Goal: Task Accomplishment & Management: Use online tool/utility

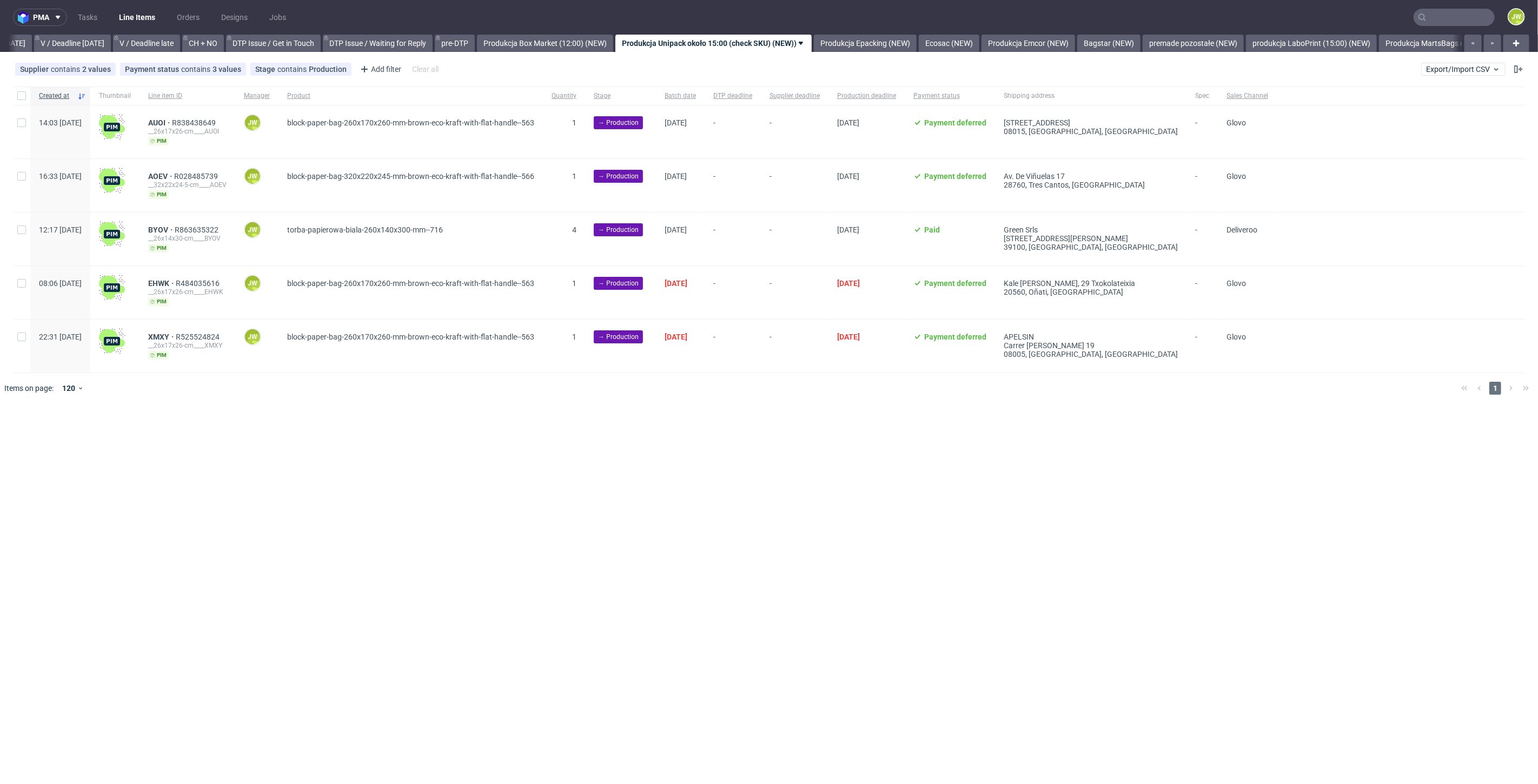
scroll to position [0, 1392]
drag, startPoint x: 1344, startPoint y: 20, endPoint x: 1357, endPoint y: 25, distance: 13.9
click at [1347, 22] on nav "pma Tasks Line Items Orders Designs Jobs JW" at bounding box center [769, 17] width 1538 height 34
click at [1477, 18] on input "text" at bounding box center [1454, 18] width 81 height 18
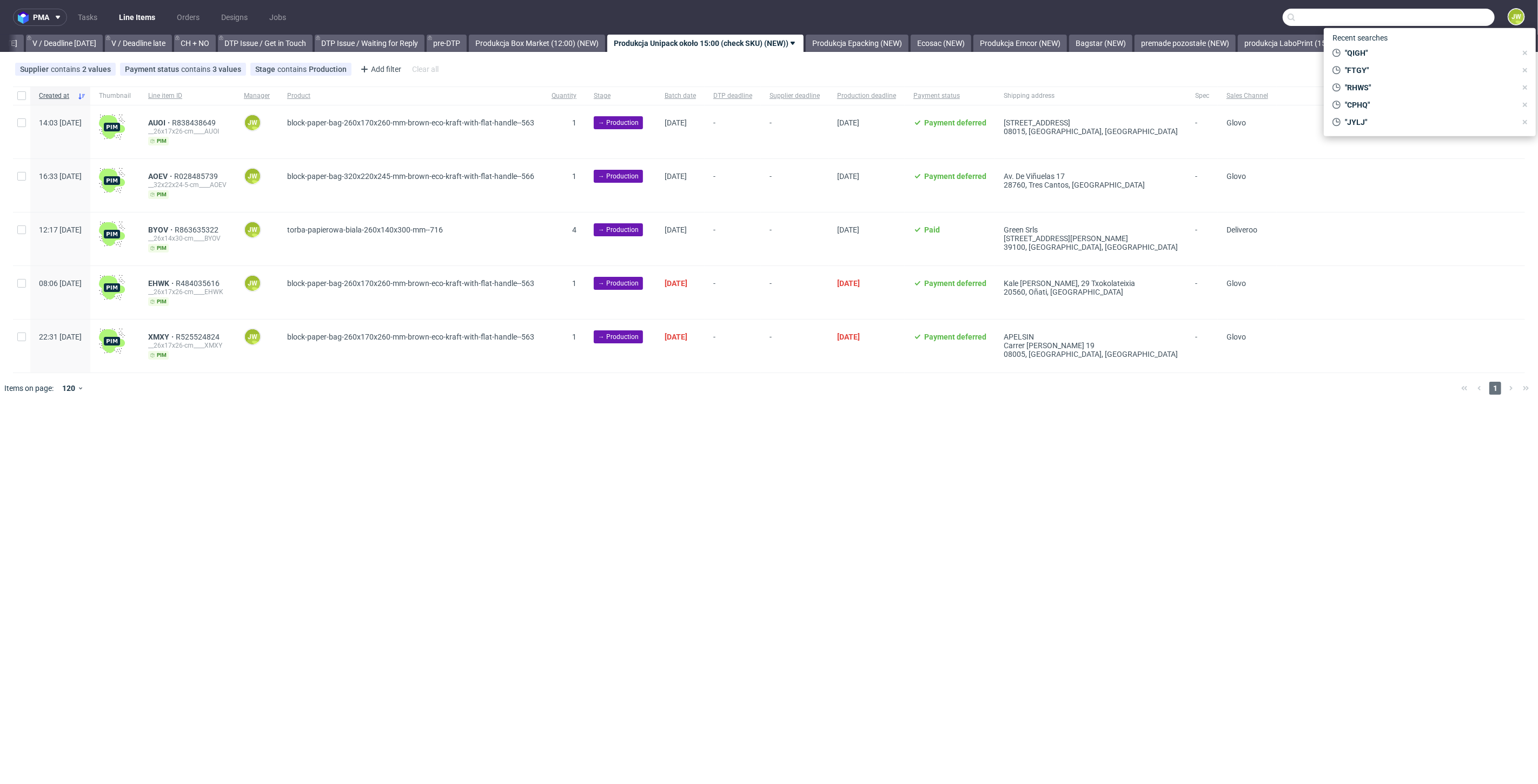
paste input "HHNE"
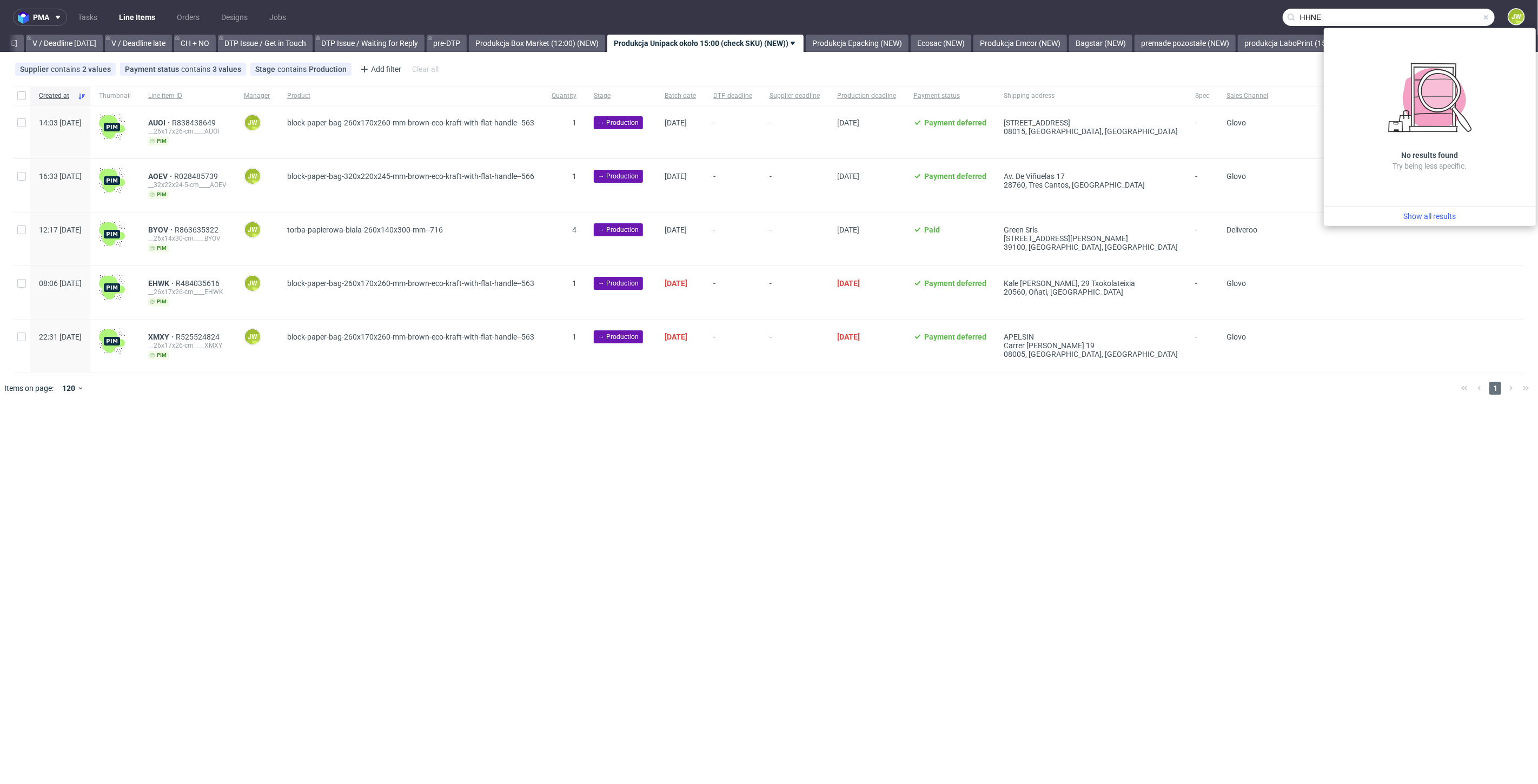
type input "HHNE"
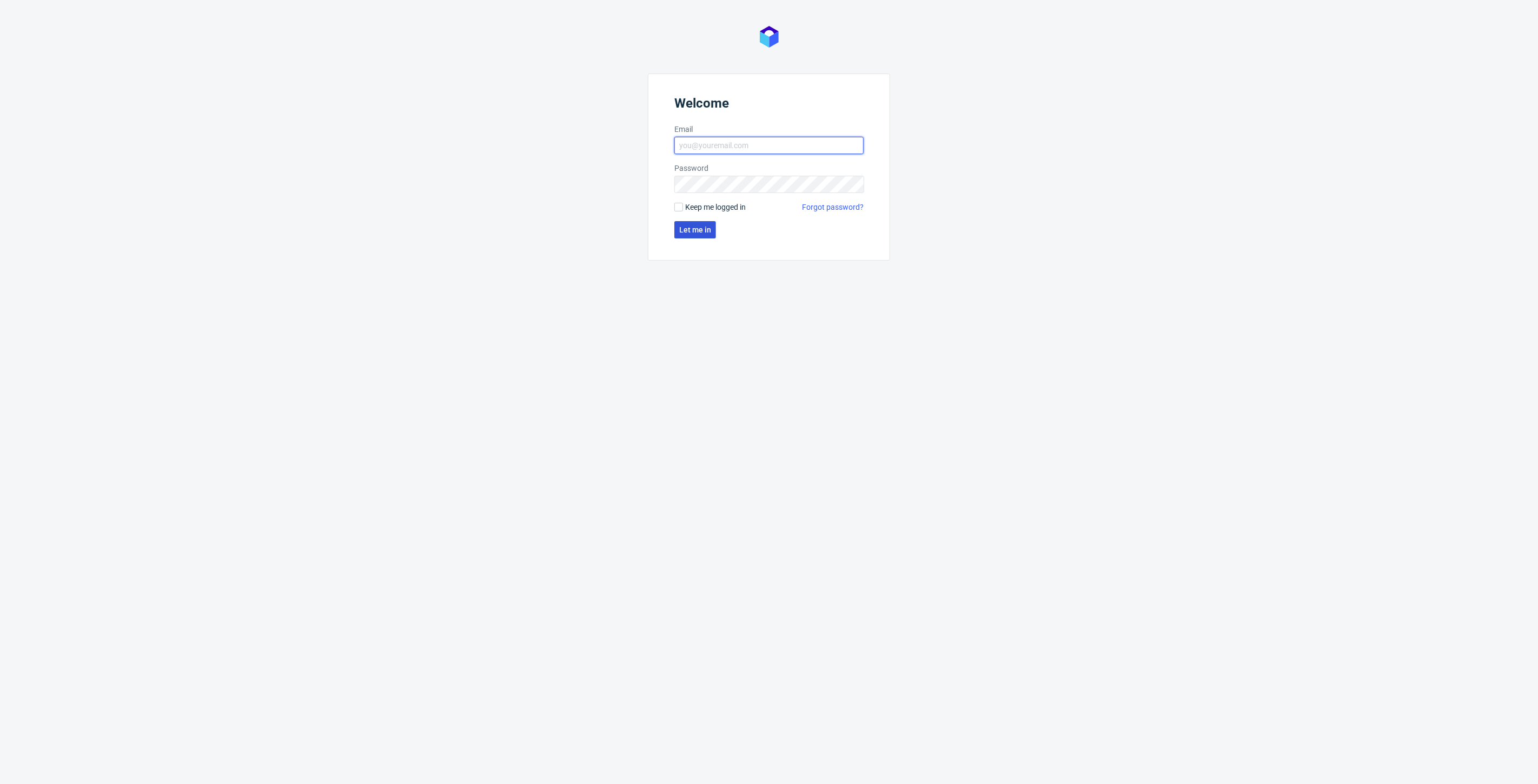
type input "jedrzej.wisniewski@packhelp.com"
click at [685, 226] on span "Let me in" at bounding box center [695, 230] width 32 height 8
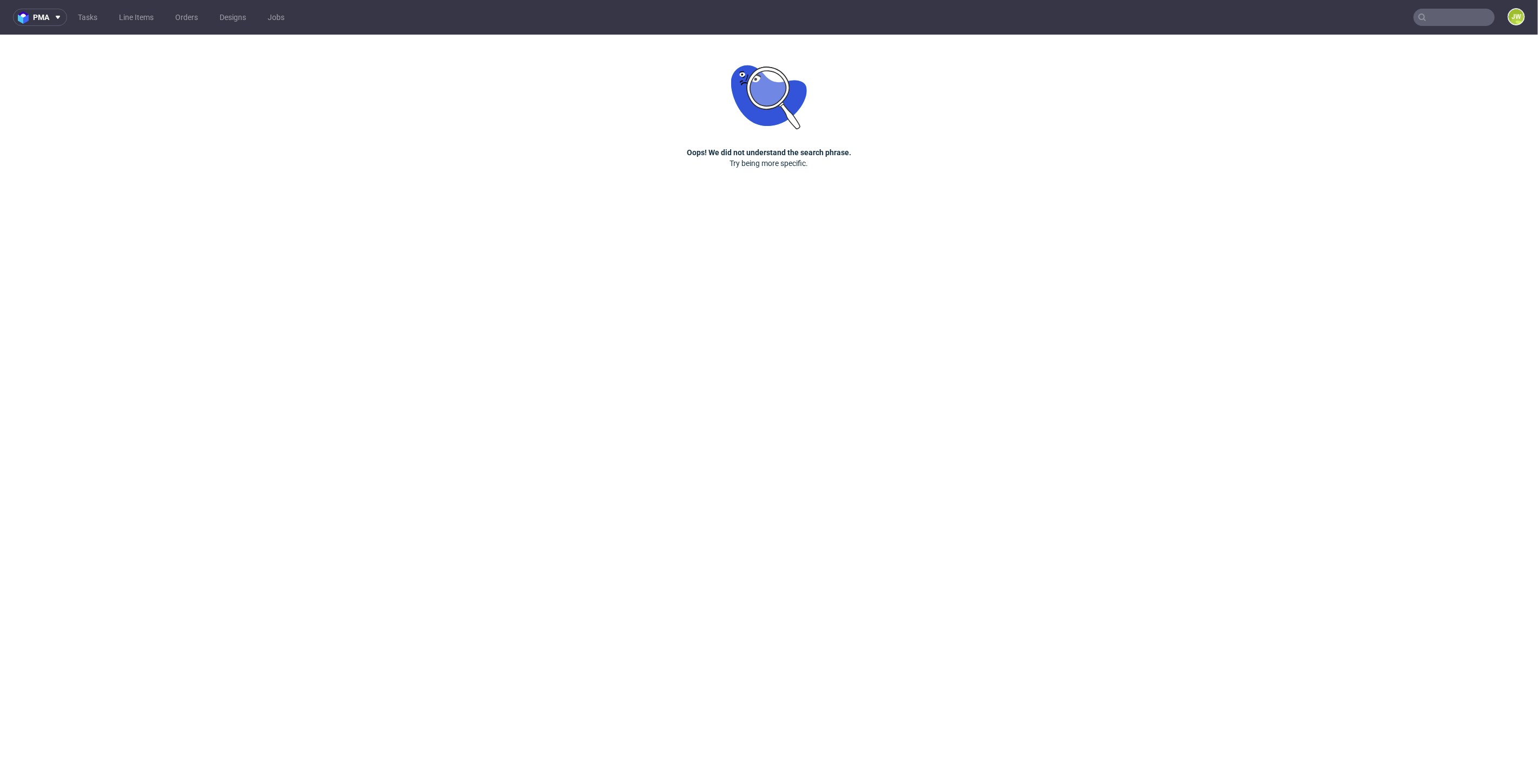
click at [1444, 24] on input "text" at bounding box center [1454, 18] width 81 height 18
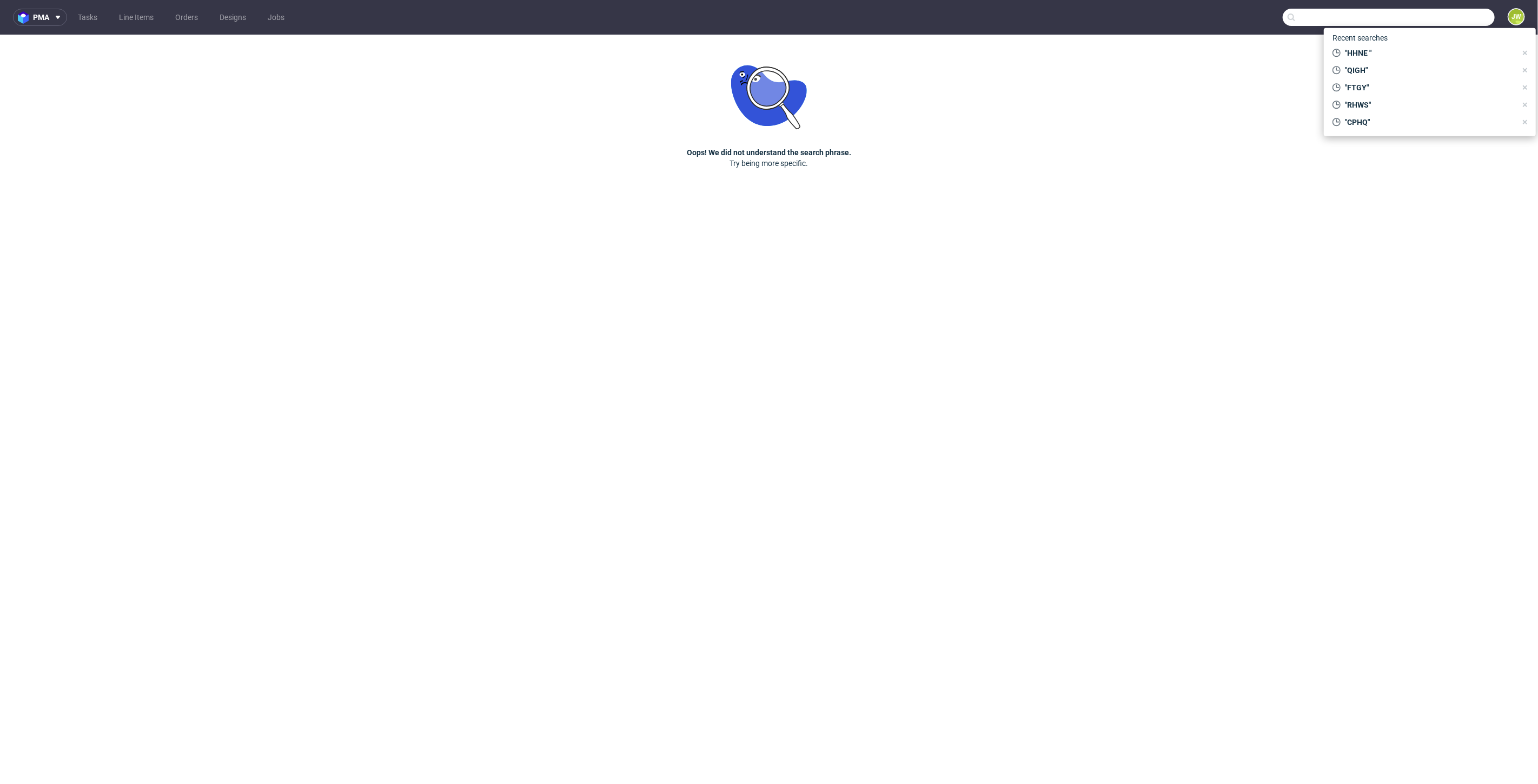
paste input "HHNE"
type input "HHNE"
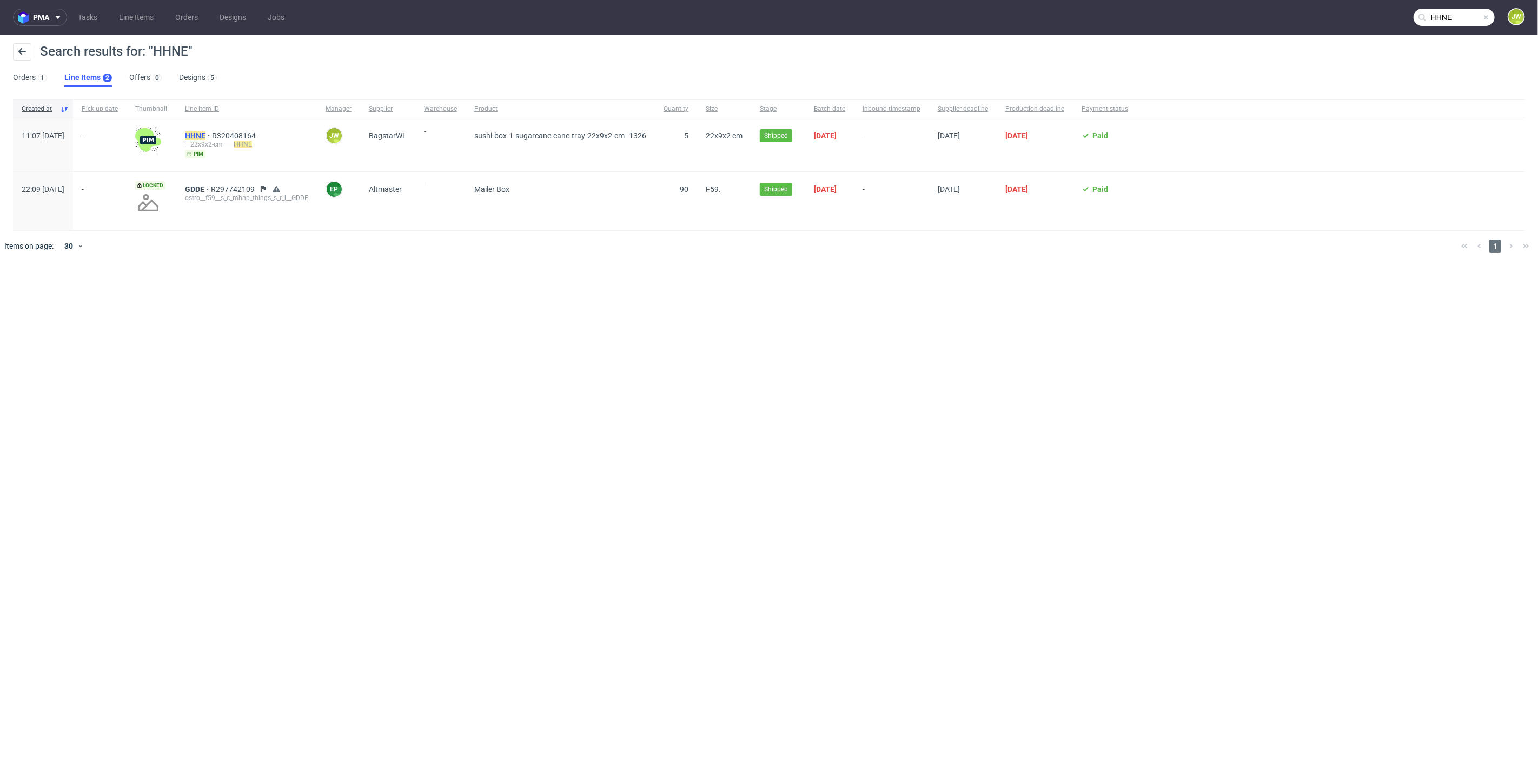
click at [205, 136] on mark "HHNE" at bounding box center [195, 135] width 21 height 9
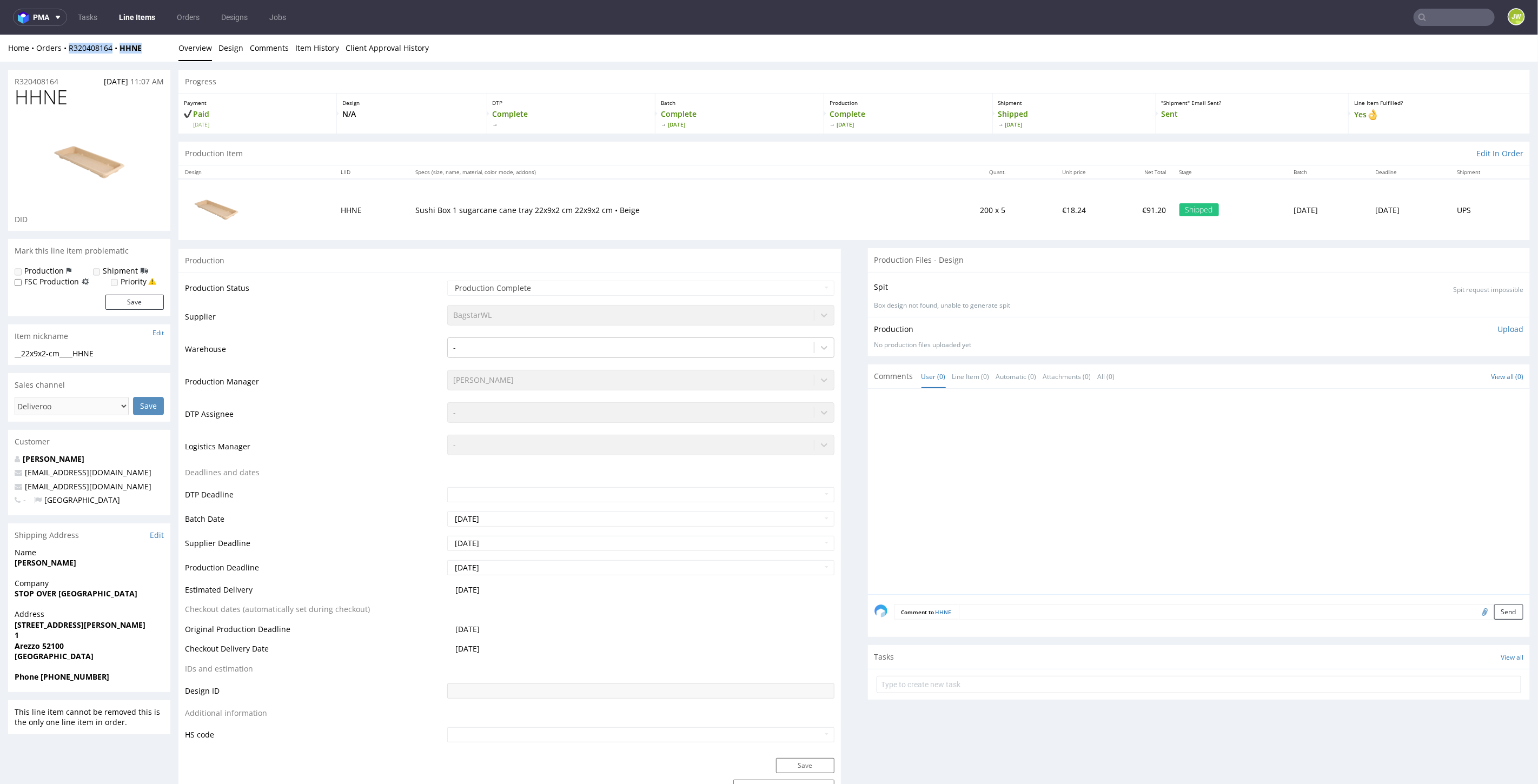
drag, startPoint x: 65, startPoint y: 55, endPoint x: 141, endPoint y: 53, distance: 76.0
click at [141, 53] on div "Home Orders R320408164 HHNE Overview Design Comments Item History Client Approv…" at bounding box center [769, 48] width 1538 height 27
copy div "R320408164 HHNE"
click at [1437, 26] on nav "pma Tasks Line Items Orders Designs Jobs JW" at bounding box center [769, 17] width 1538 height 34
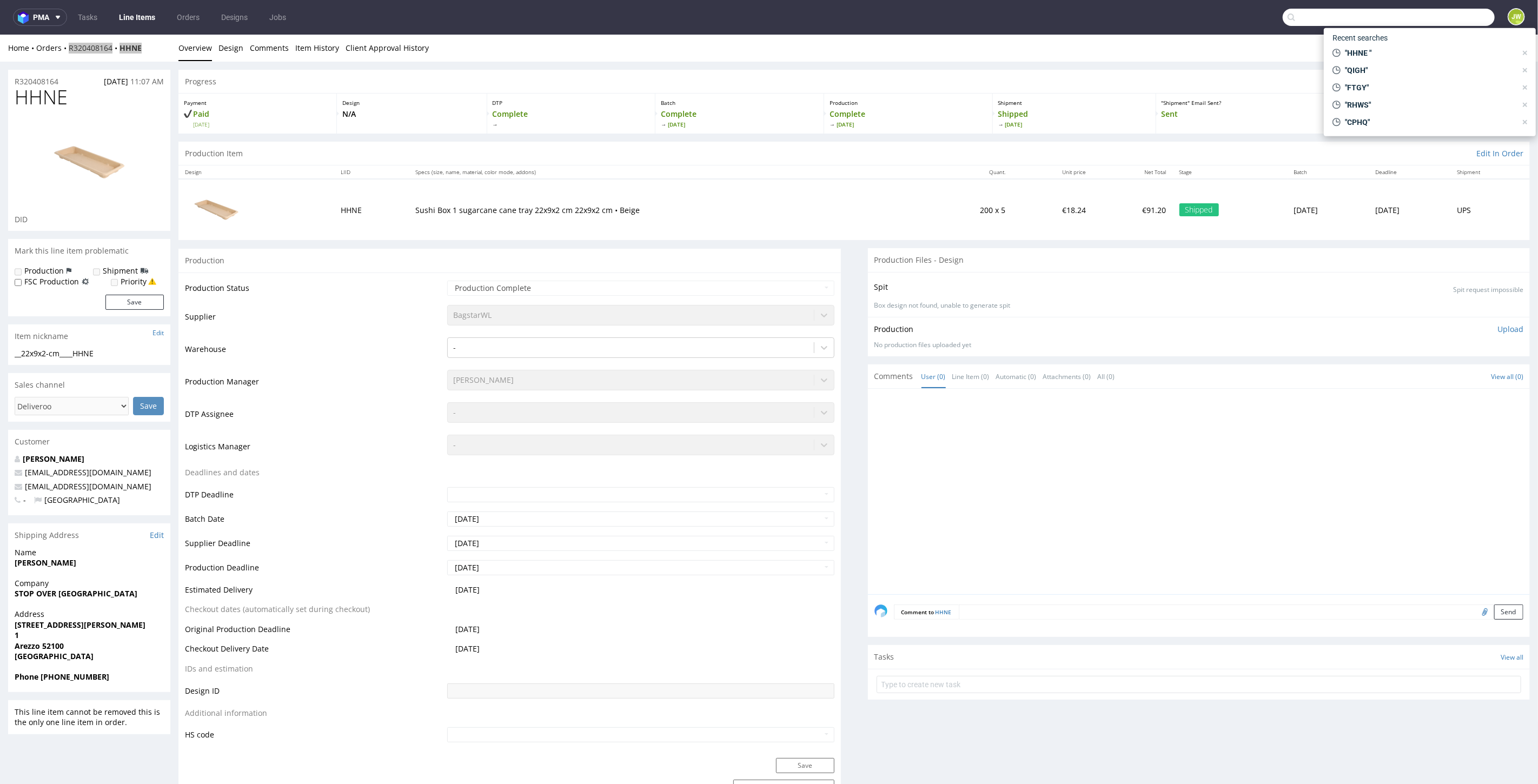
click at [1437, 21] on input "text" at bounding box center [1388, 18] width 212 height 18
type input "tltg"
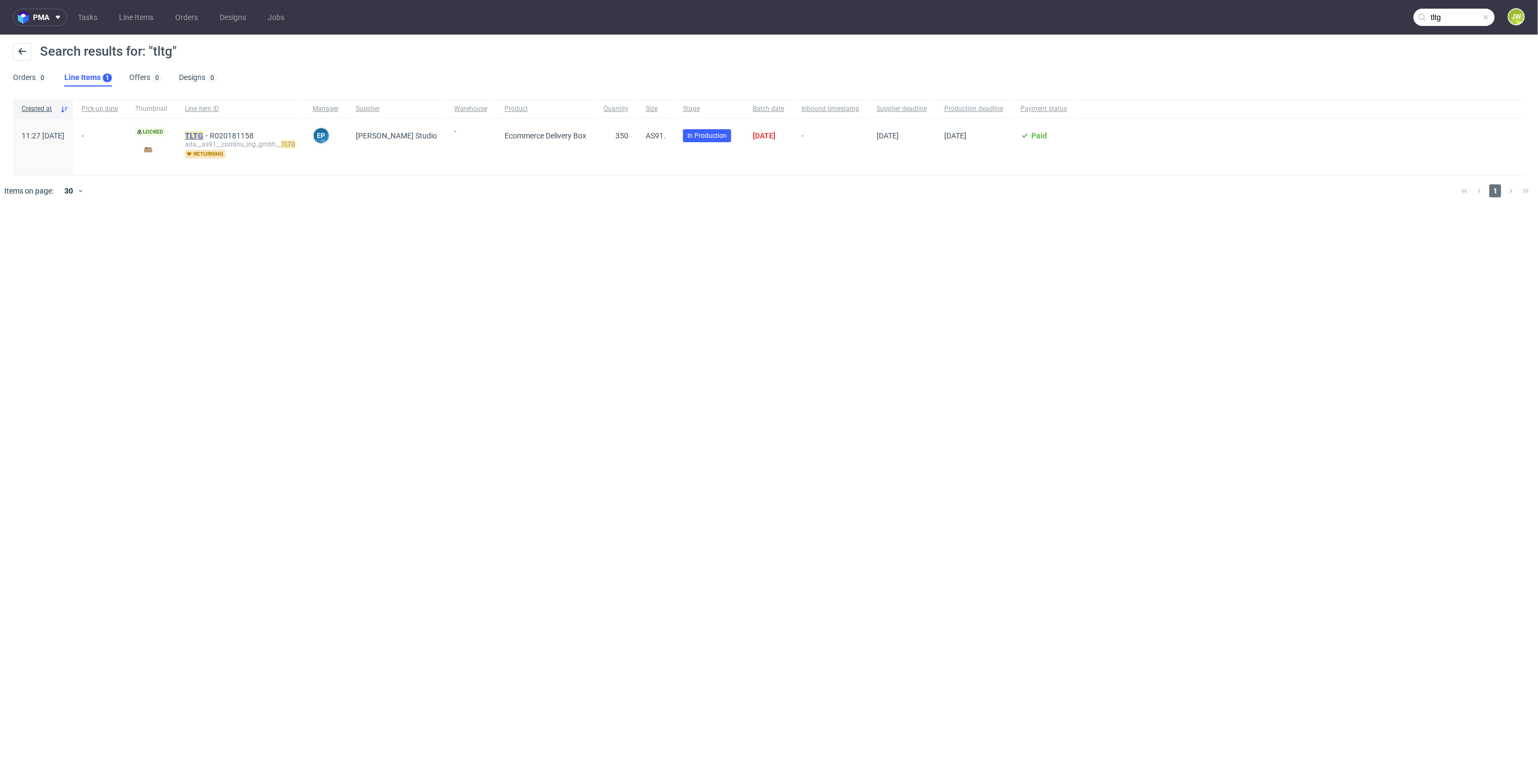
click at [203, 131] on mark "TLTG" at bounding box center [193, 135] width 18 height 9
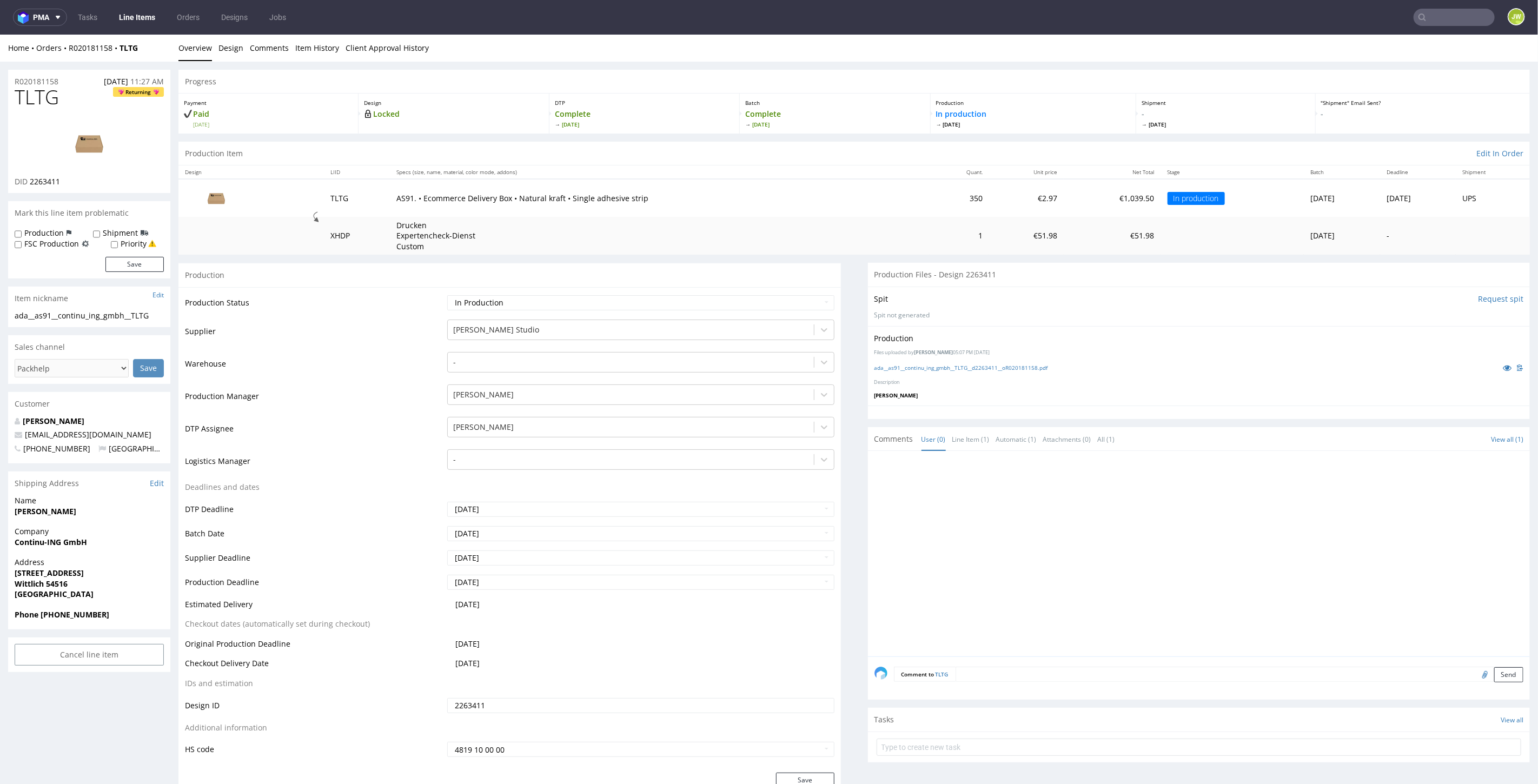
click at [146, 15] on link "Line Items" at bounding box center [137, 18] width 49 height 18
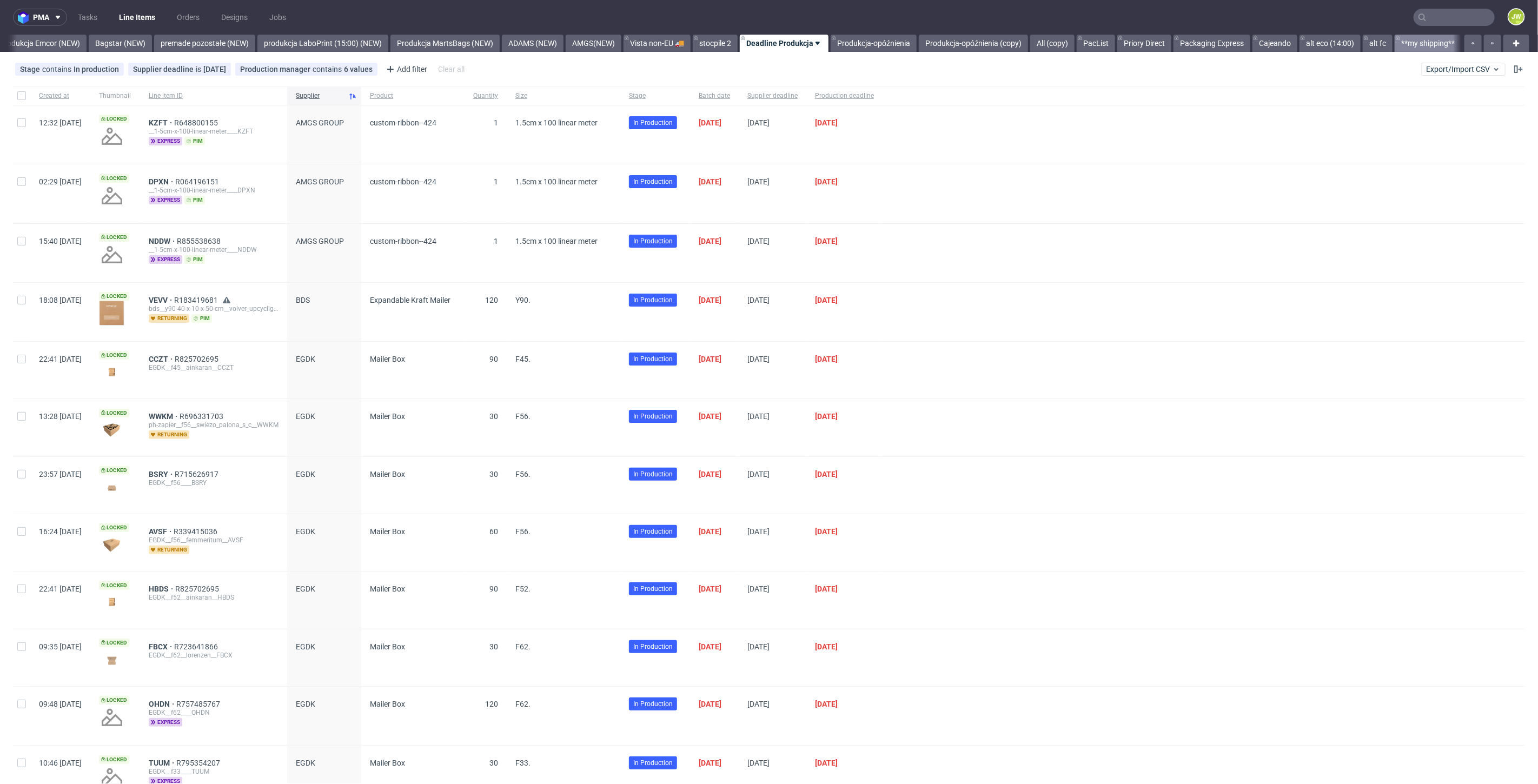
click at [1425, 44] on link "**my shipping**" at bounding box center [1428, 43] width 67 height 18
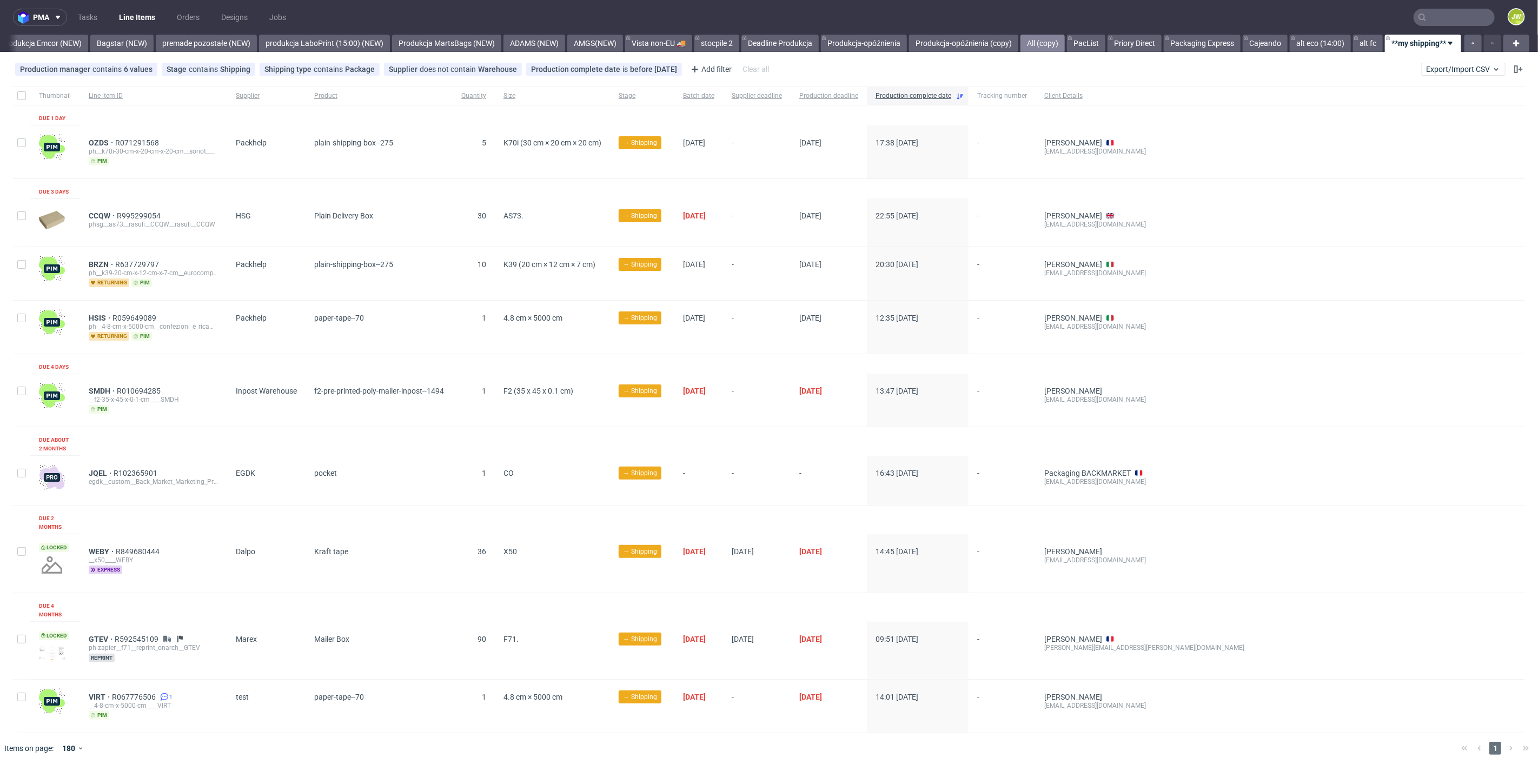
click at [1043, 44] on link "All (copy)" at bounding box center [1043, 43] width 45 height 18
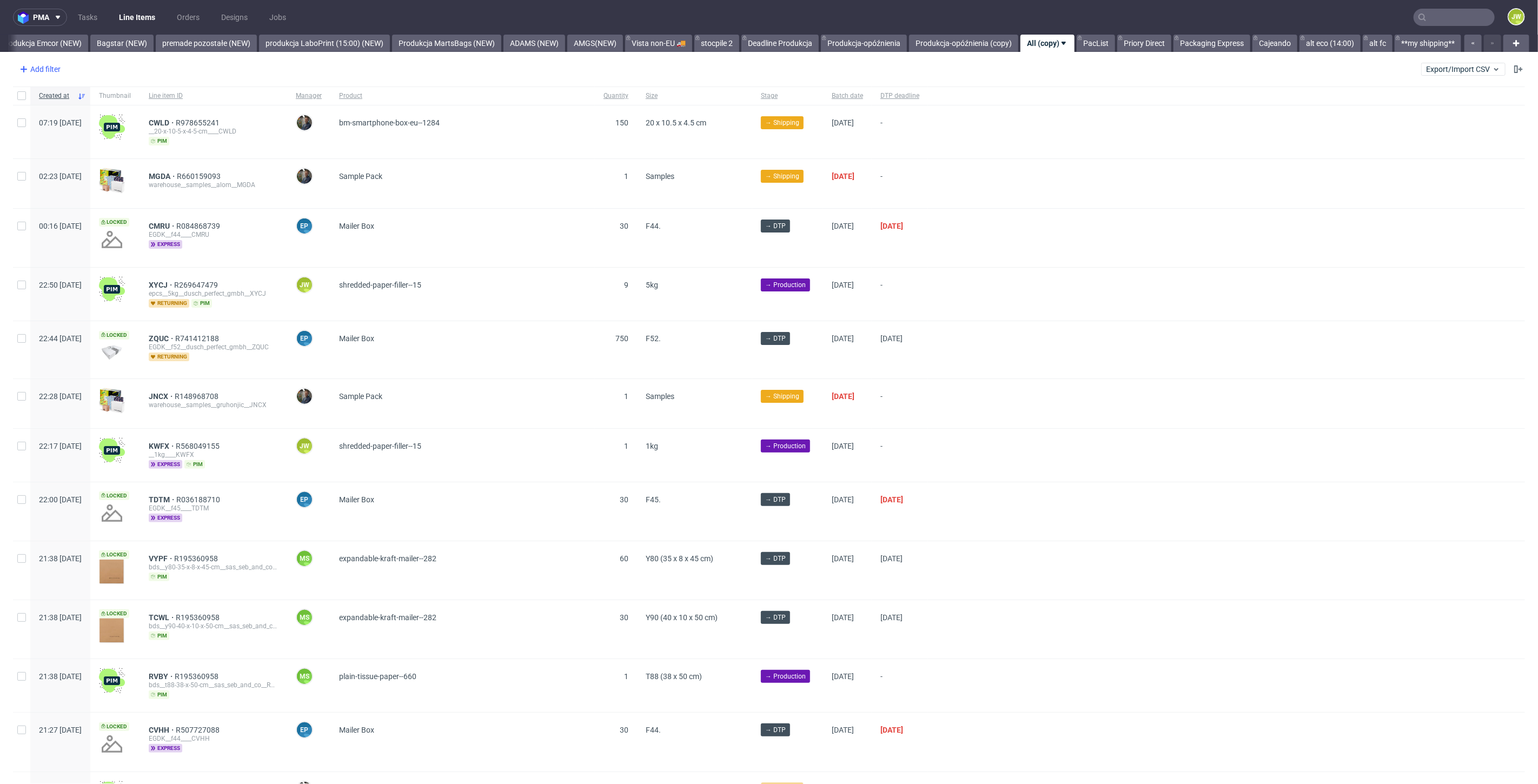
click at [34, 72] on div "Add filter" at bounding box center [39, 69] width 48 height 18
click at [54, 98] on input "text" at bounding box center [84, 93] width 130 height 18
type input "supp"
click at [39, 138] on span "Supplier" at bounding box center [37, 135] width 37 height 15
click at [65, 119] on input "text" at bounding box center [84, 118] width 130 height 18
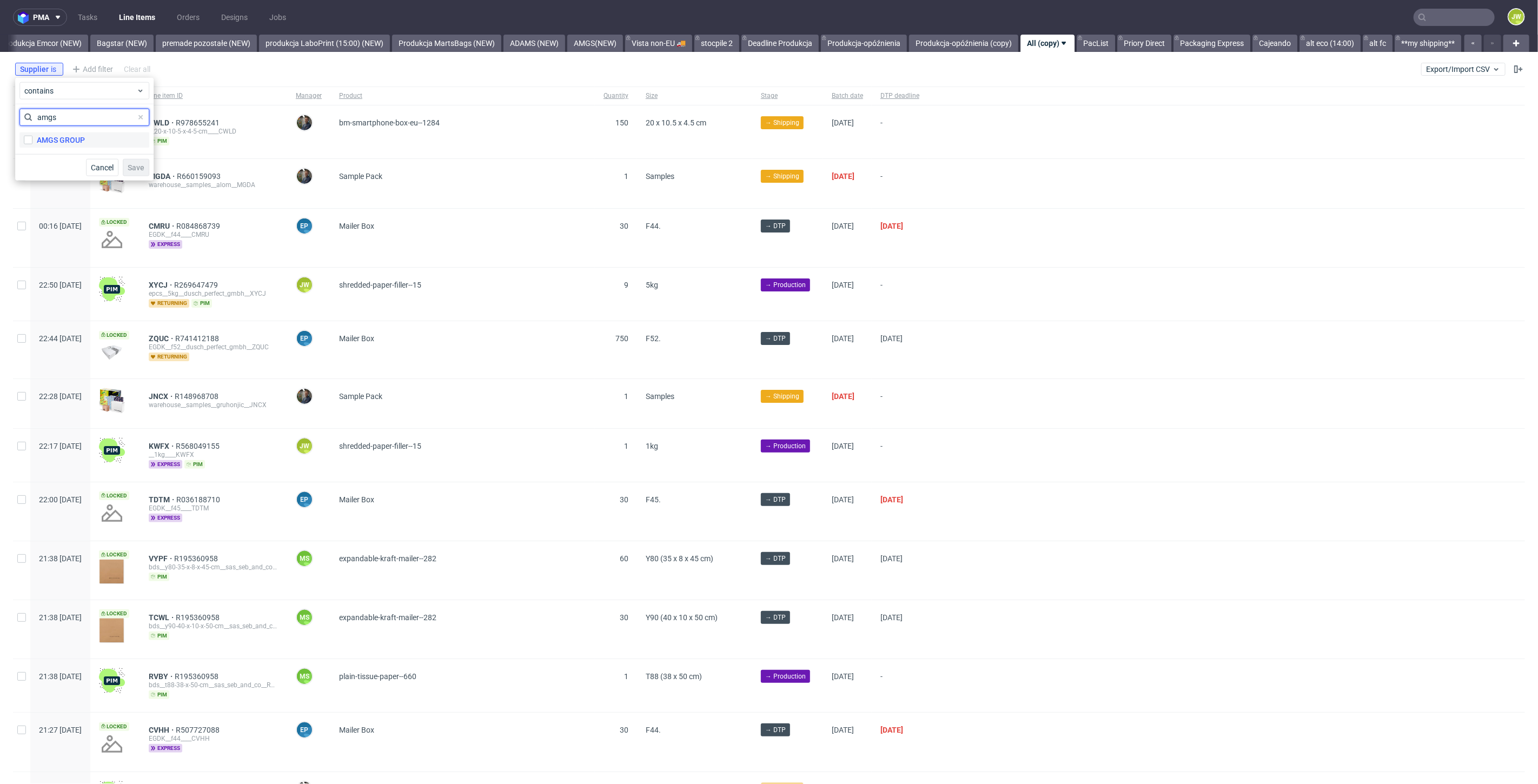
type input "amgs"
click at [54, 135] on div "AMGS GROUP" at bounding box center [61, 140] width 48 height 11
click at [33, 135] on input "AMGS GROUP" at bounding box center [28, 139] width 9 height 9
checkbox input "true"
click at [145, 168] on button "Save" at bounding box center [135, 168] width 26 height 18
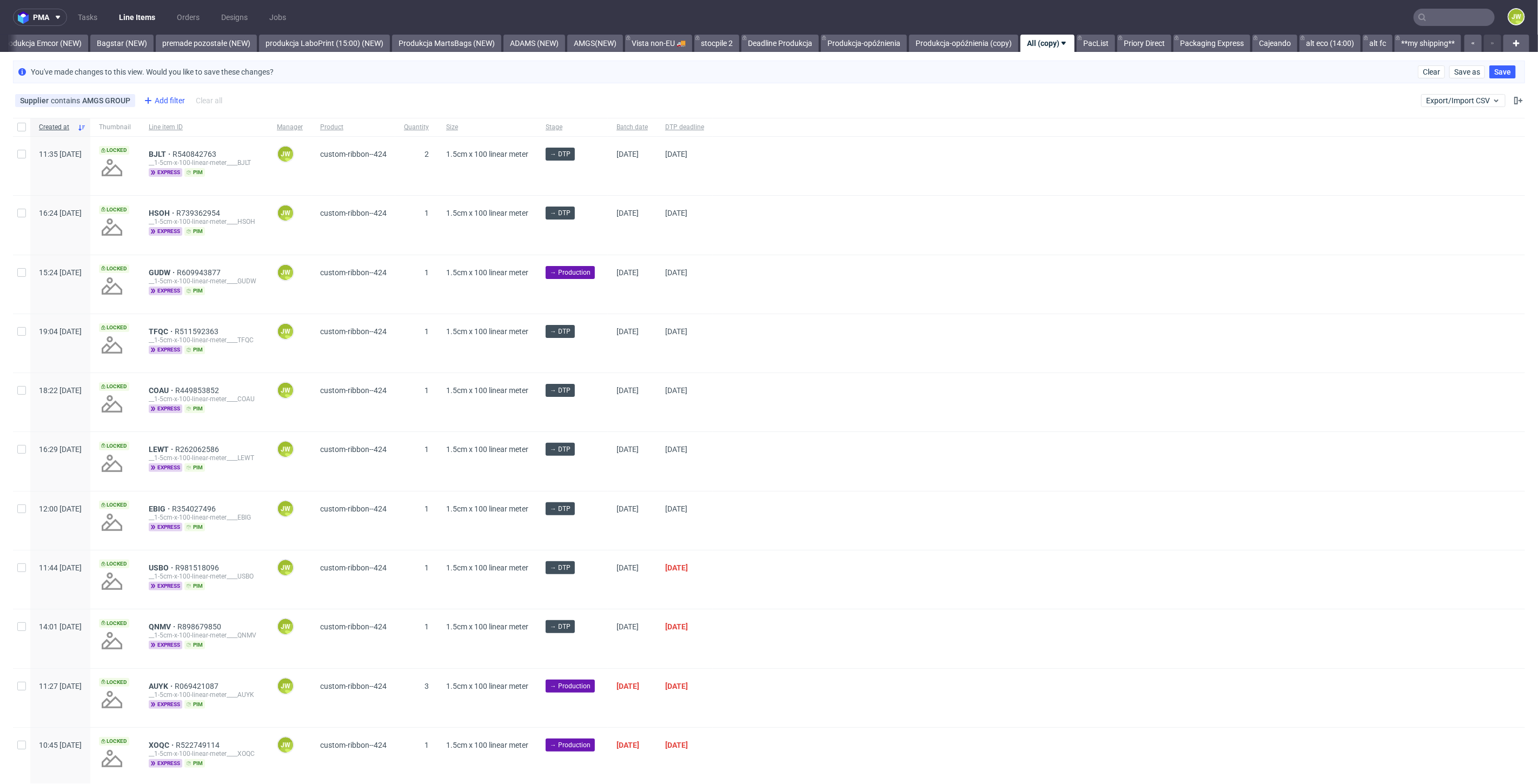
click at [158, 96] on div "Add filter" at bounding box center [163, 100] width 48 height 18
click at [162, 127] on input "text" at bounding box center [207, 124] width 130 height 18
type input "sta"
click at [163, 243] on span "Stage" at bounding box center [157, 244] width 29 height 15
click at [186, 285] on div "In production" at bounding box center [182, 288] width 45 height 11
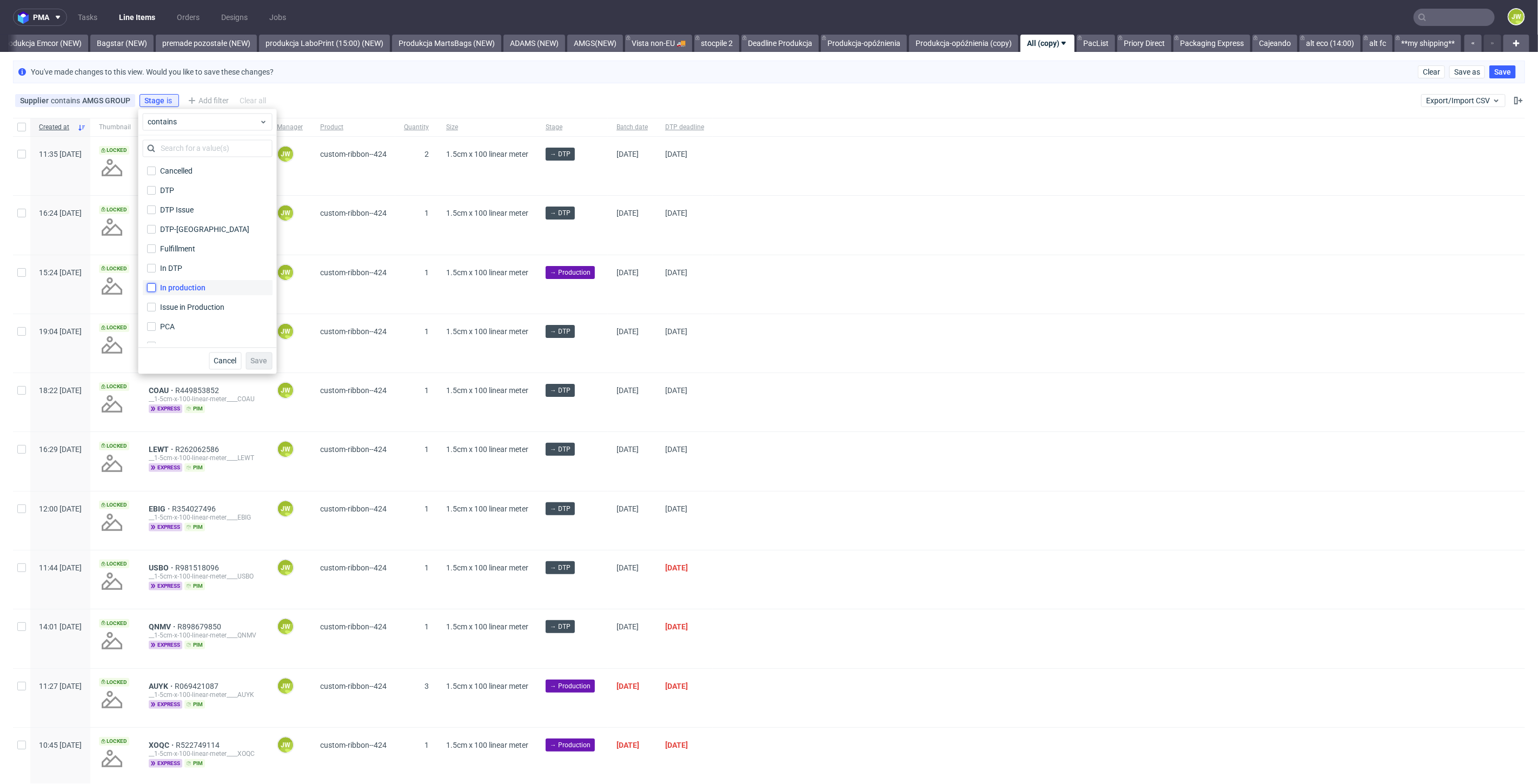
click at [156, 285] on input "In production" at bounding box center [151, 287] width 9 height 9
checkbox input "true"
click at [254, 357] on span "Save" at bounding box center [259, 361] width 17 height 8
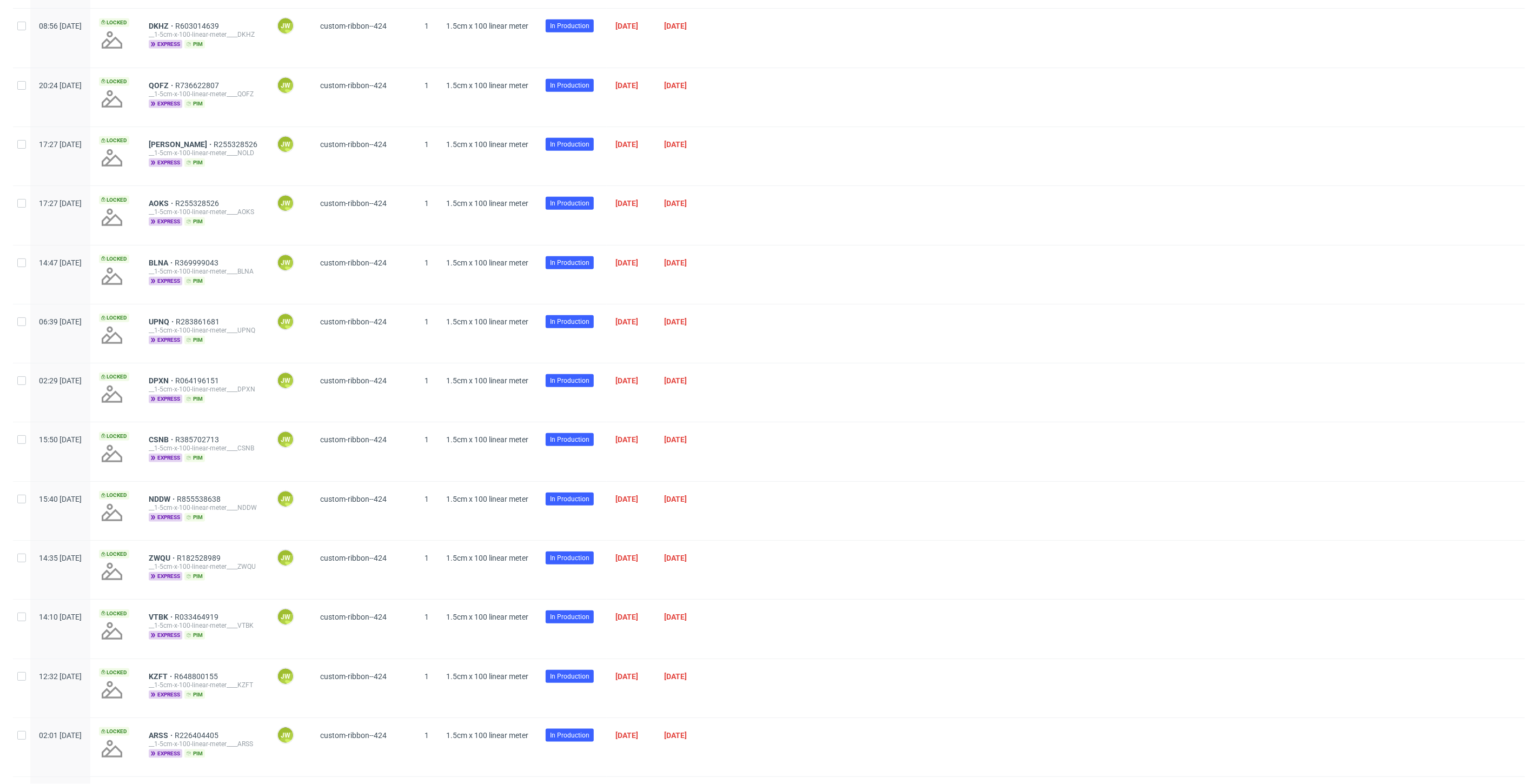
scroll to position [684, 0]
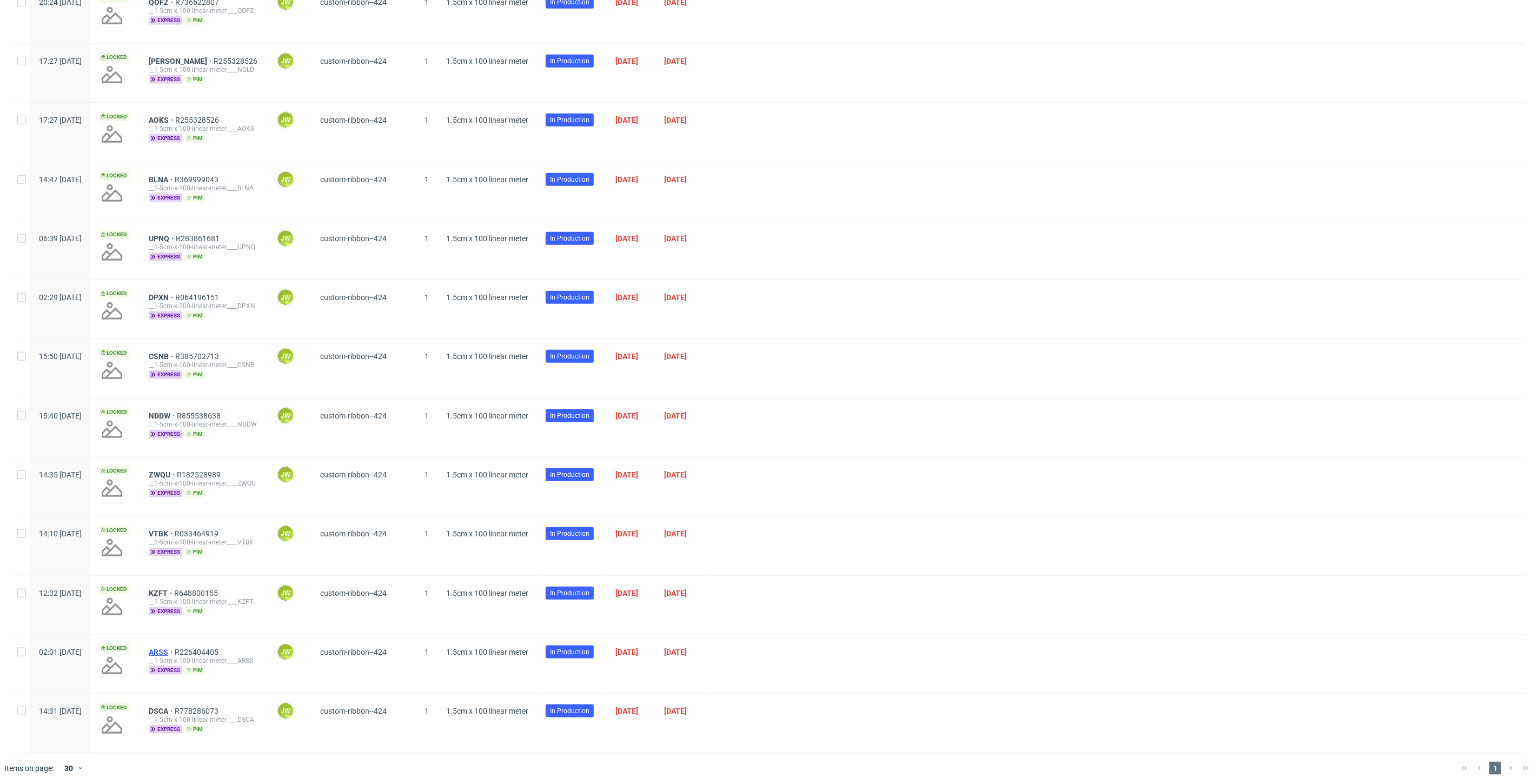
click at [174, 648] on span "ARSS" at bounding box center [162, 652] width 26 height 9
click at [174, 707] on span "DSCA" at bounding box center [162, 711] width 26 height 9
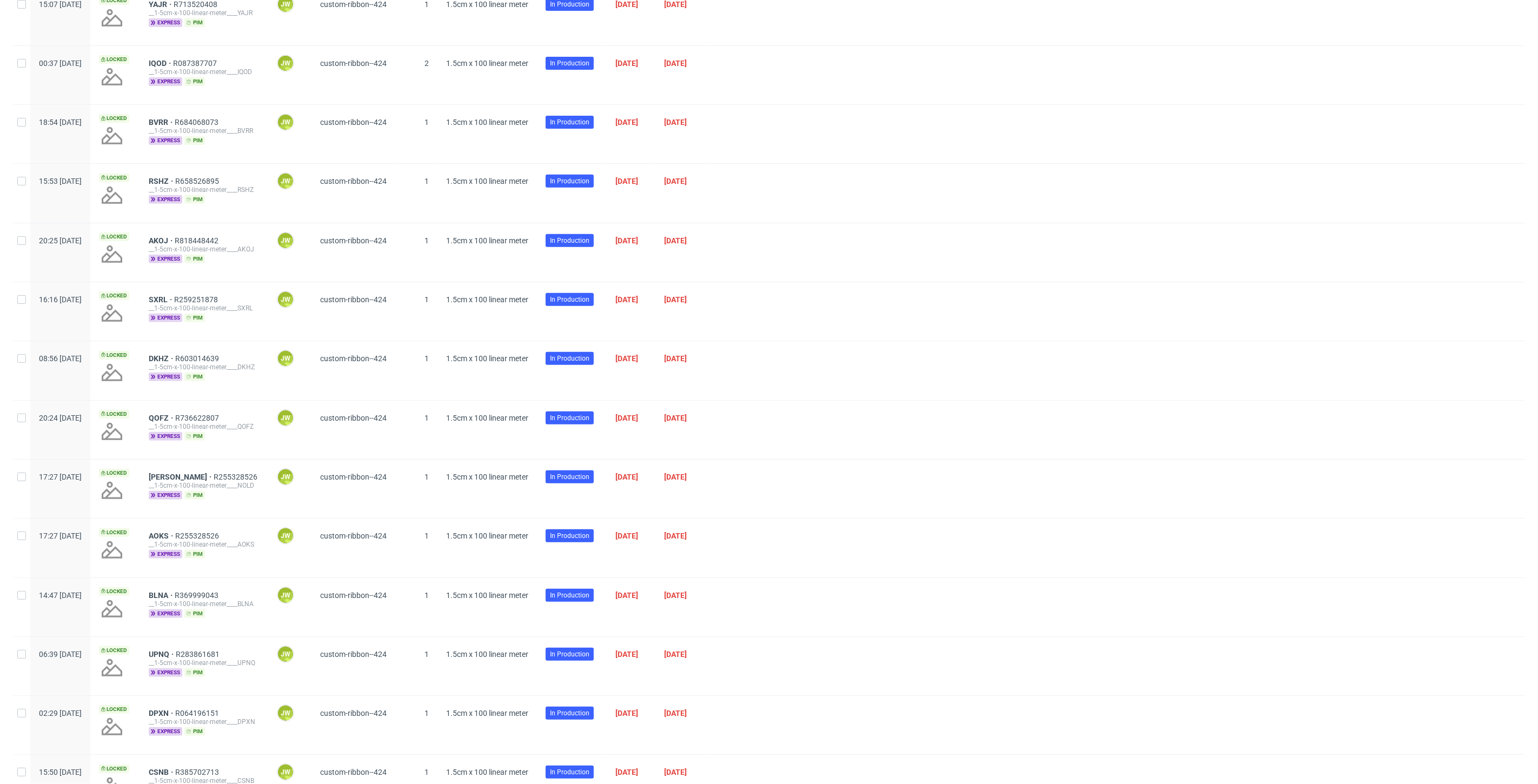
scroll to position [0, 0]
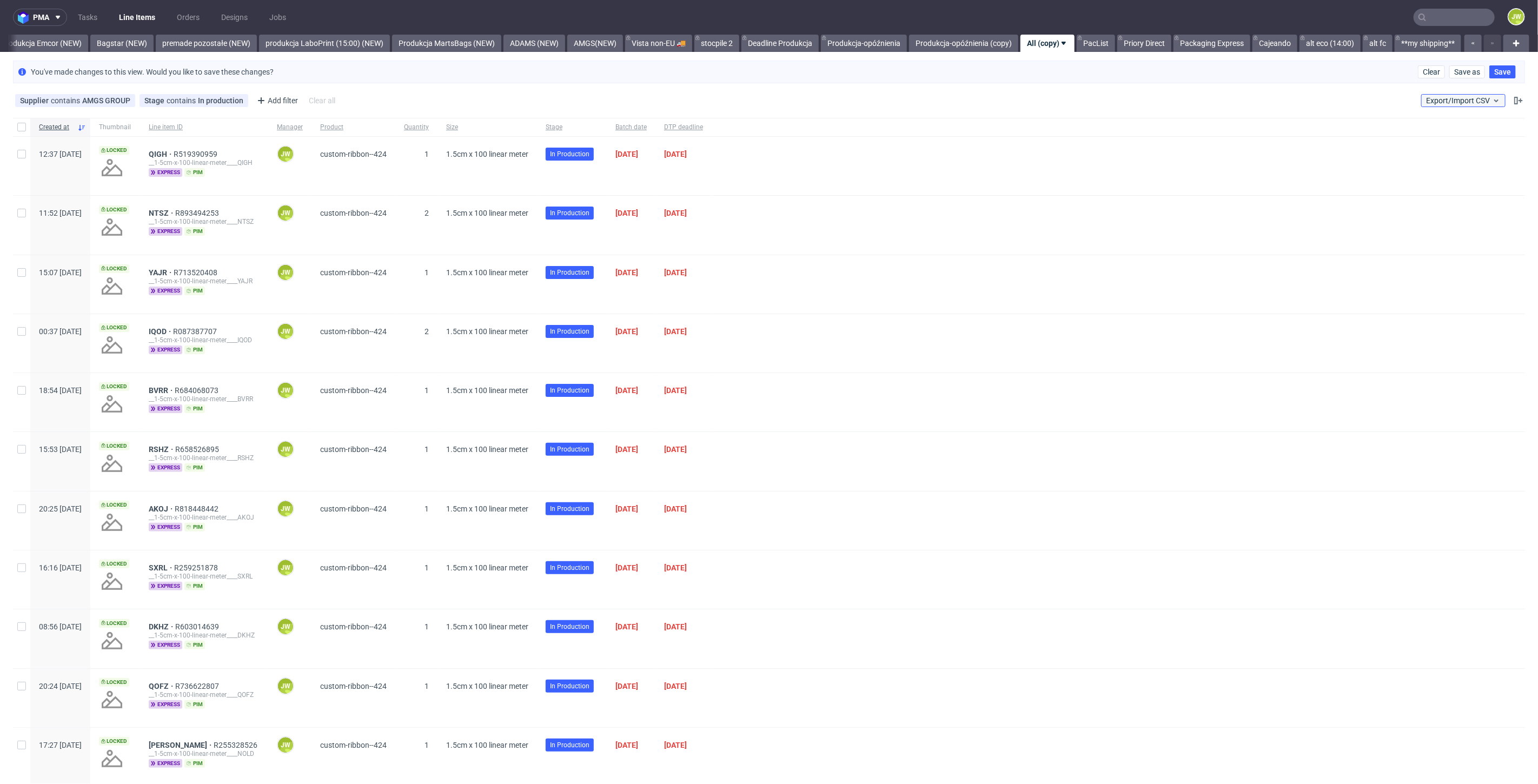
click at [1446, 102] on span "Export/Import CSV" at bounding box center [1463, 100] width 75 height 9
click at [1393, 133] on div "Import shipments CSV" at bounding box center [1429, 142] width 135 height 20
click at [1393, 139] on link "Import shipments CSV" at bounding box center [1429, 144] width 127 height 18
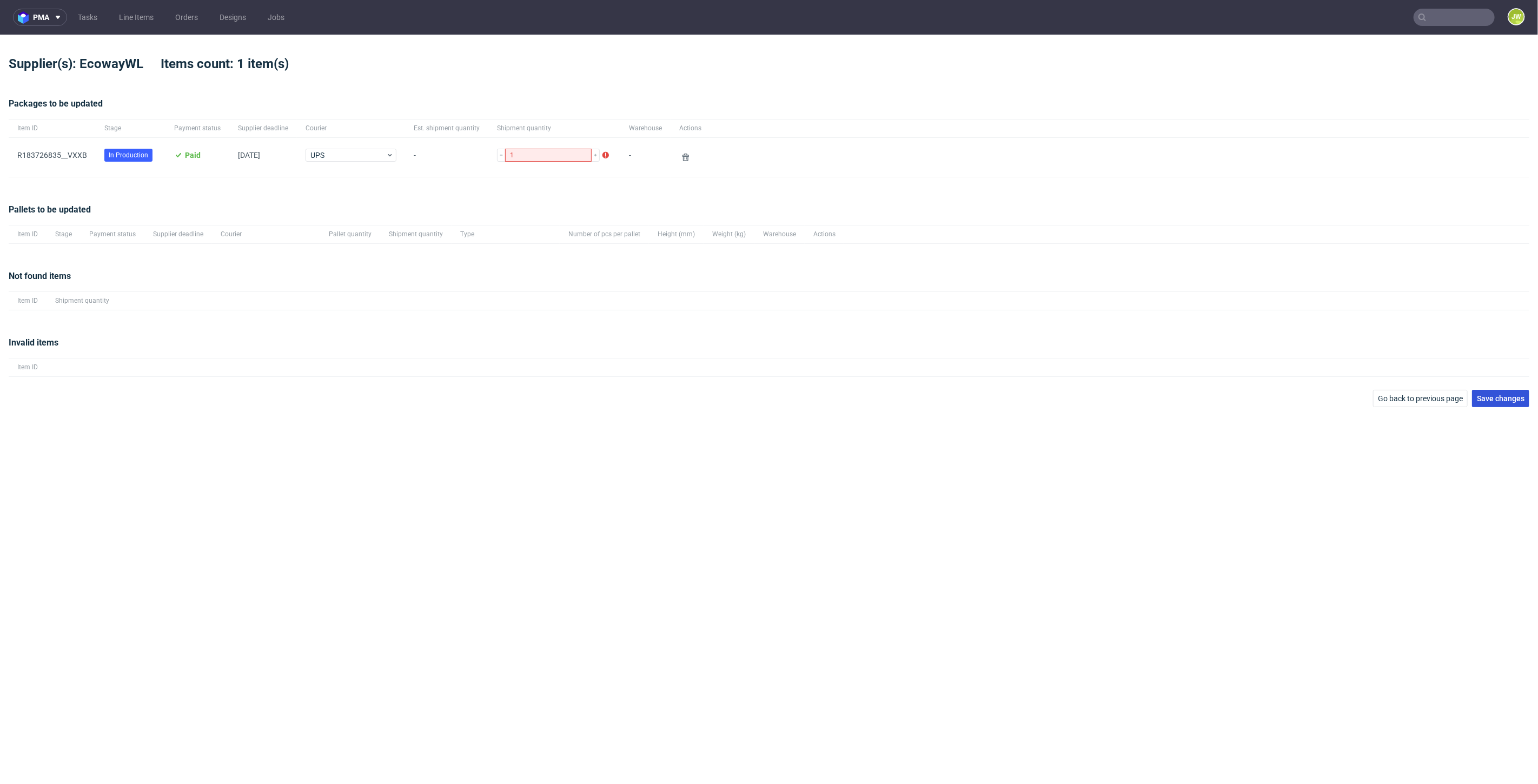
click at [1509, 396] on span "Save changes" at bounding box center [1501, 399] width 48 height 8
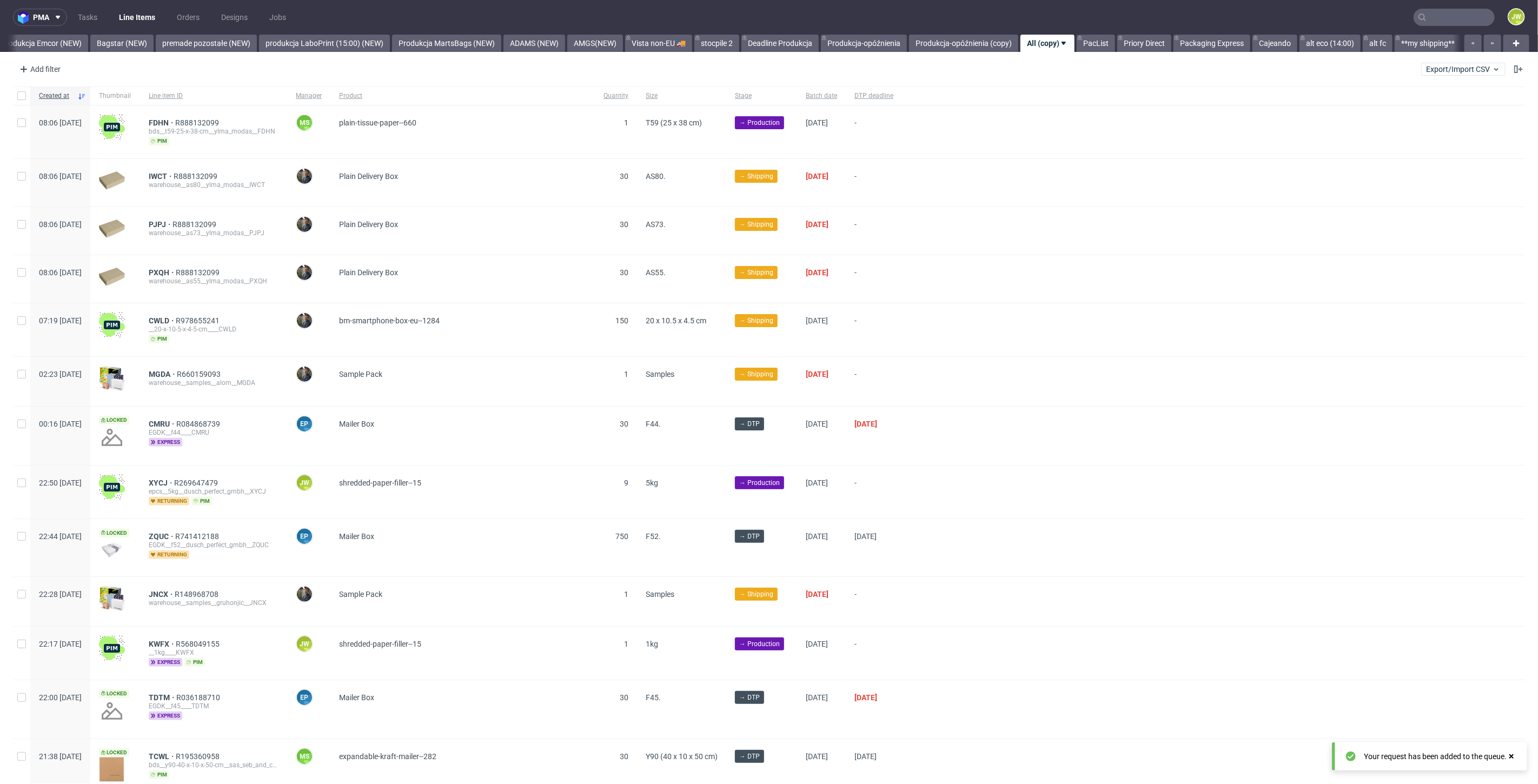
scroll to position [0, 2400]
click at [290, 47] on link "produkcja LaboPrint (15:00) (NEW)" at bounding box center [324, 43] width 131 height 18
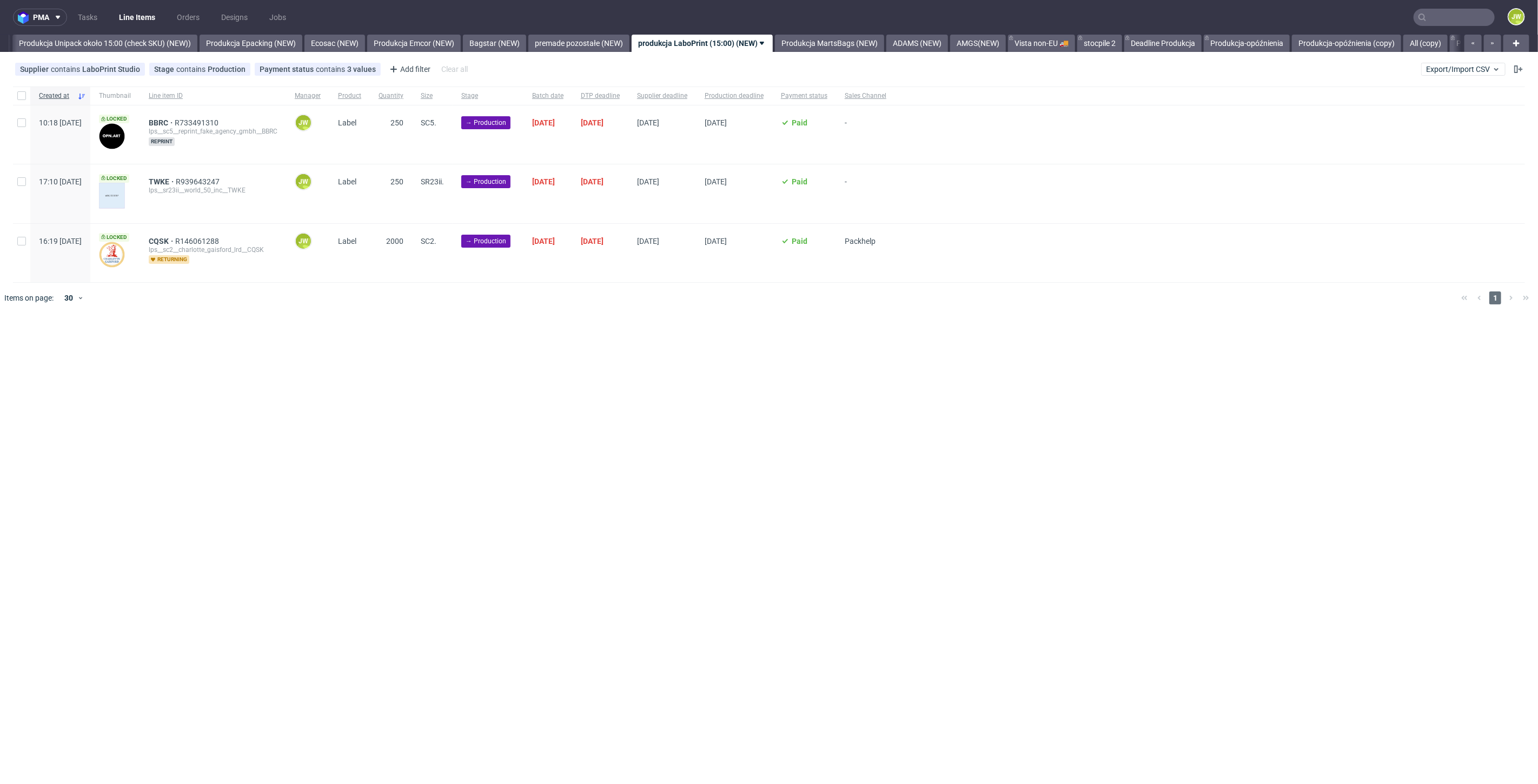
scroll to position [0, 1984]
click at [1454, 65] on span "Export/Import CSV" at bounding box center [1463, 69] width 75 height 9
click at [1412, 112] on link "Import shipments CSV" at bounding box center [1438, 113] width 127 height 18
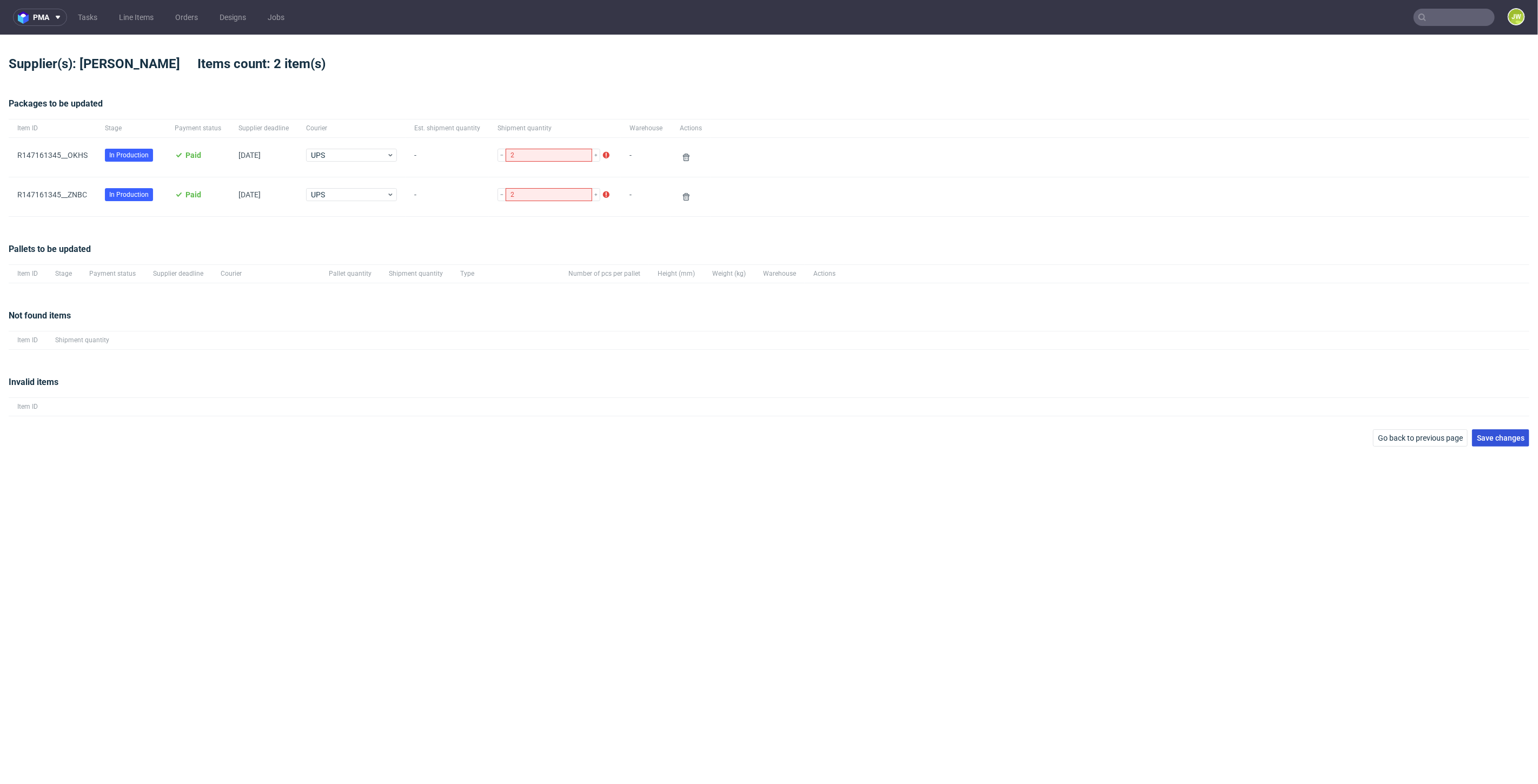
click at [1509, 434] on span "Save changes" at bounding box center [1501, 438] width 48 height 8
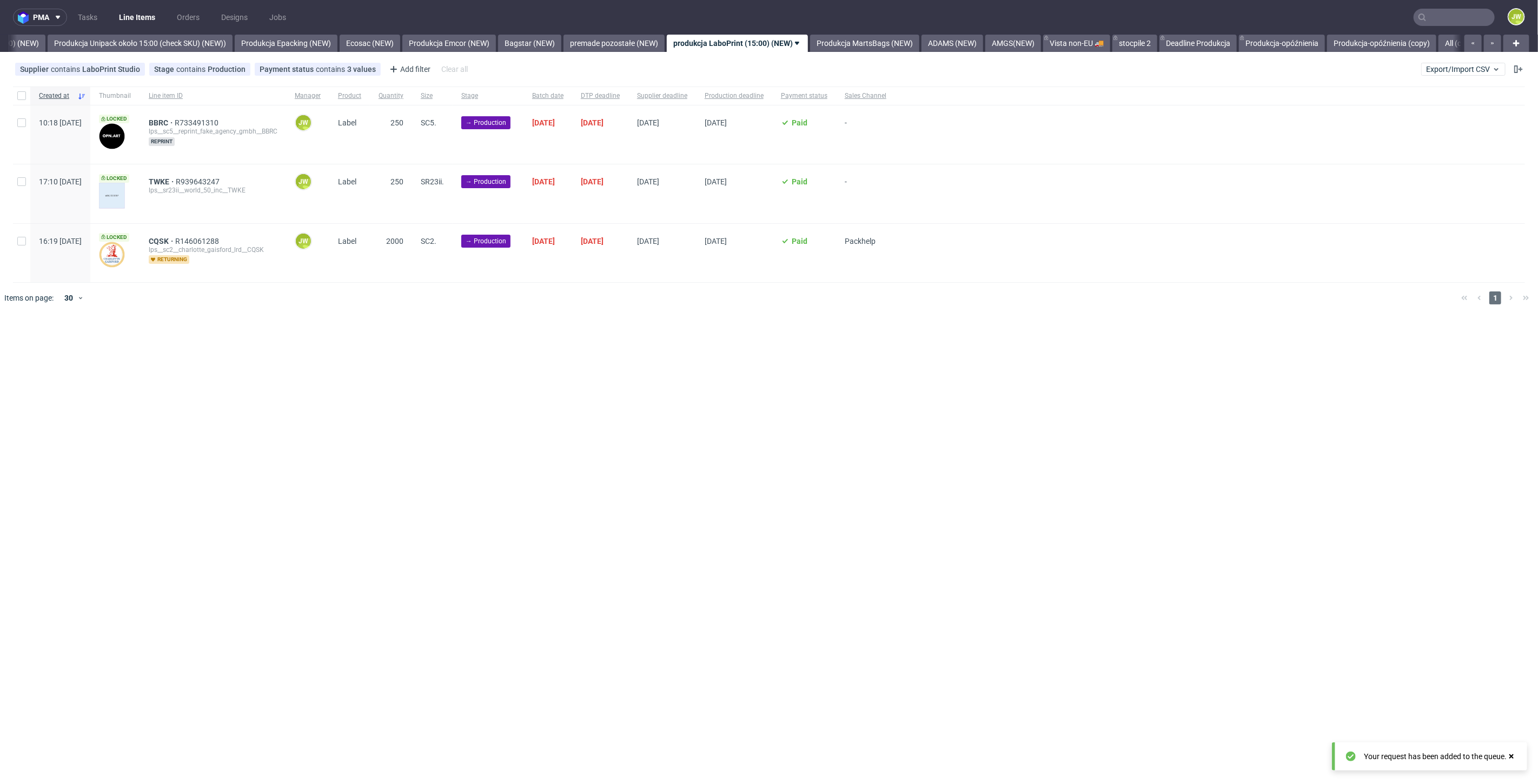
scroll to position [0, 1984]
click at [681, 469] on div "pma Tasks Line Items Orders Designs Jobs JW All DTP Late Shipped Shipments DTP …" at bounding box center [769, 392] width 1538 height 784
click at [1446, 13] on input "text" at bounding box center [1454, 18] width 81 height 18
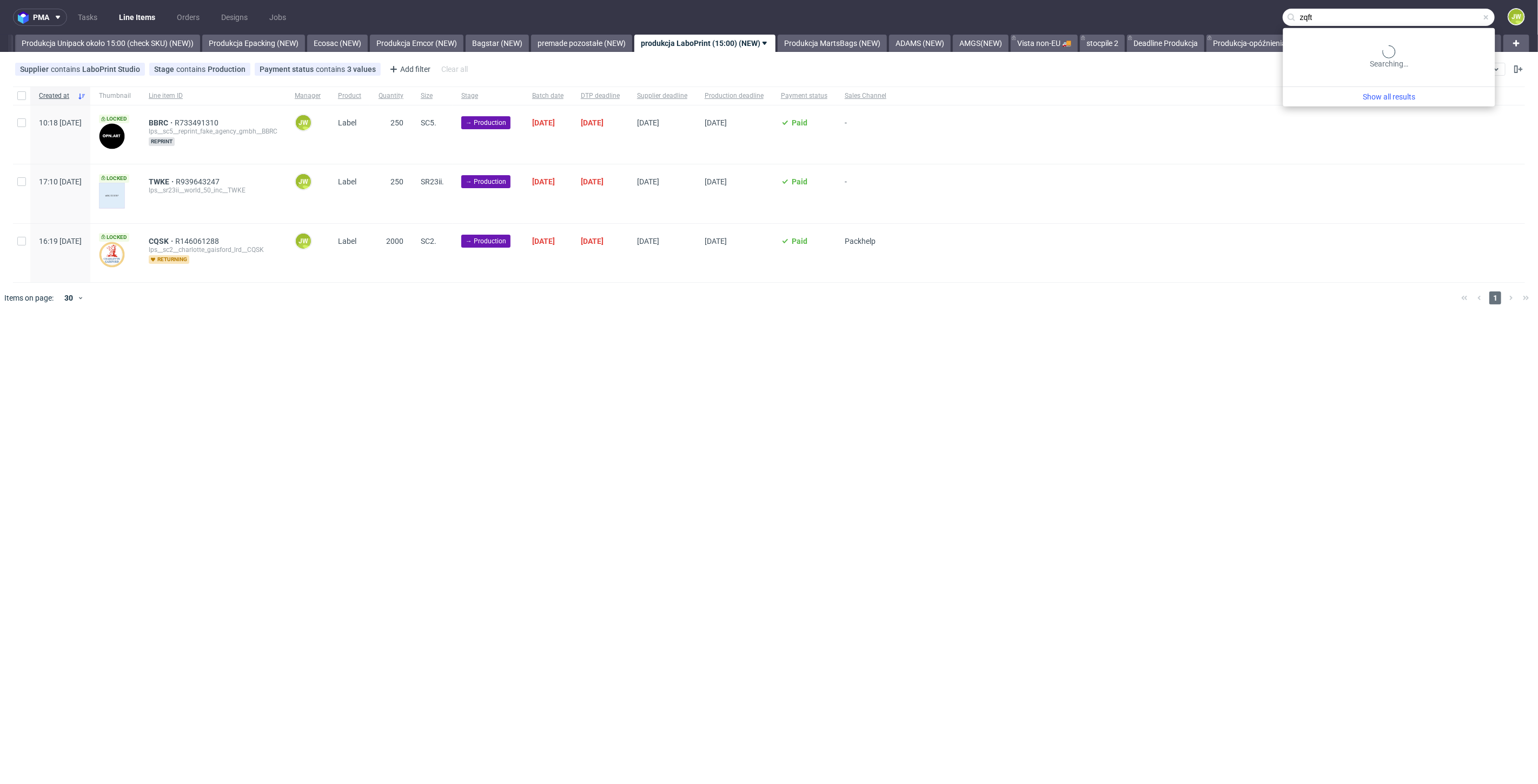
type input "zqft"
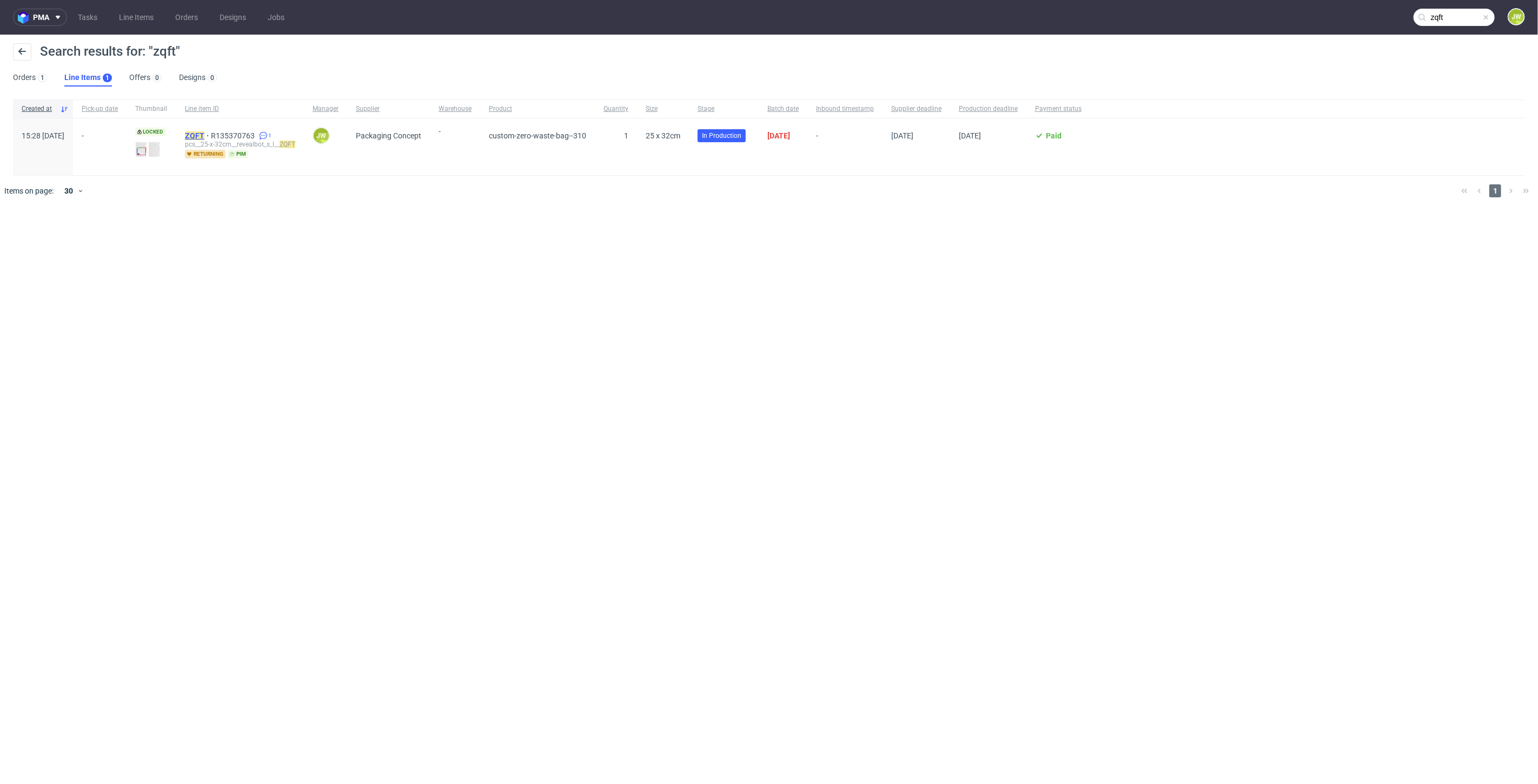
click at [205, 132] on mark "ZQFT" at bounding box center [194, 135] width 19 height 9
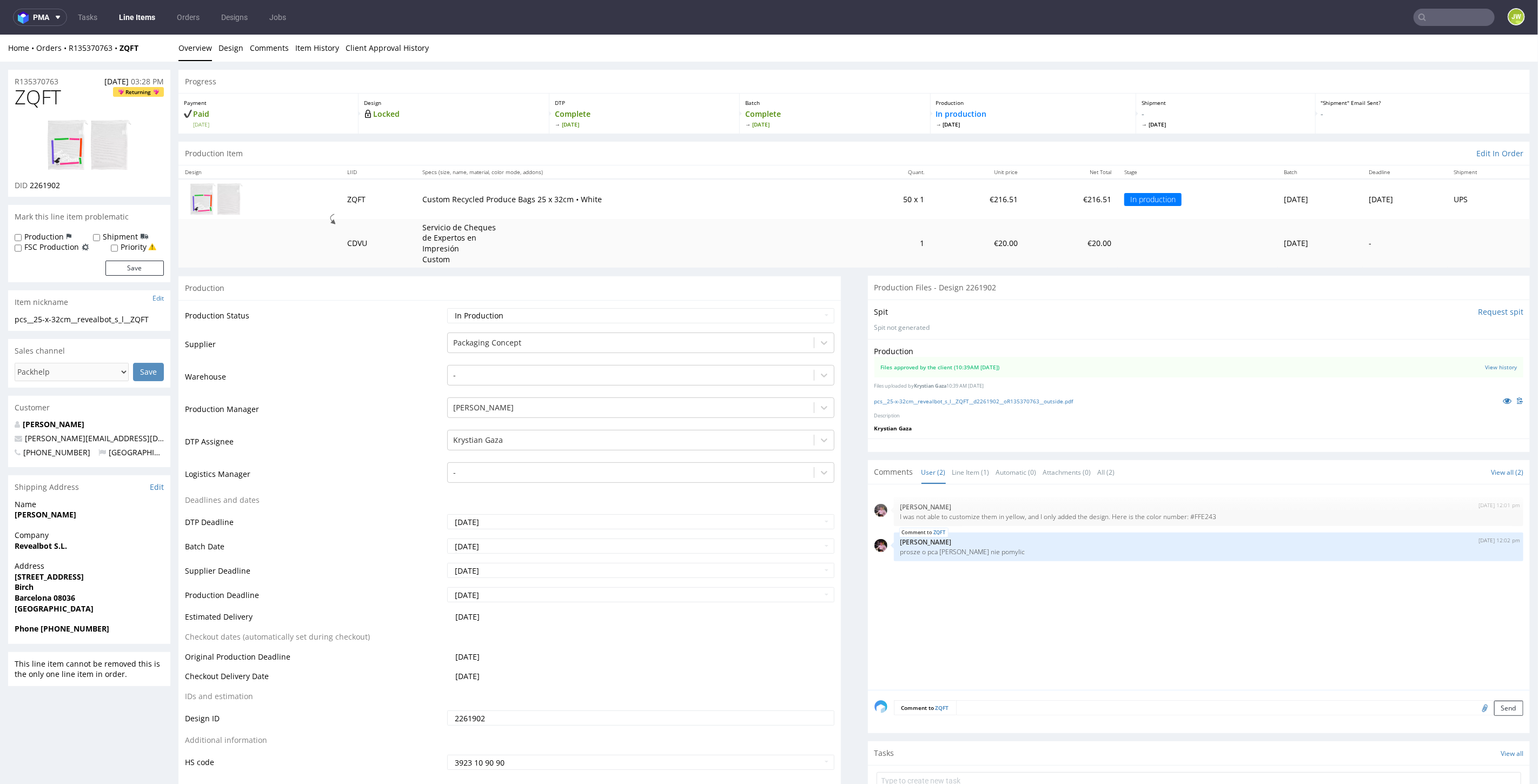
click at [927, 397] on link "pcs__25-x-32cm__revealbot_s_l__ZQFT__d2261902__oR135370763__outside.pdf" at bounding box center [974, 401] width 199 height 8
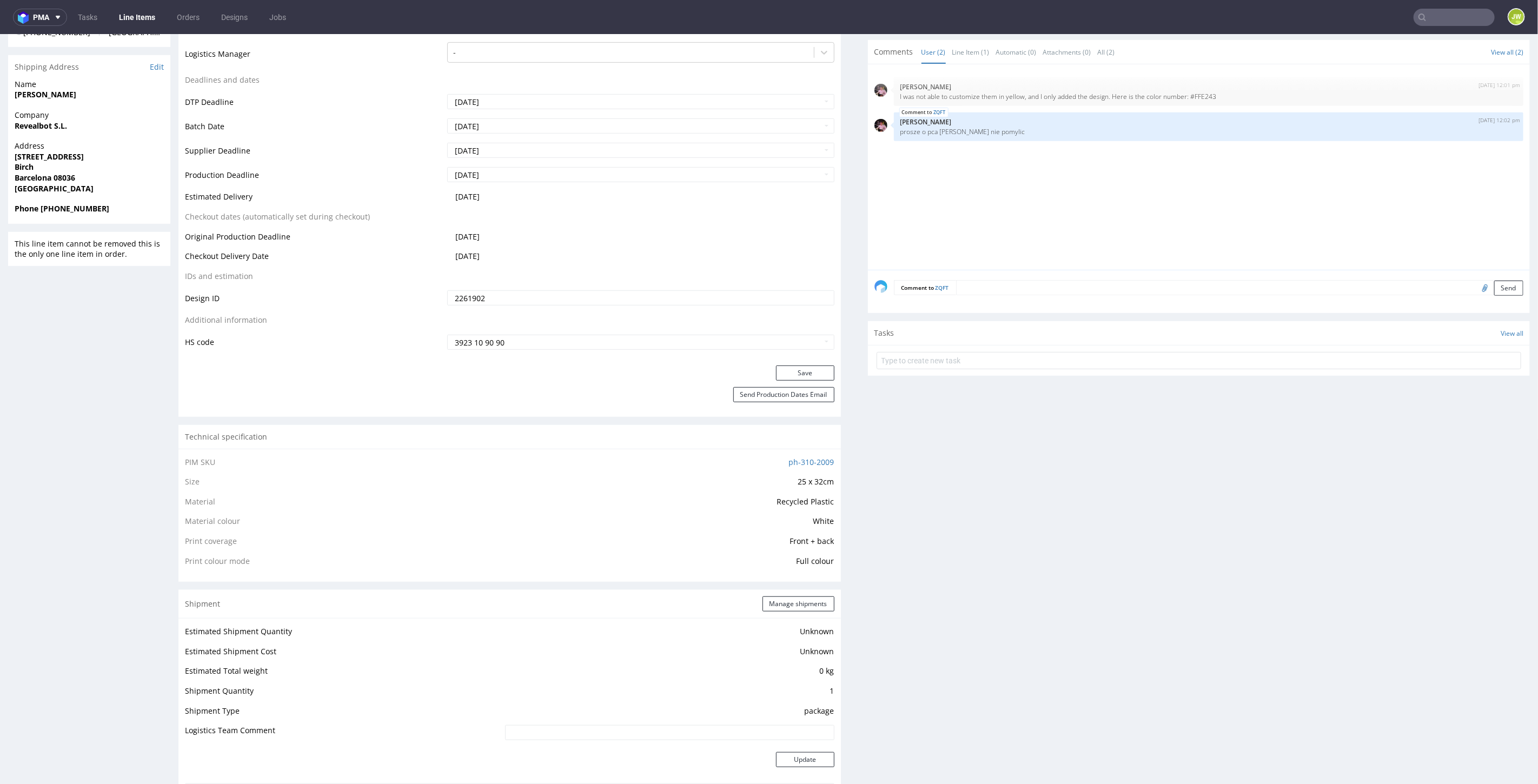
scroll to position [480, 0]
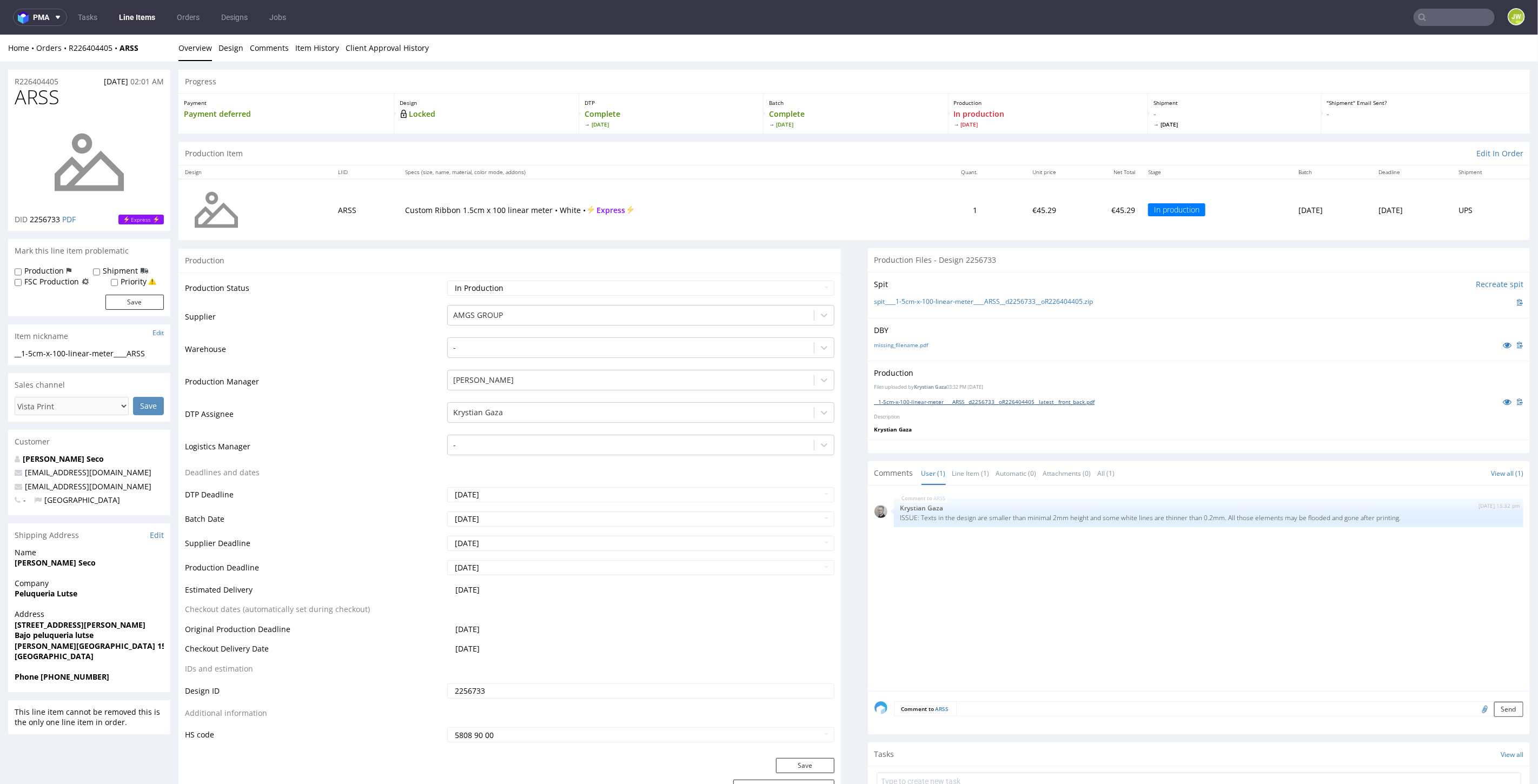
click at [893, 399] on link "__1-5cm-x-100-linear-meter____ARSS__d2256733__oR226404405__latest__front_back.p…" at bounding box center [984, 401] width 221 height 8
click at [913, 400] on link "__1-5cm-x-100-linear-meter____ARSS__d2256733__oR226404405__latest__front_back.p…" at bounding box center [984, 401] width 221 height 8
click at [911, 404] on link "__1-5cm-x-100-linear-meter____DSCA__d2256474__oR778286073__latest__front_back.p…" at bounding box center [985, 401] width 221 height 8
click at [1434, 21] on input "text" at bounding box center [1454, 18] width 81 height 18
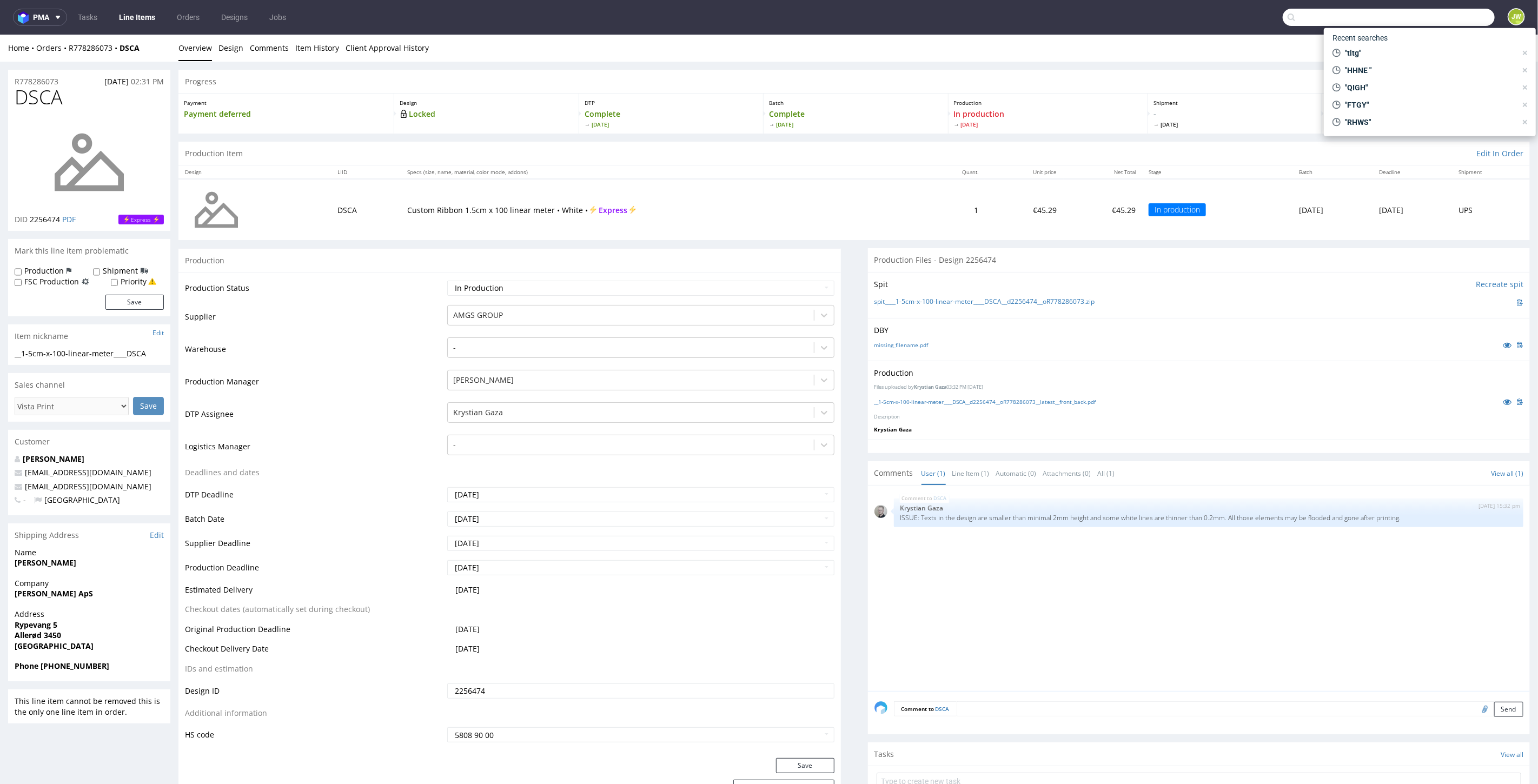
paste input "FTGY"
type input "FTGY"
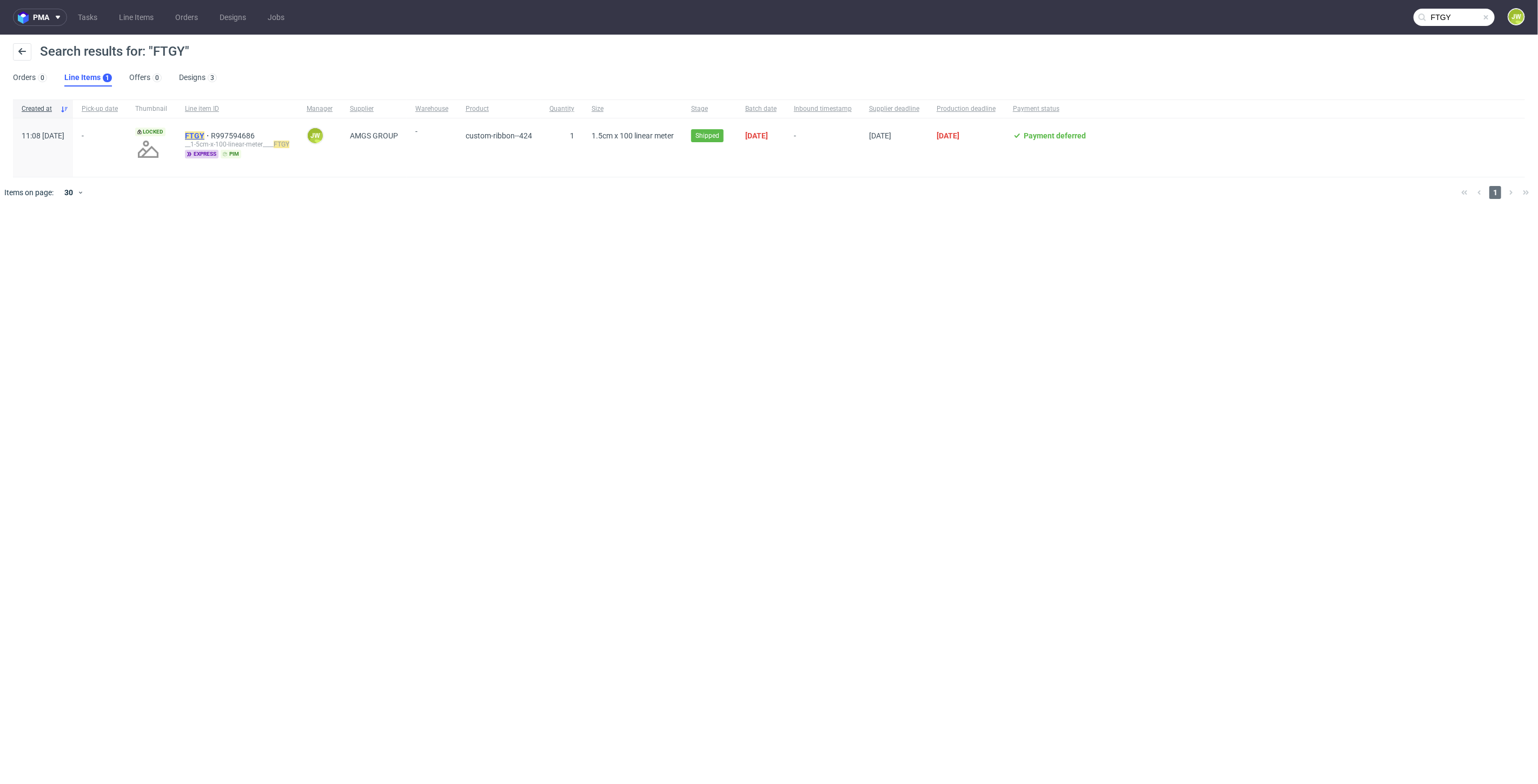
click at [205, 136] on mark "FTGY" at bounding box center [194, 135] width 19 height 9
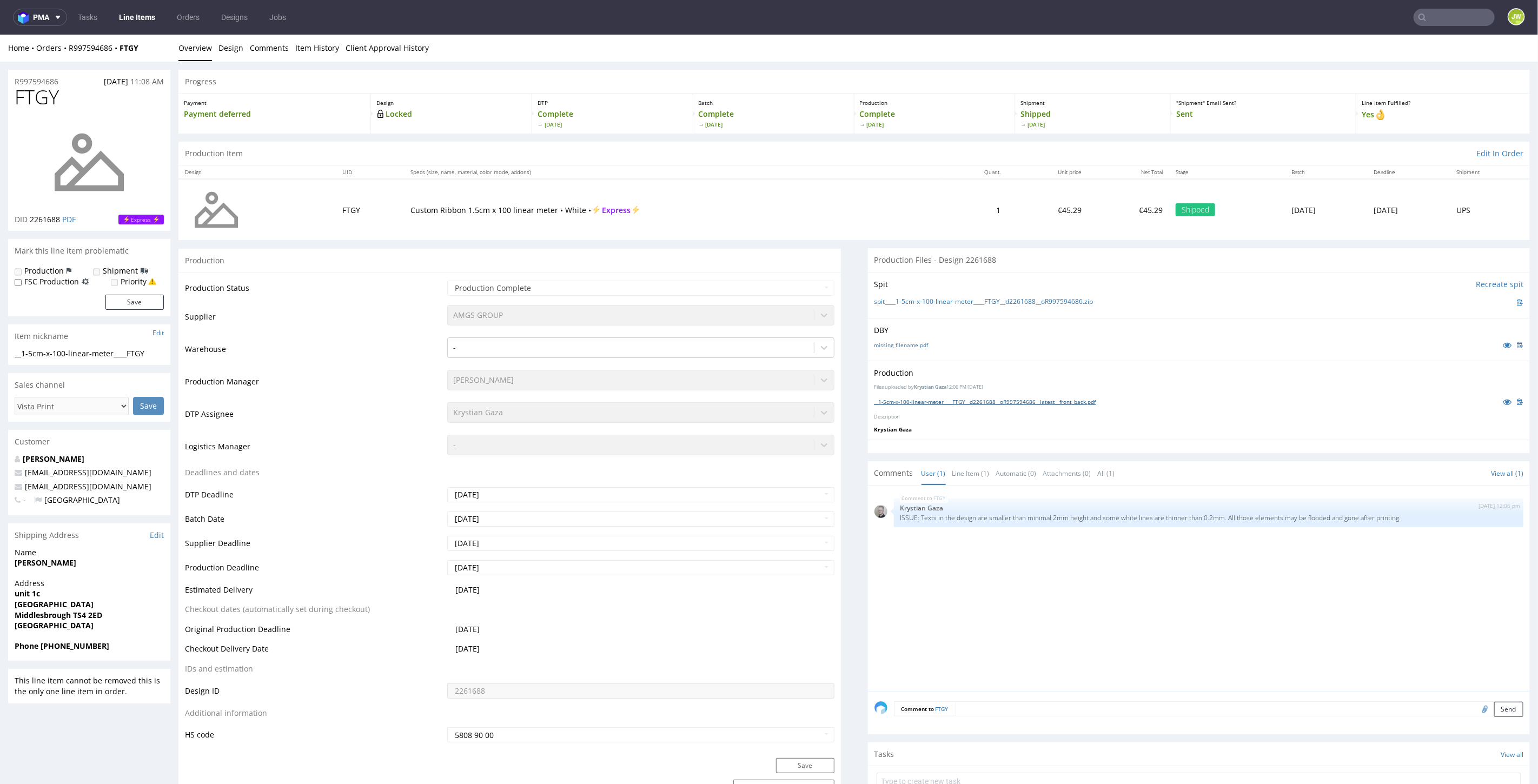
click at [913, 396] on div "__1-5cm-x-100-linear-meter____FTGY__d2261688__oR997594686__latest__front_back.p…" at bounding box center [1199, 401] width 650 height 12
click at [911, 400] on link "__1-5cm-x-100-linear-meter____FTGY__d2261688__oR997594686__latest__front_back.p…" at bounding box center [985, 401] width 221 height 8
click at [1423, 27] on nav "pma Tasks Line Items Orders Designs Jobs JW" at bounding box center [769, 17] width 1538 height 34
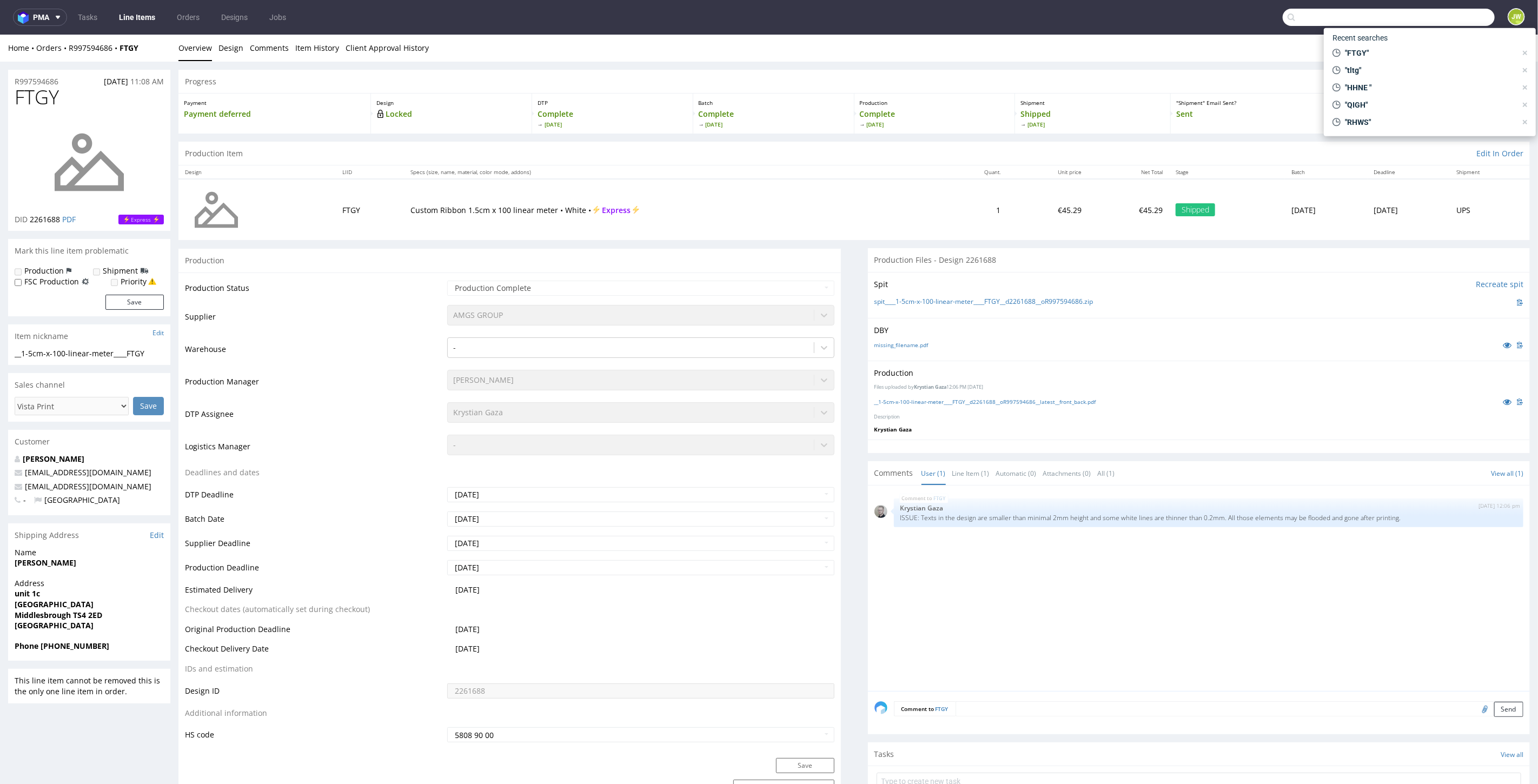
click at [1427, 20] on input "text" at bounding box center [1388, 18] width 212 height 18
paste input "QIGH"
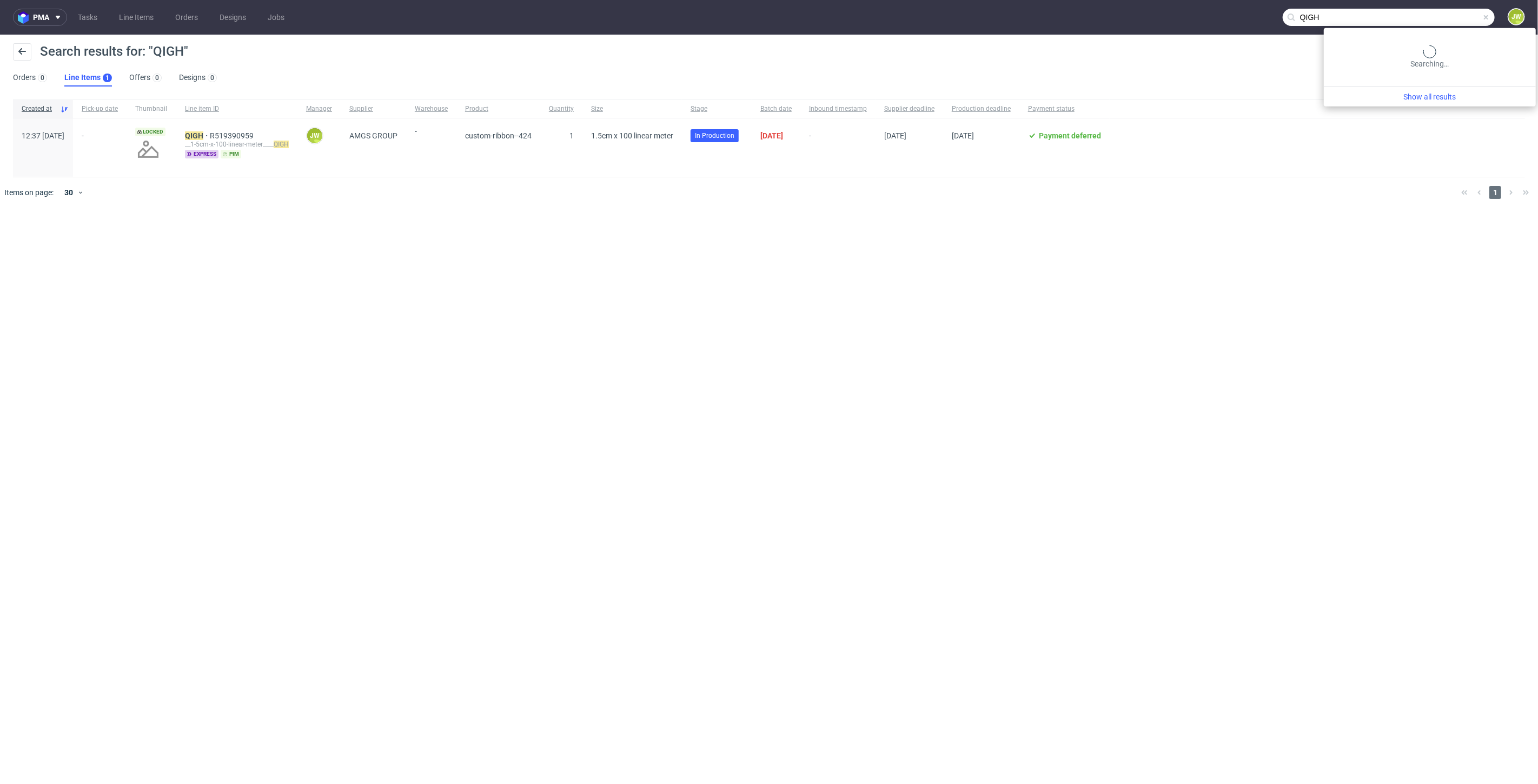
click at [1461, 17] on input "QIGH" at bounding box center [1388, 18] width 212 height 18
drag, startPoint x: 1318, startPoint y: 18, endPoint x: 994, endPoint y: 10, distance: 324.1
click at [998, 10] on nav "pma Tasks Line Items Orders Designs Jobs QIGH JW" at bounding box center [769, 17] width 1538 height 34
paste input "FTGY"
type input "FTGY"
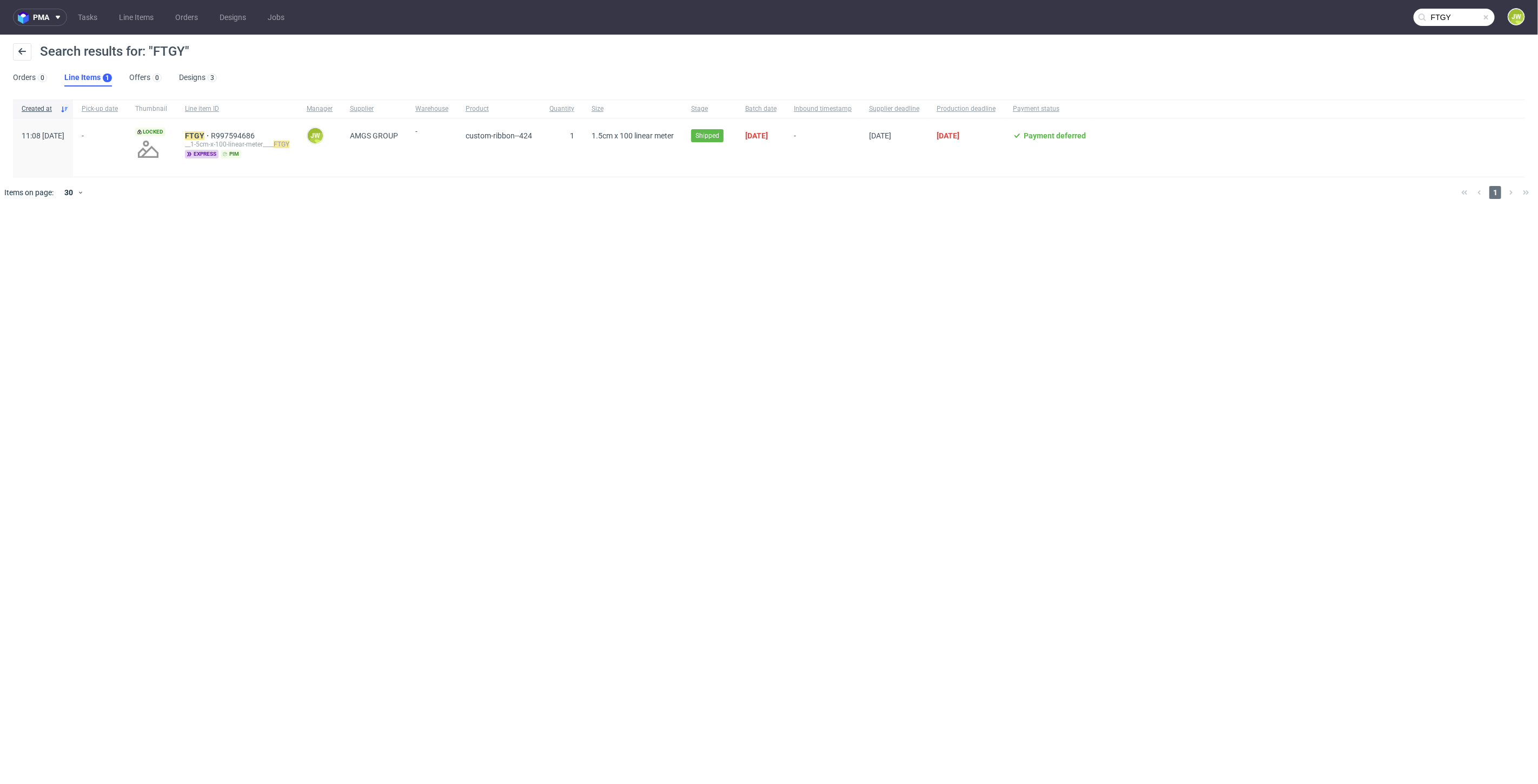
click at [222, 127] on div "FTGY R997594686 __1-5cm-x-100-linear-meter____ FTGY express pim" at bounding box center [236, 147] width 122 height 58
click at [205, 131] on mark "FTGY" at bounding box center [194, 135] width 19 height 9
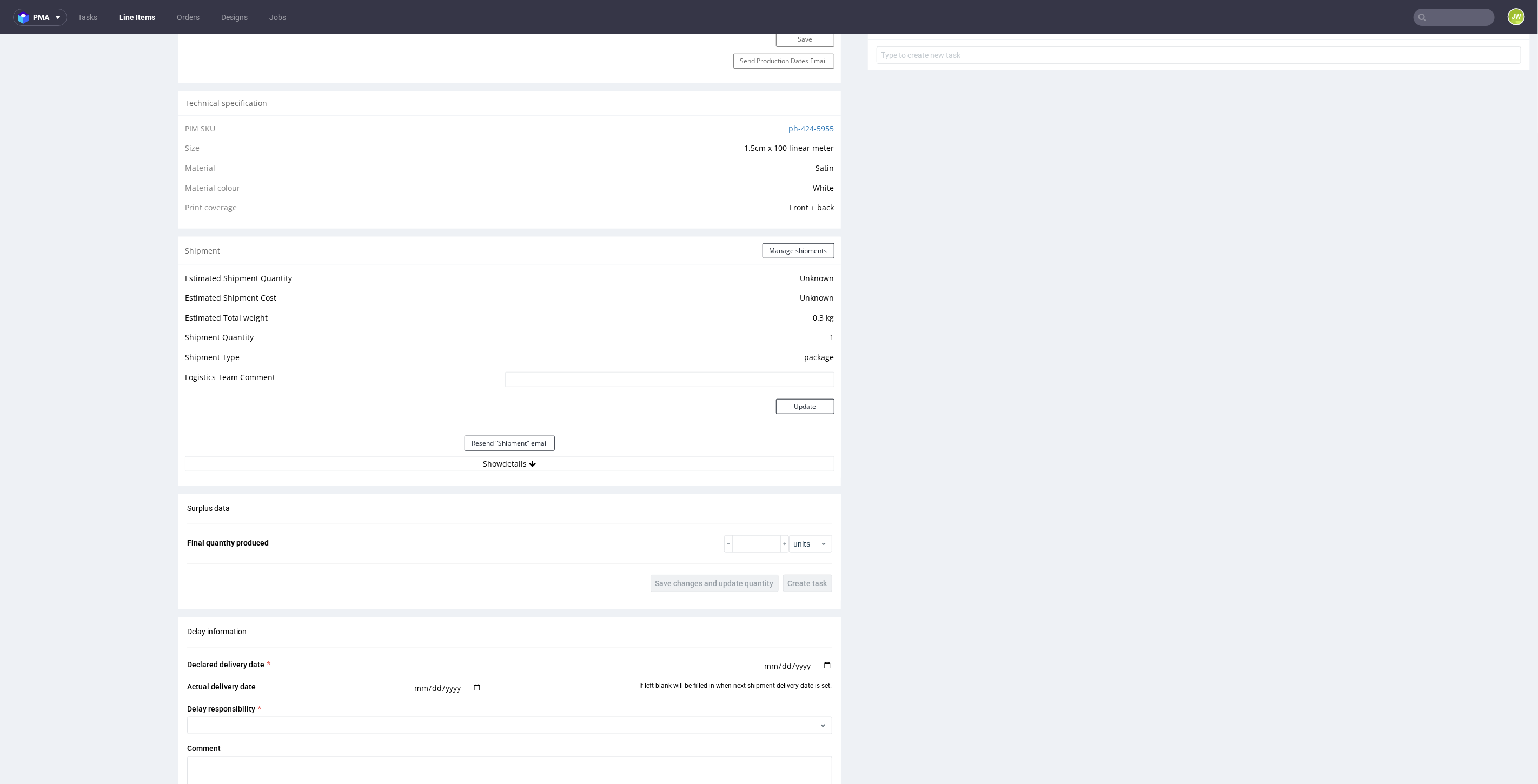
scroll to position [841, 0]
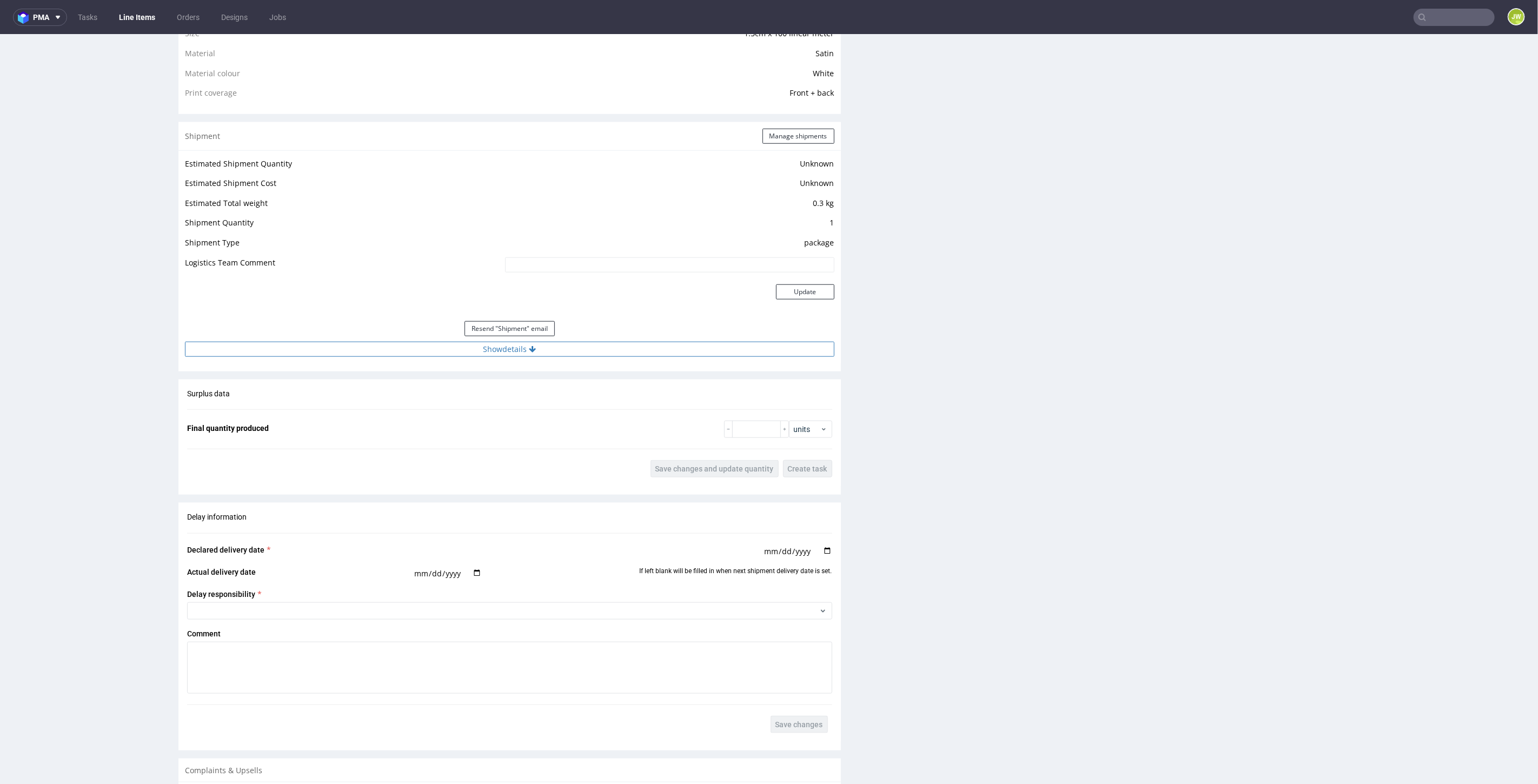
click at [498, 352] on button "Show details" at bounding box center [509, 349] width 650 height 15
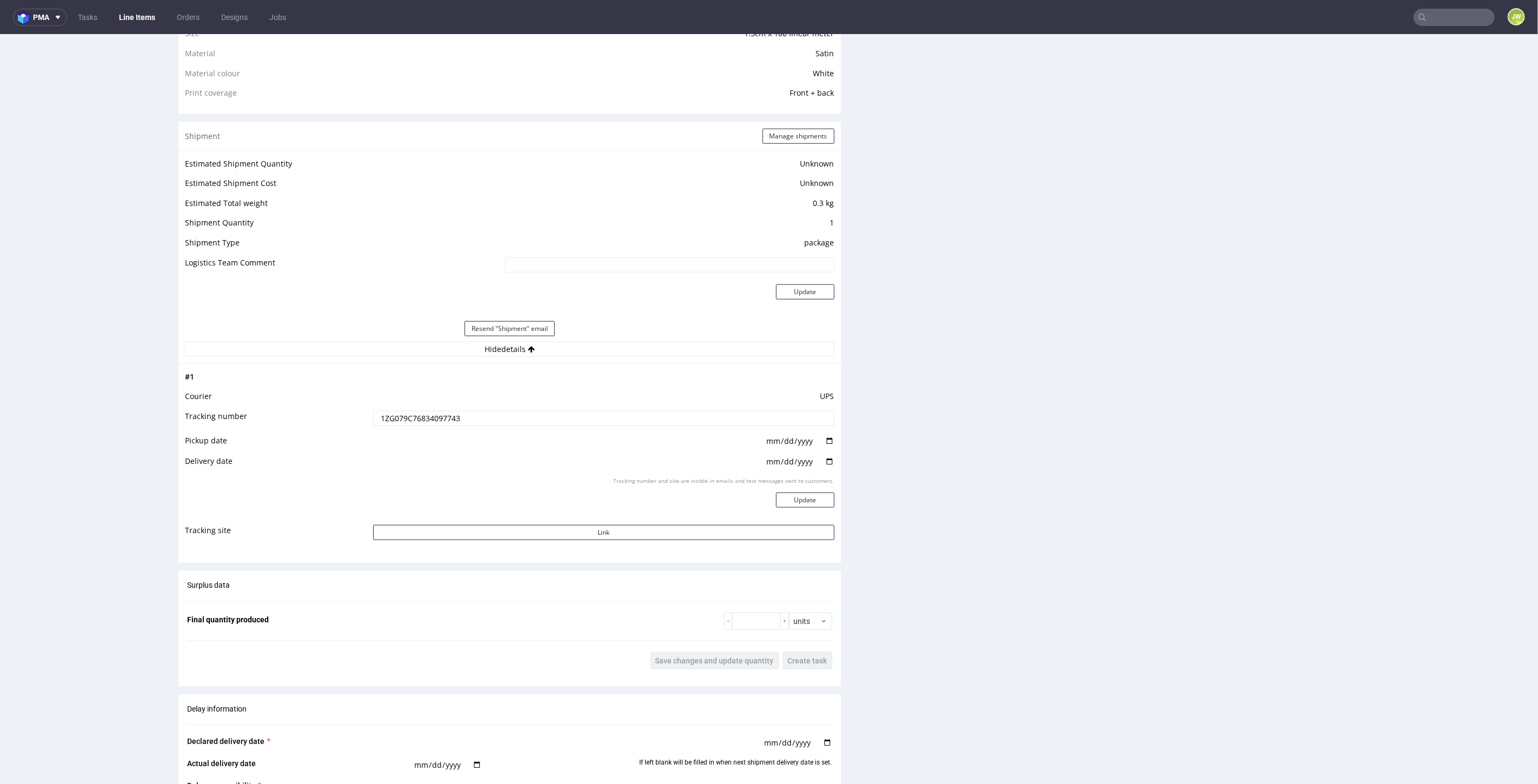
click at [424, 415] on input "1ZG079C76834097743" at bounding box center [603, 418] width 461 height 15
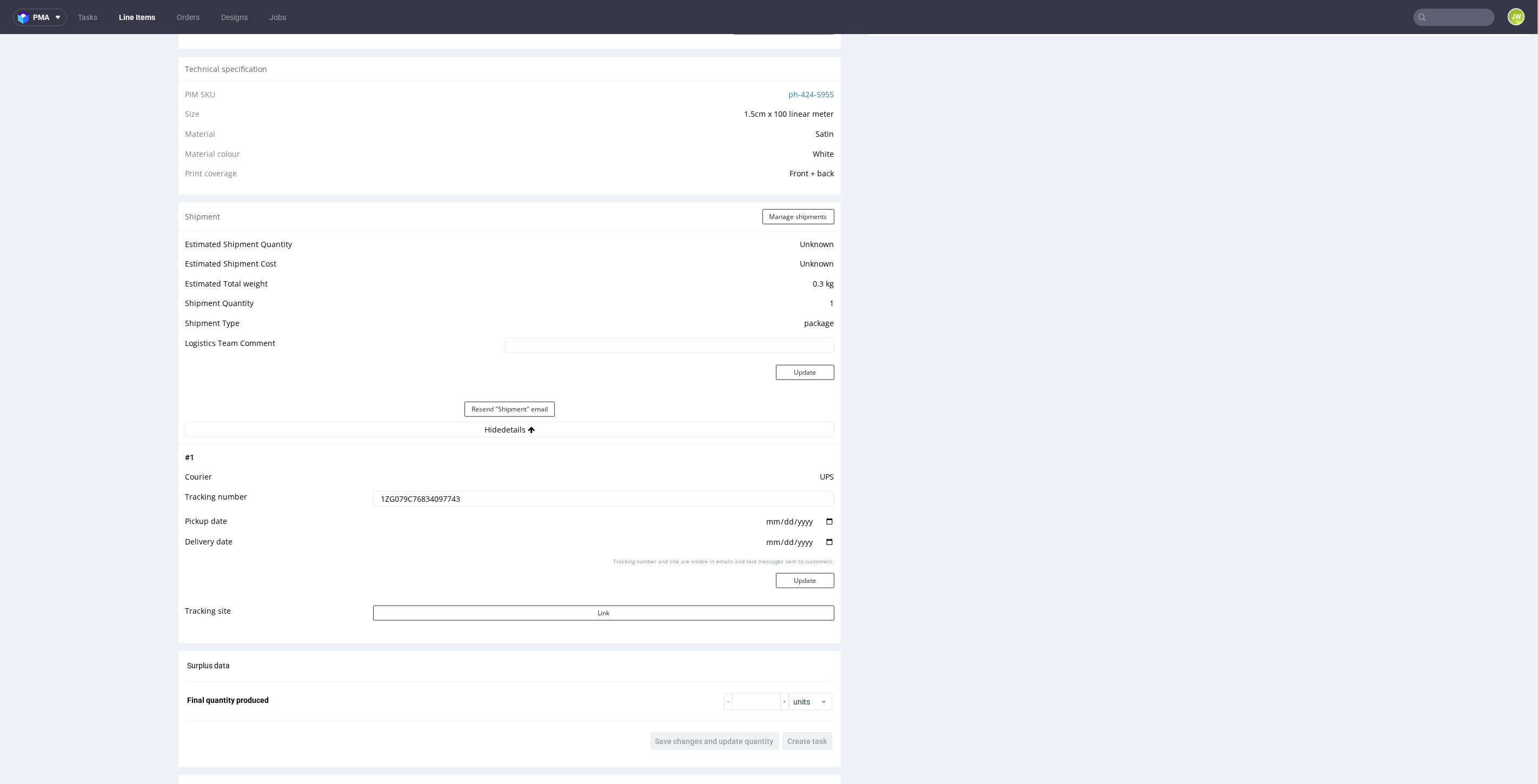
scroll to position [661, 0]
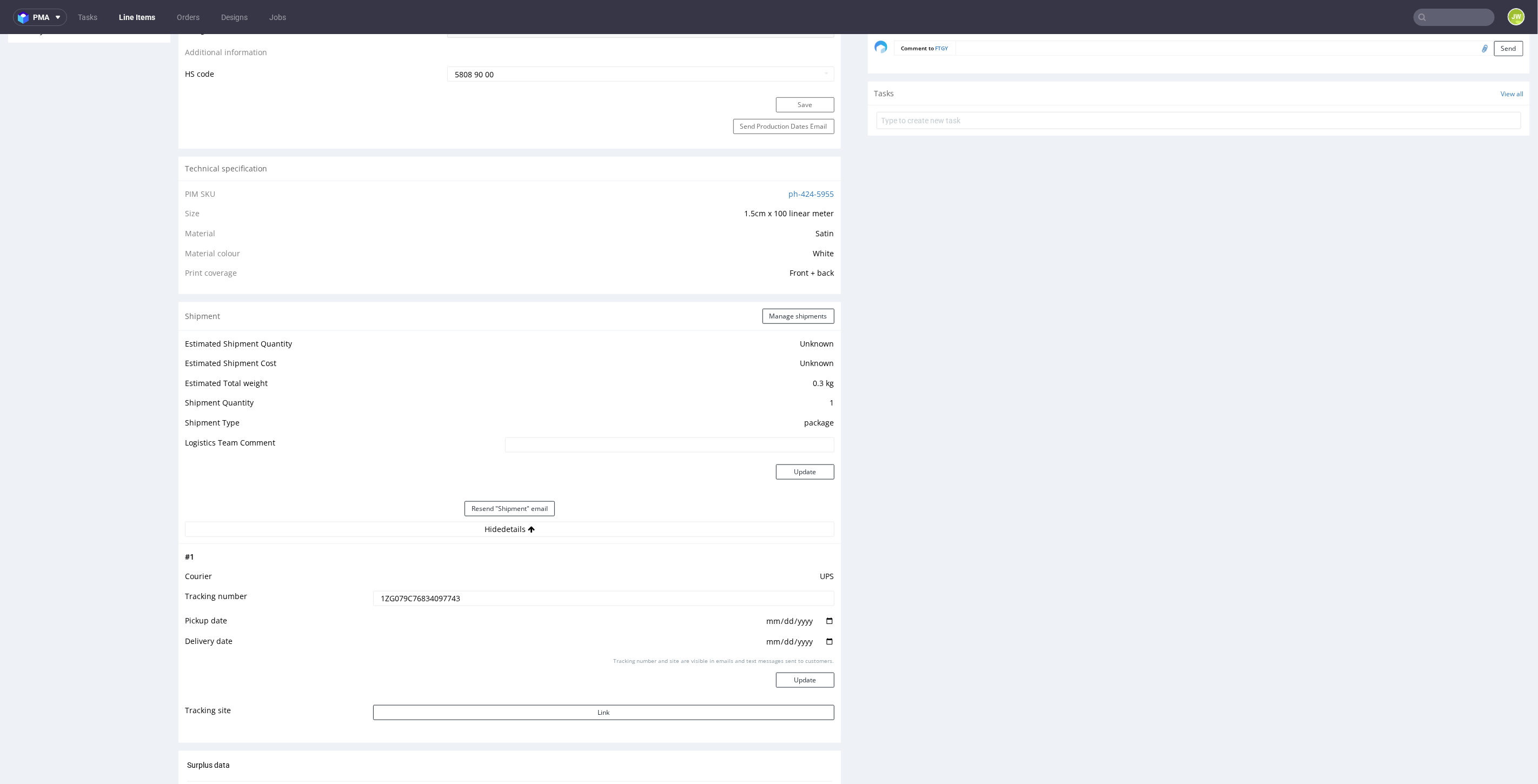
drag, startPoint x: 1399, startPoint y: 5, endPoint x: 1449, endPoint y: 19, distance: 51.9
click at [1418, 14] on nav "pma Tasks Line Items Orders Designs Jobs JW" at bounding box center [769, 17] width 1538 height 34
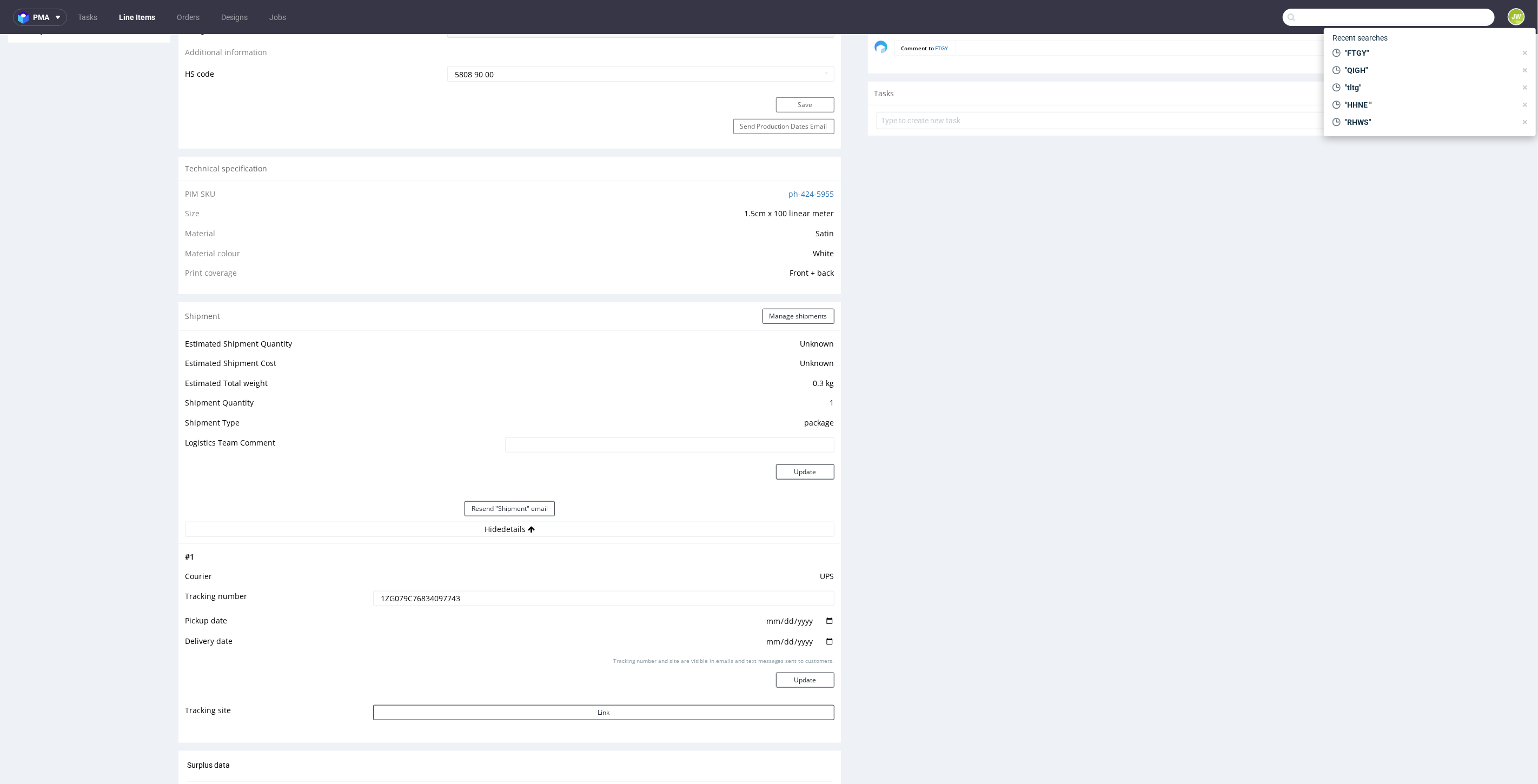
click at [1446, 18] on input "text" at bounding box center [1388, 18] width 212 height 18
paste input "1ZG079C76834097743"
click at [432, 594] on input "1ZG079C76834097743" at bounding box center [603, 598] width 461 height 15
click at [431, 595] on input "1ZG079C76834097743" at bounding box center [603, 598] width 461 height 15
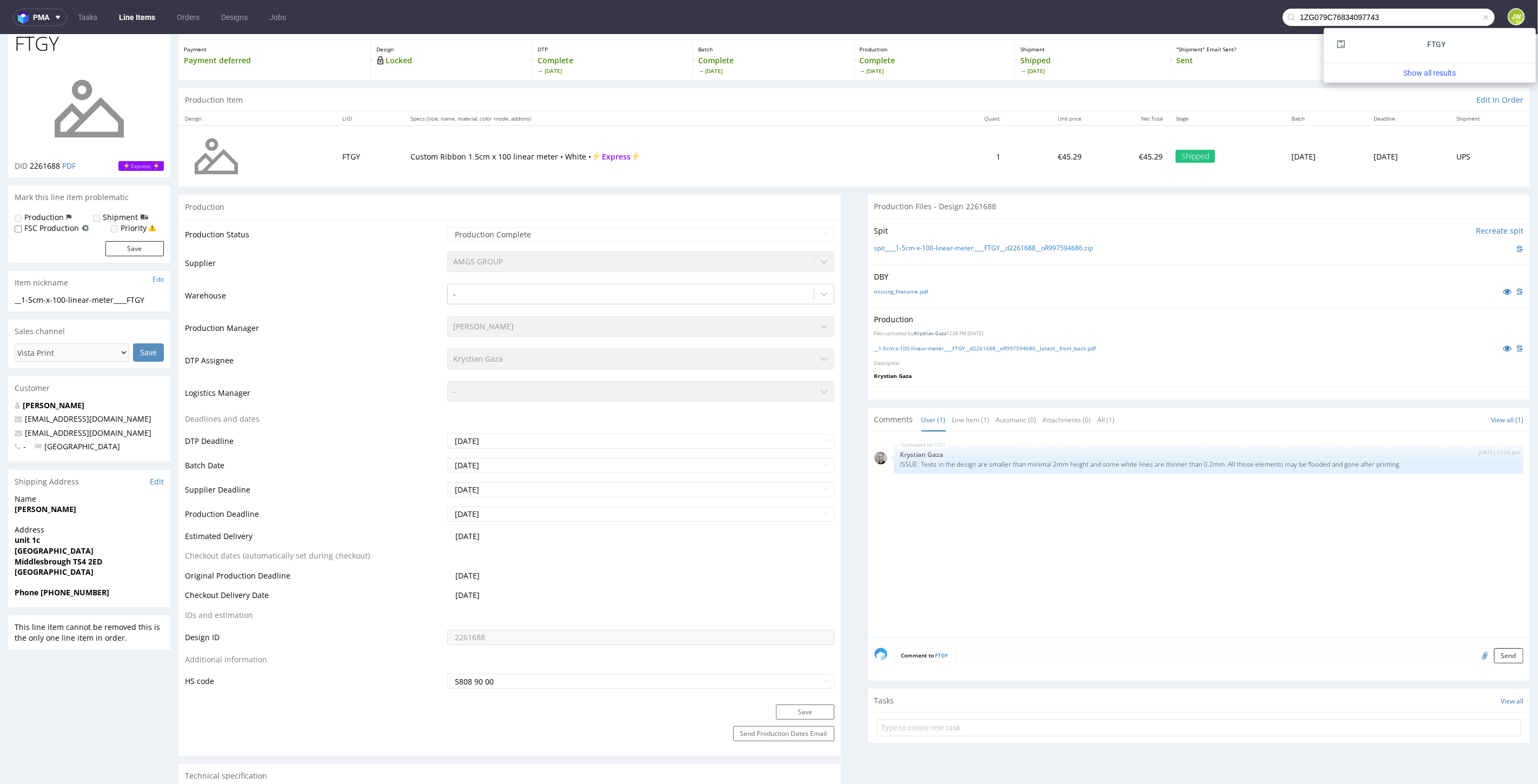
scroll to position [0, 0]
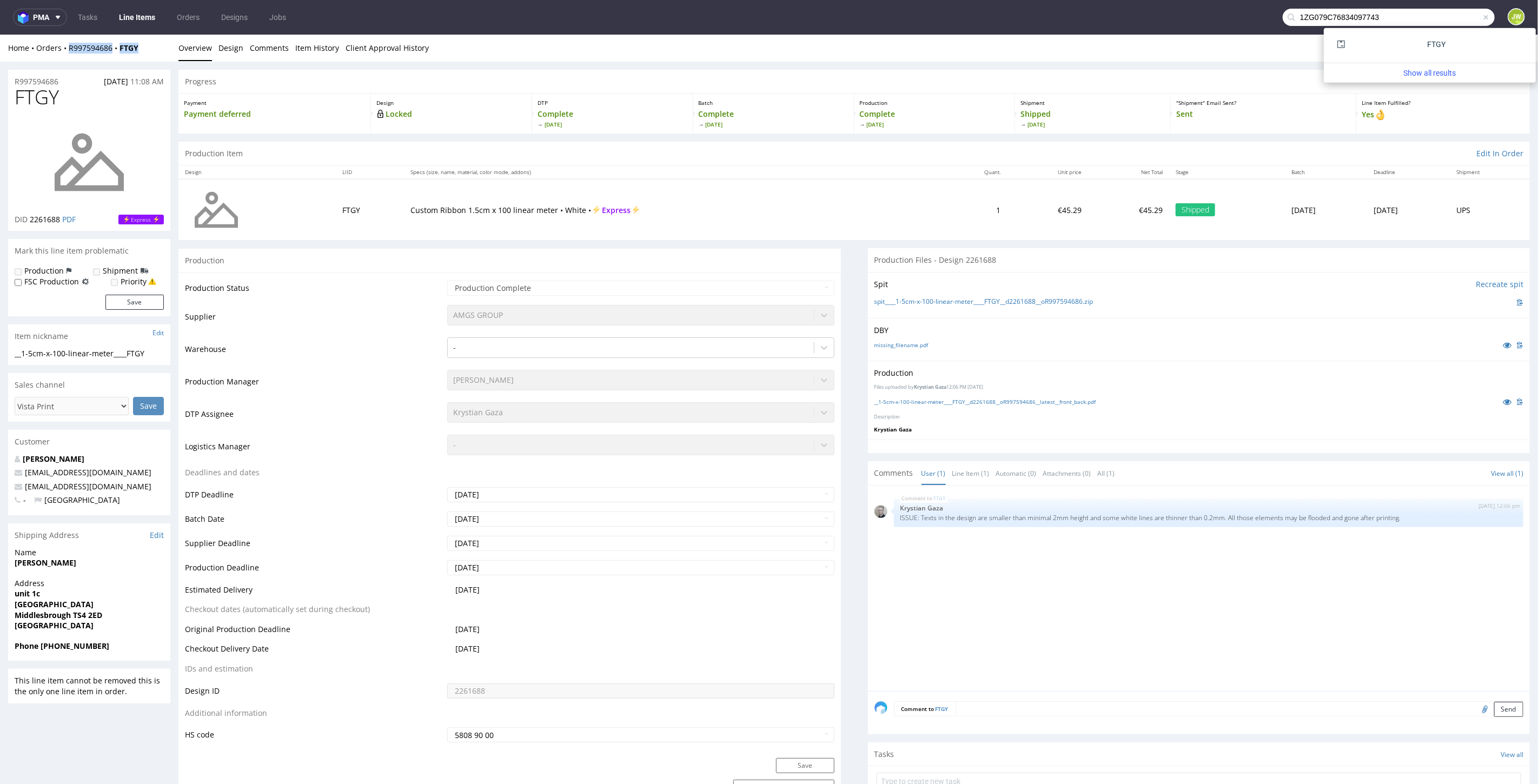
drag, startPoint x: 143, startPoint y: 53, endPoint x: 68, endPoint y: 56, distance: 75.1
click at [68, 57] on div "Home Orders R997594686 FTGY Overview Design Comments Item History Client Approv…" at bounding box center [769, 48] width 1538 height 27
copy div "R997594686 FTGY"
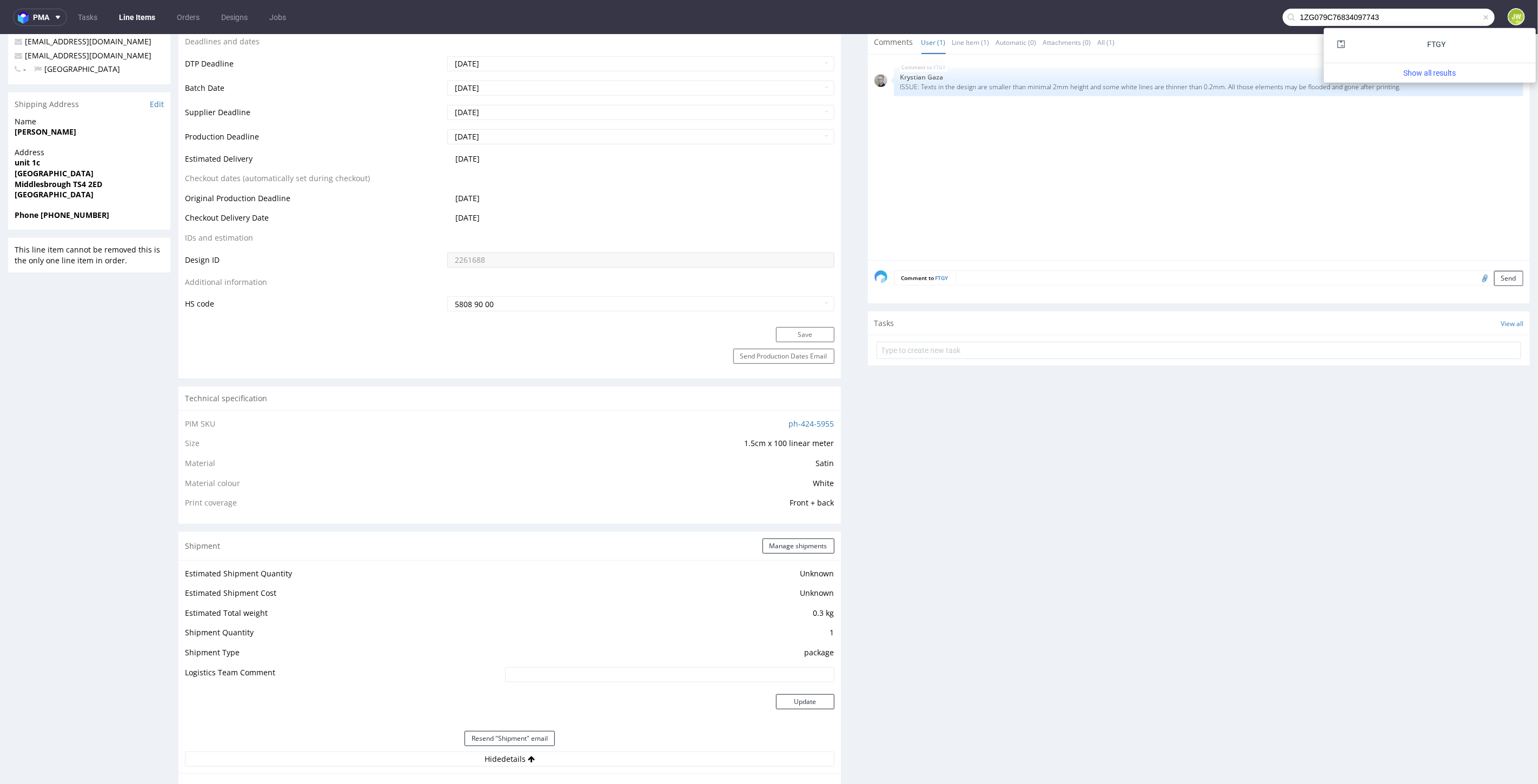
scroll to position [480, 0]
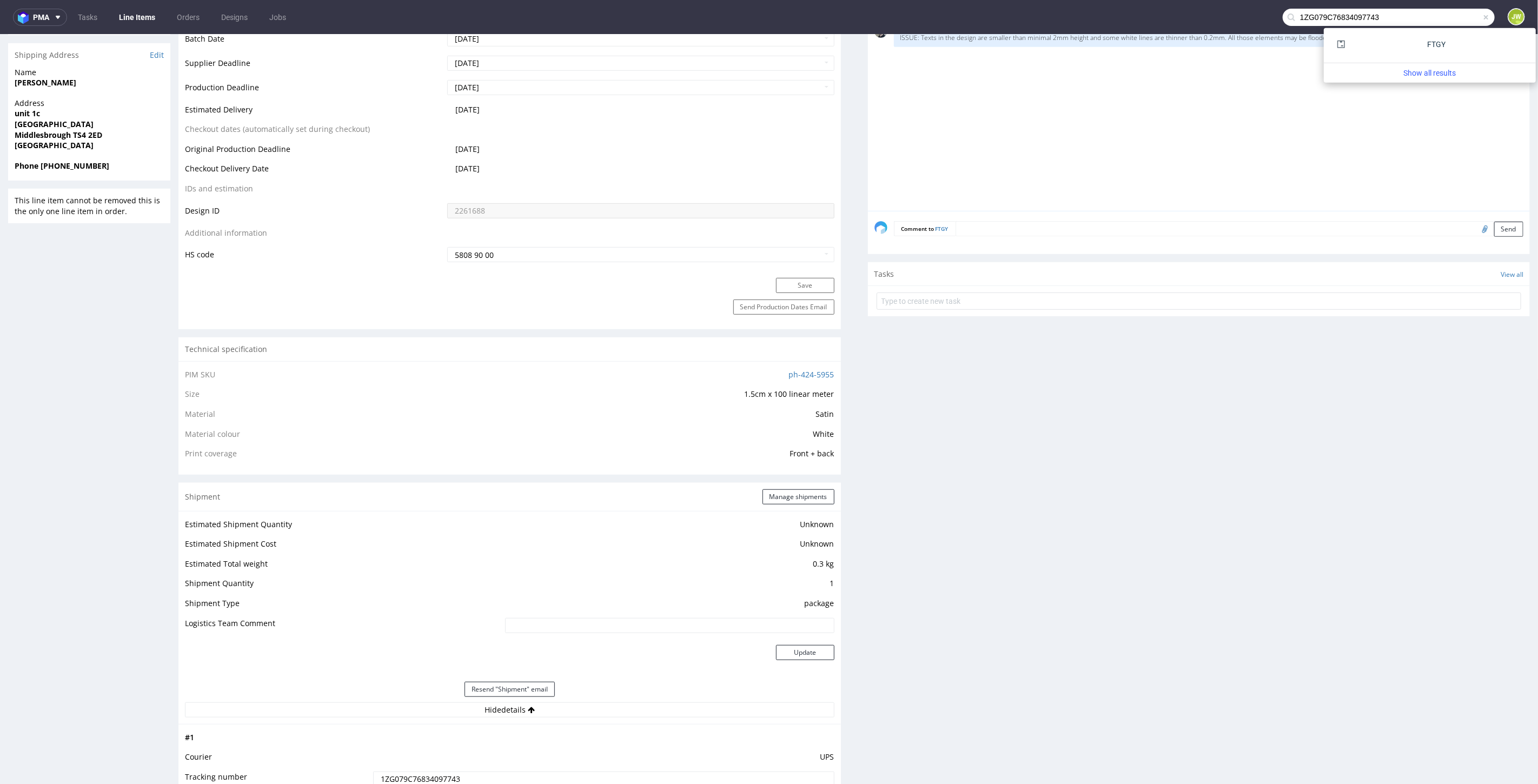
type input "FTGY"
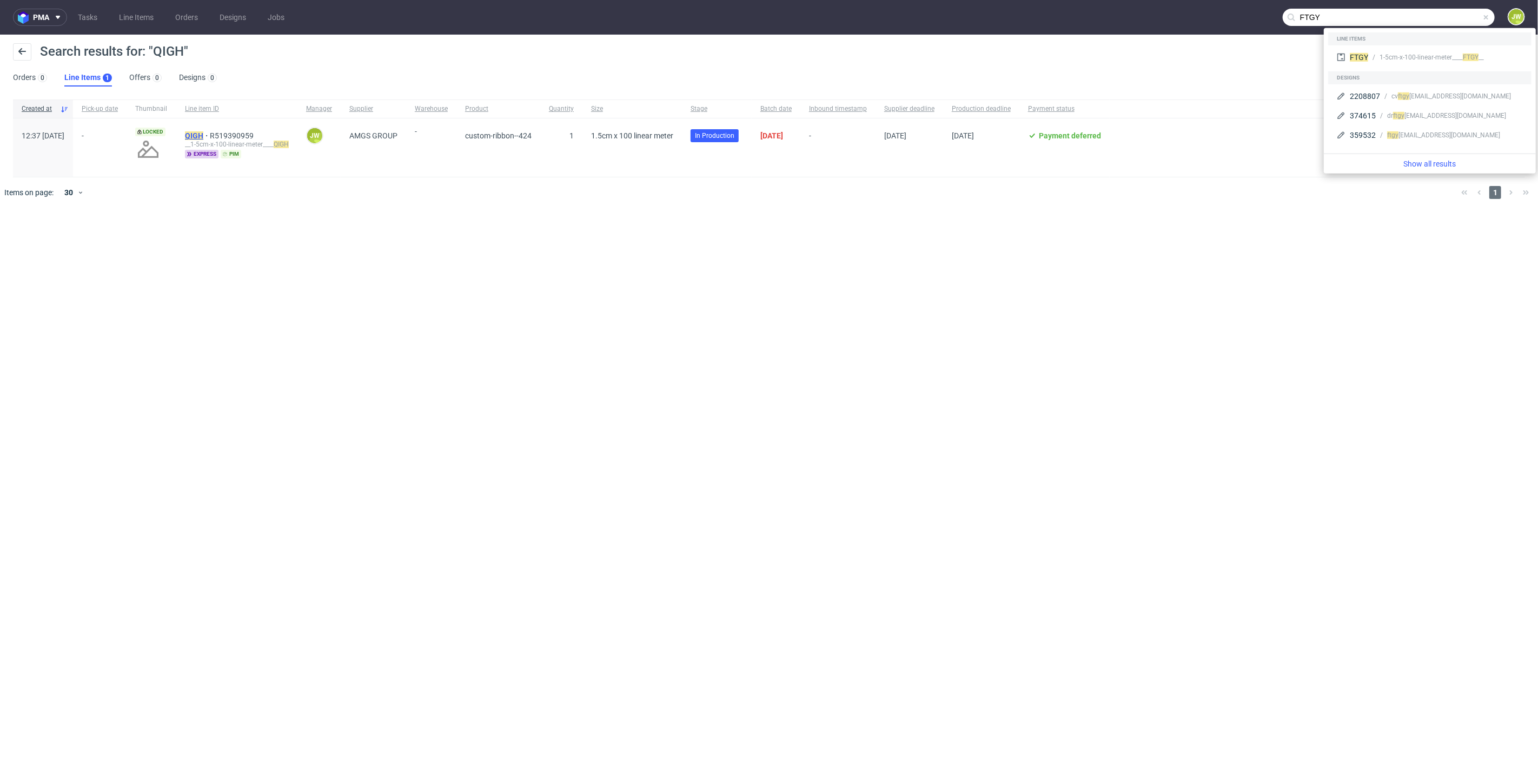
click at [203, 134] on mark "QIGH" at bounding box center [193, 135] width 18 height 9
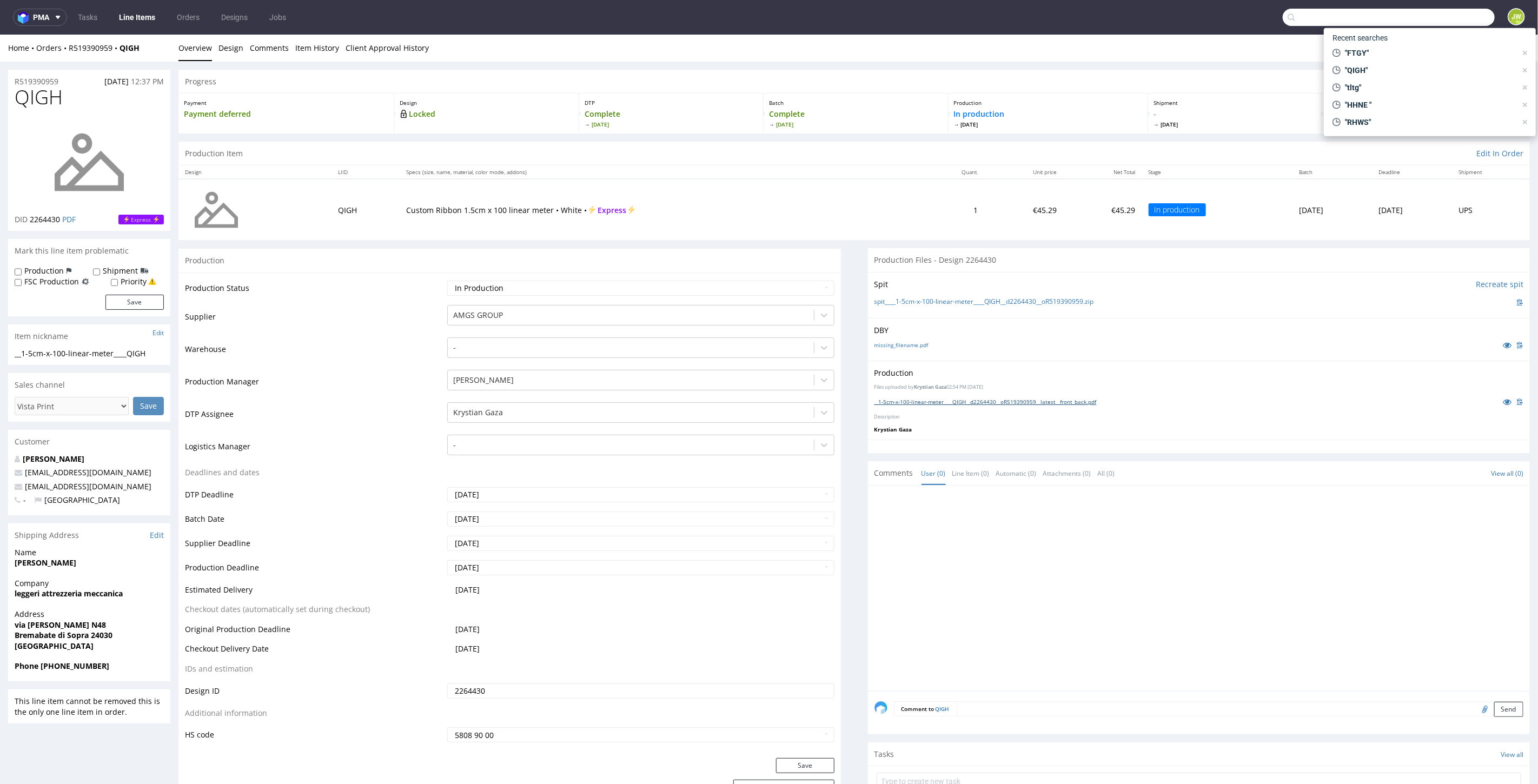
click at [957, 402] on link "__1-5cm-x-100-linear-meter____QIGH__d2264430__oR519390959__latest__front_back.p…" at bounding box center [985, 401] width 222 height 8
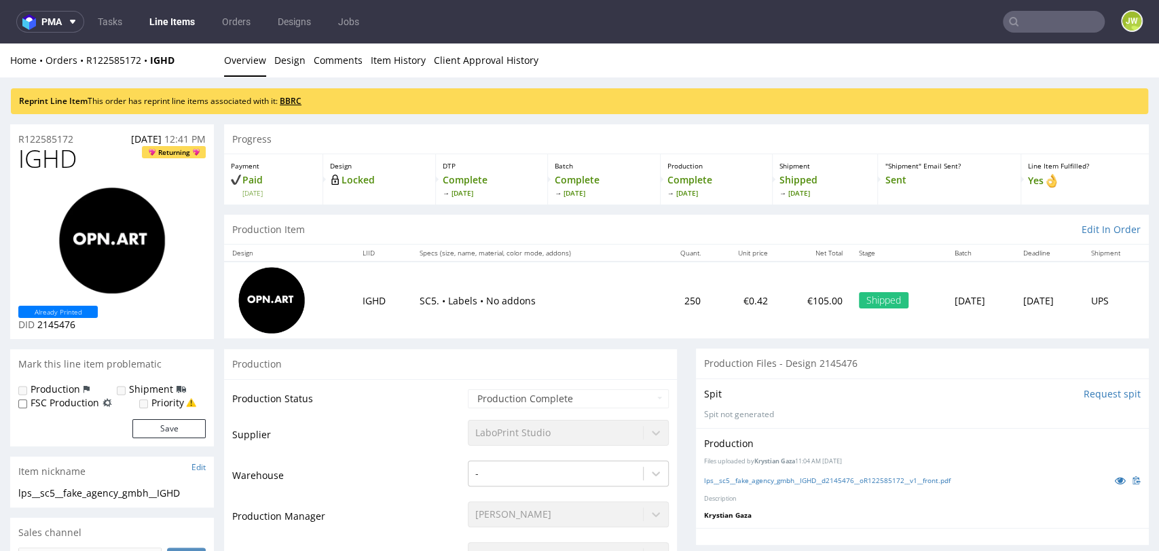
click at [293, 101] on link "BBRC" at bounding box center [291, 101] width 22 height 12
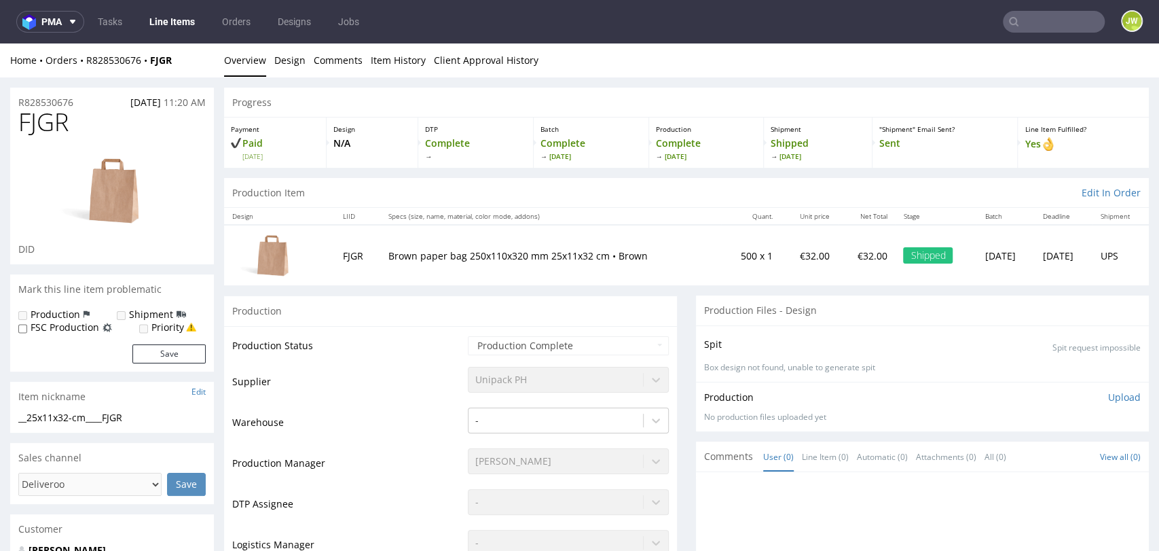
drag, startPoint x: 195, startPoint y: 70, endPoint x: 79, endPoint y: 72, distance: 115.5
click at [79, 72] on div "Home Orders R828530676 FJGR Overview Design Comments Item History Client Approv…" at bounding box center [579, 60] width 1159 height 34
copy div "R828530676 FJGR"
drag, startPoint x: 638, startPoint y: 254, endPoint x: 375, endPoint y: 253, distance: 263.5
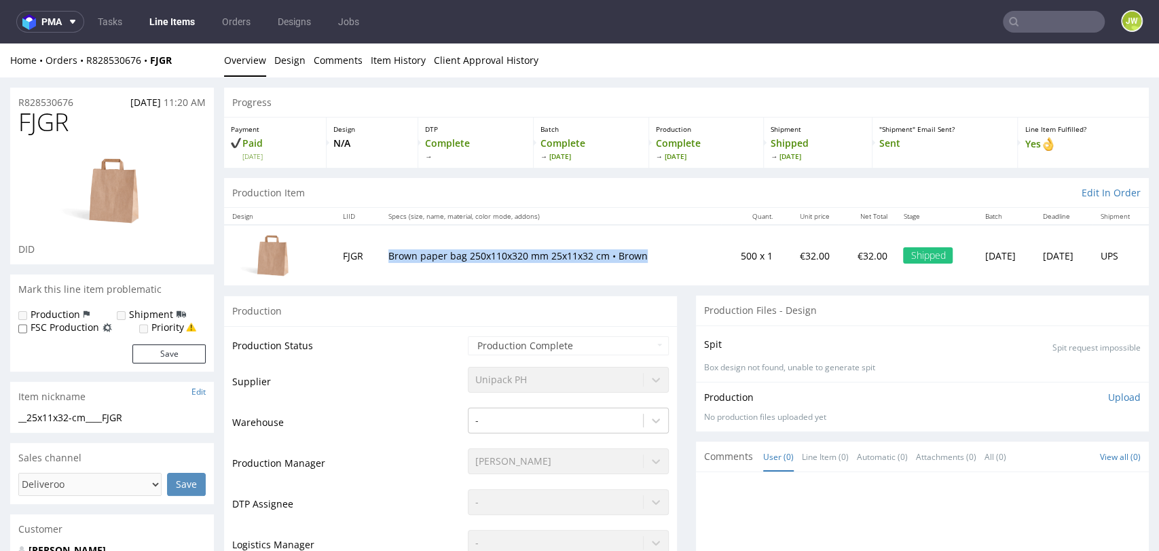
click at [380, 253] on td "Brown paper bag 250x110x320 mm 25x11x32 cm • Brown" at bounding box center [550, 255] width 341 height 60
copy p "Brown paper bag 250x110x320 mm 25x11x32 cm • Brown"
click at [362, 363] on td "Production Status" at bounding box center [348, 350] width 232 height 31
click at [384, 127] on p "Design" at bounding box center [373, 129] width 78 height 10
click at [142, 14] on ul "Tasks Line Items Orders Designs Jobs" at bounding box center [228, 22] width 289 height 22
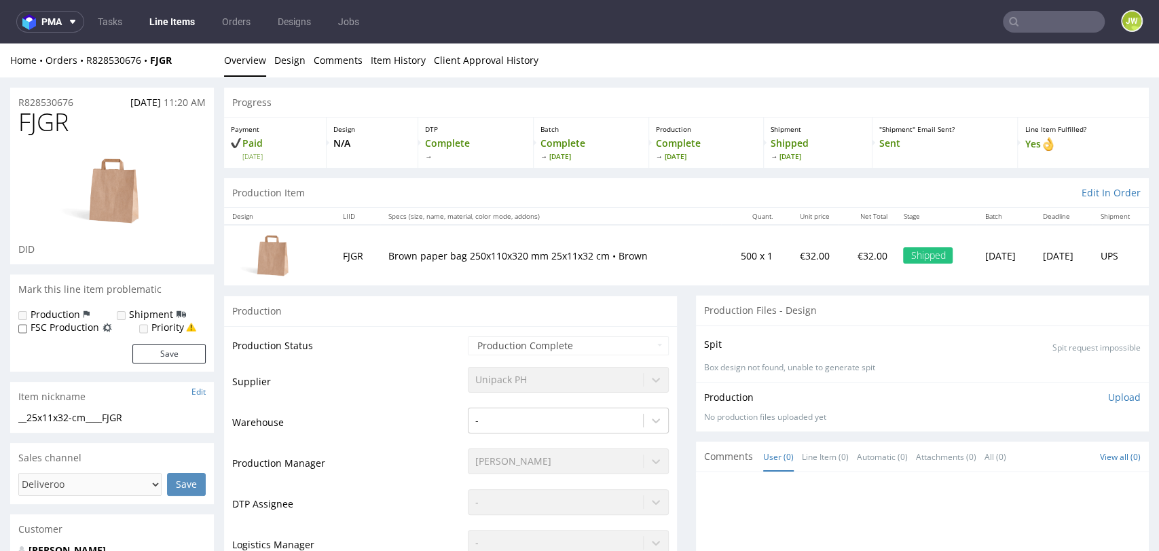
click at [151, 18] on link "Line Items" at bounding box center [172, 22] width 62 height 22
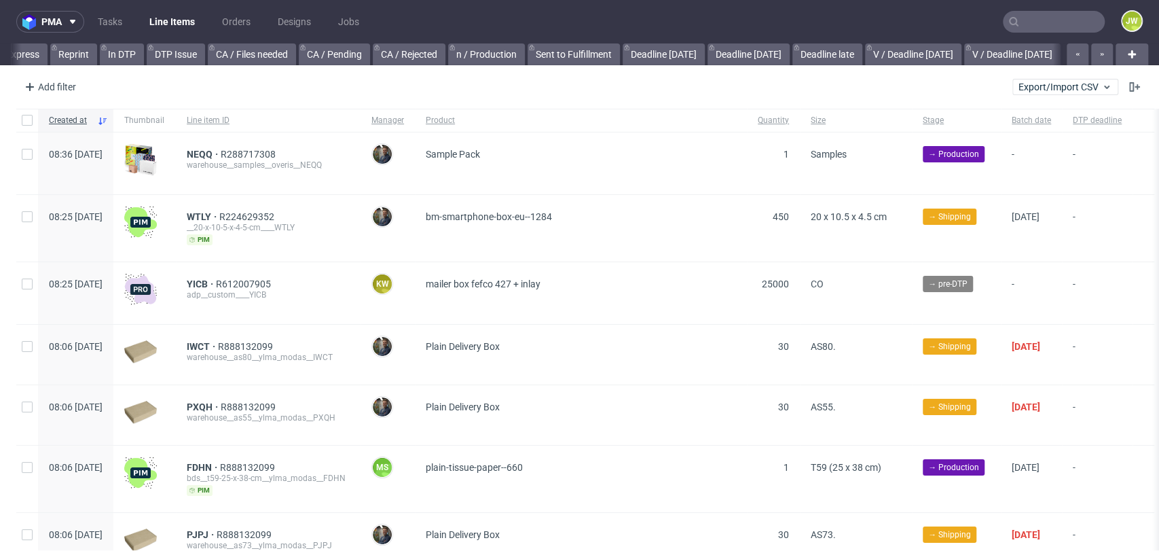
scroll to position [0, 3791]
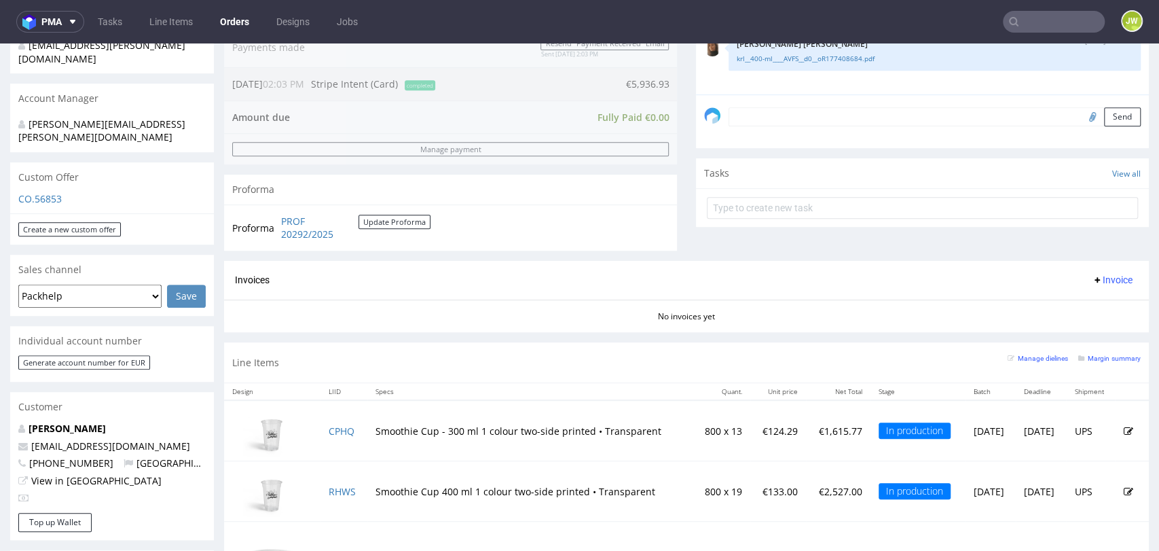
scroll to position [561, 0]
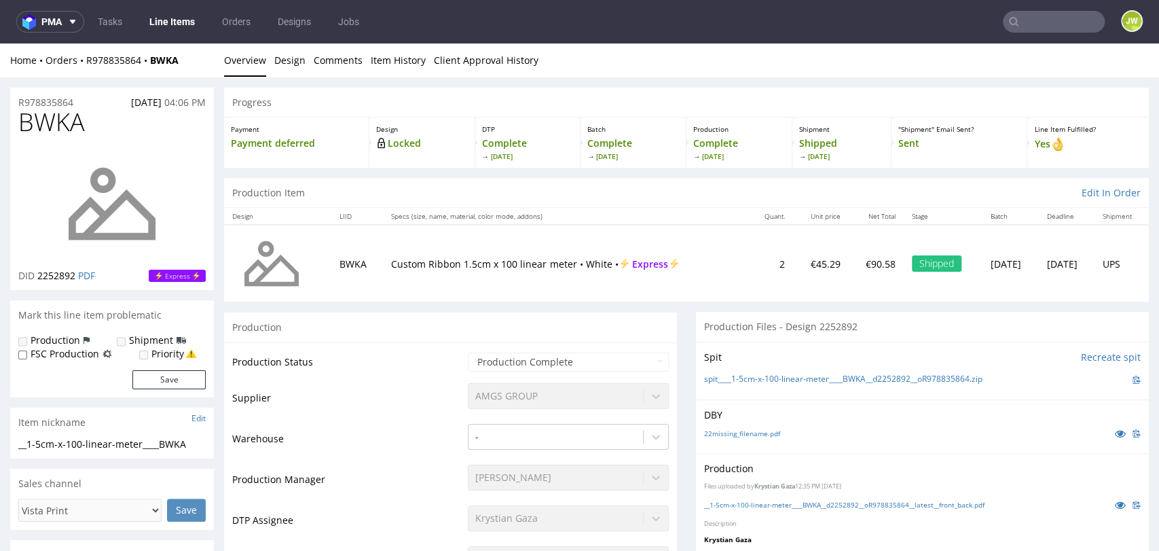
drag, startPoint x: 190, startPoint y: 68, endPoint x: 78, endPoint y: 68, distance: 112.1
click at [78, 68] on div "Home Orders R978835864 BWKA Overview Design Comments Item History Client Approv…" at bounding box center [579, 60] width 1159 height 34
copy div "R978835864 BWKA"
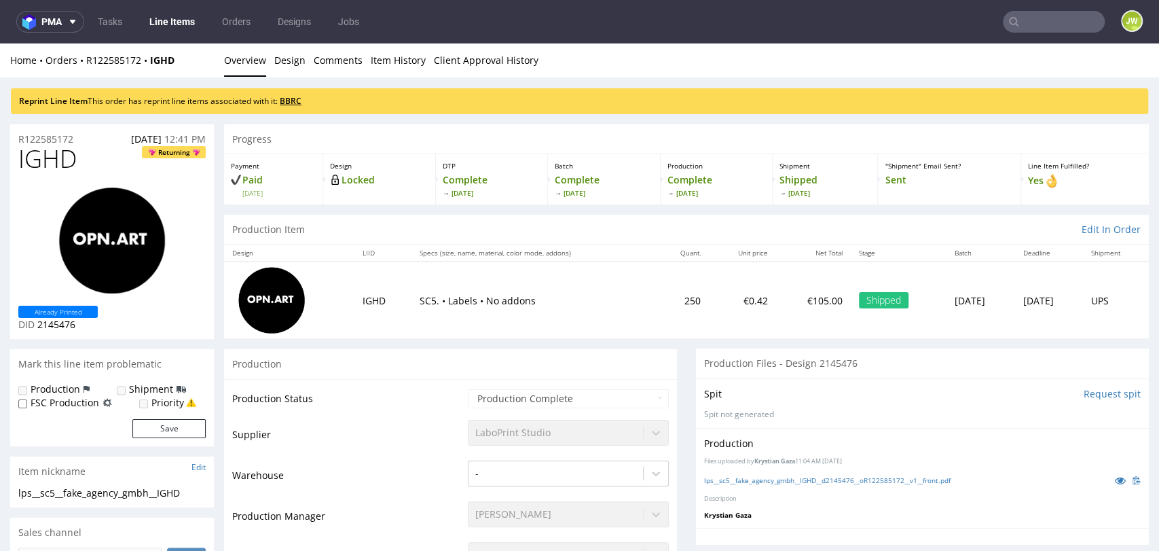
click at [295, 100] on link "BBRC" at bounding box center [291, 101] width 22 height 12
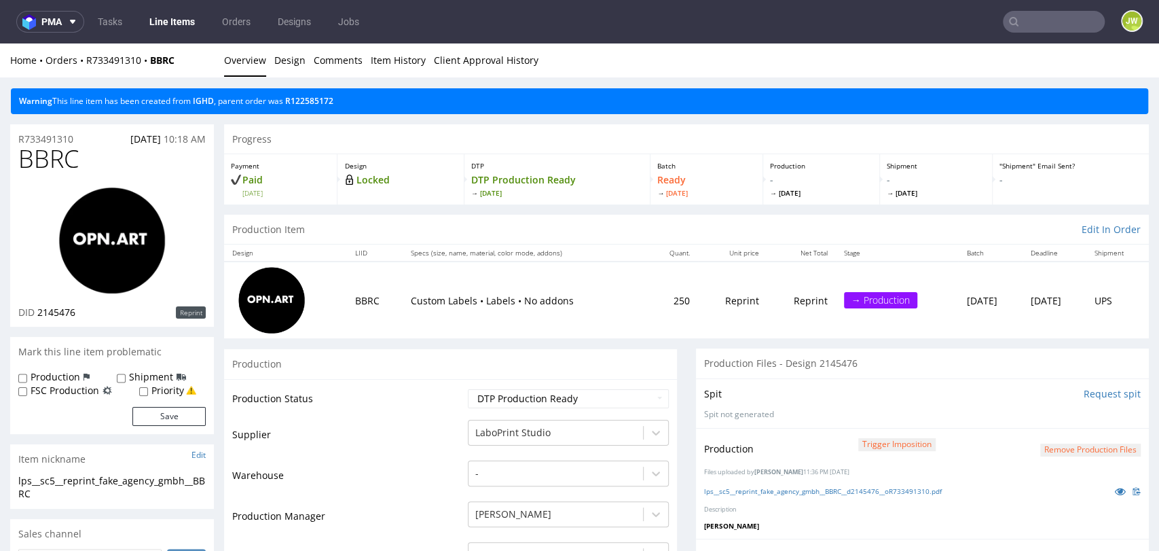
drag, startPoint x: 337, startPoint y: 138, endPoint x: 316, endPoint y: 135, distance: 21.2
click at [337, 138] on div "Progress" at bounding box center [686, 139] width 925 height 30
drag, startPoint x: 181, startPoint y: 62, endPoint x: 86, endPoint y: 62, distance: 95.1
click at [87, 65] on div "Home Orders R733491310 BBRC" at bounding box center [112, 61] width 204 height 14
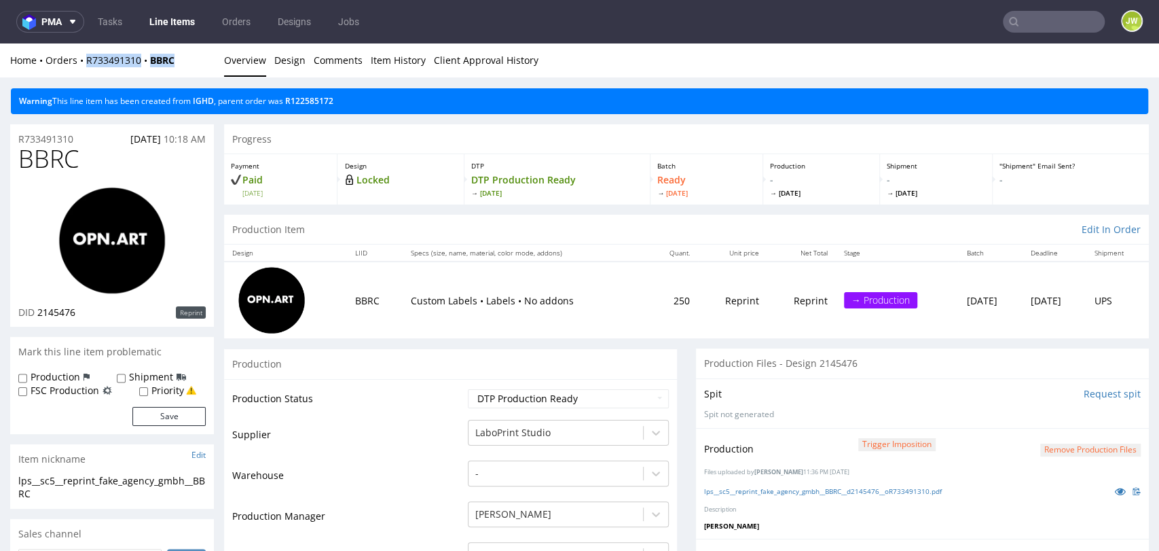
copy div "R733491310 BBRC"
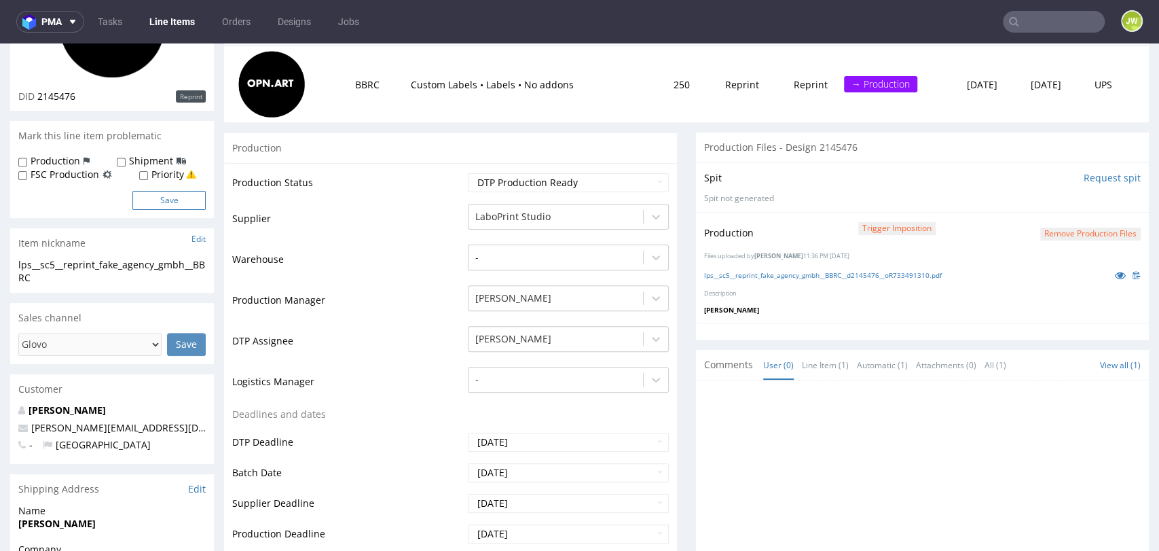
scroll to position [226, 0]
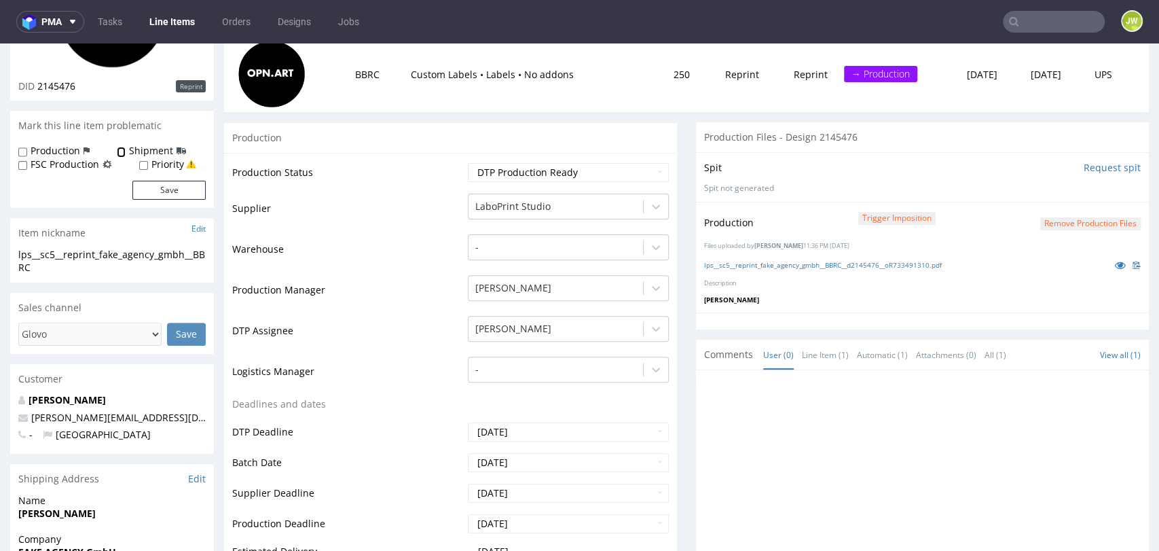
click at [122, 148] on input "Shipment" at bounding box center [121, 152] width 9 height 11
checkbox input "true"
click at [20, 150] on input "Production" at bounding box center [22, 152] width 9 height 11
checkbox input "true"
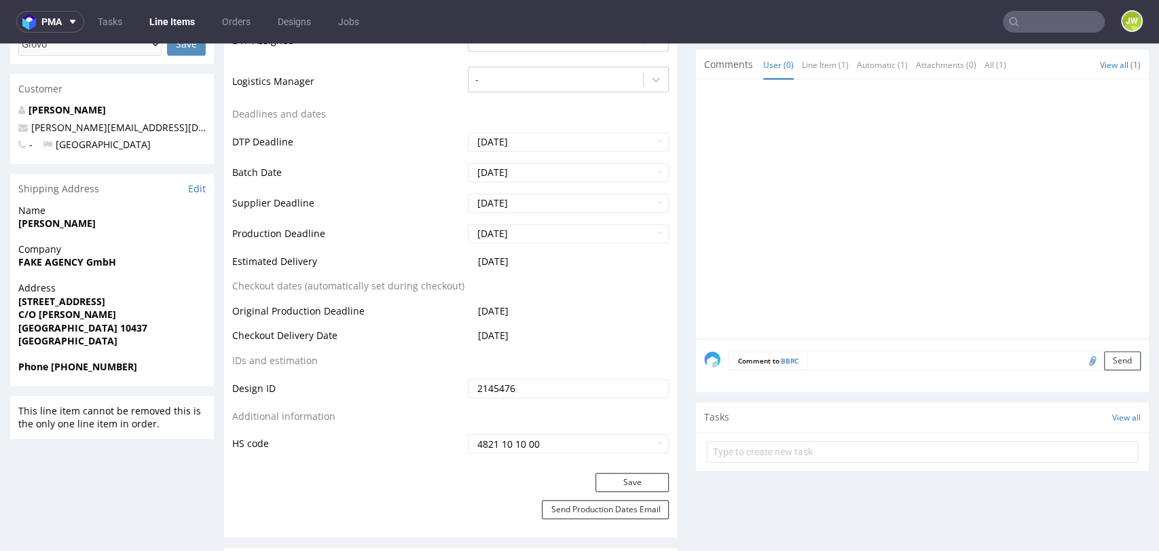
scroll to position [528, 0]
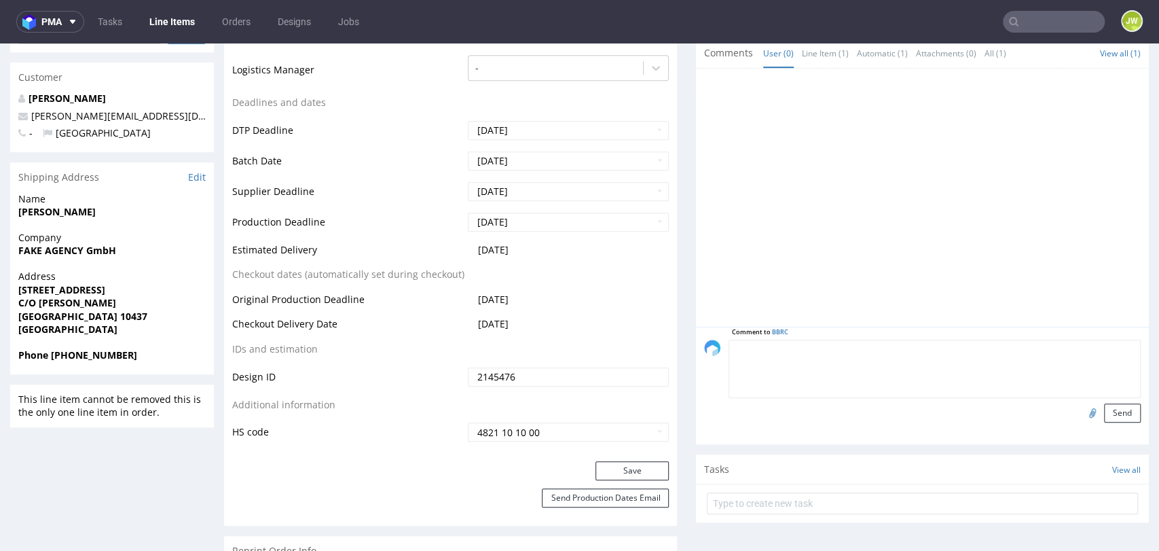
click at [814, 344] on textarea at bounding box center [935, 369] width 412 height 58
type textarea "Reprint anulowany"
click at [1104, 412] on button "Send" at bounding box center [1122, 412] width 37 height 19
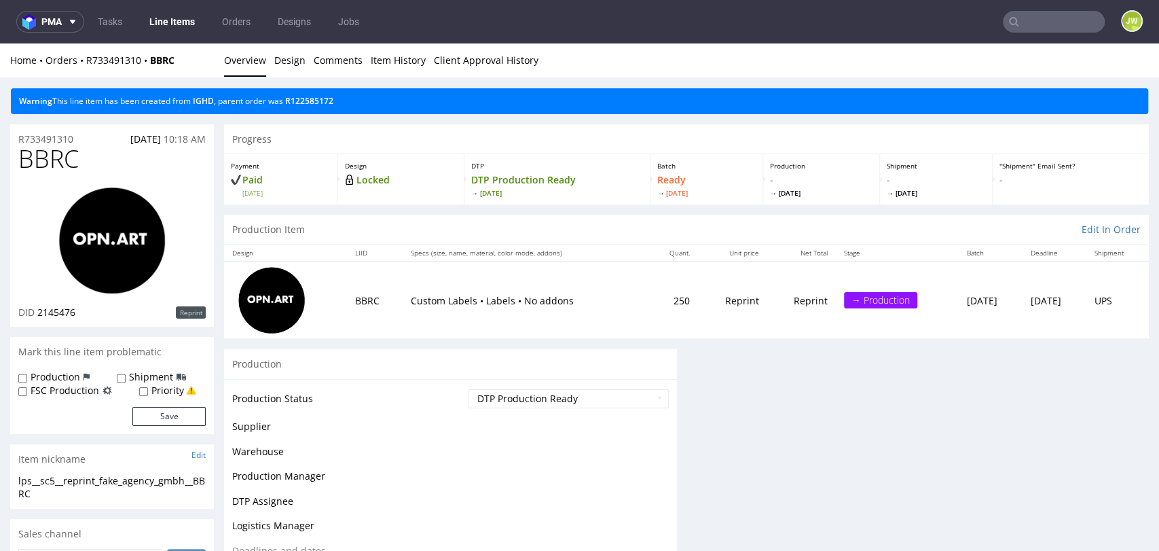
scroll to position [0, 0]
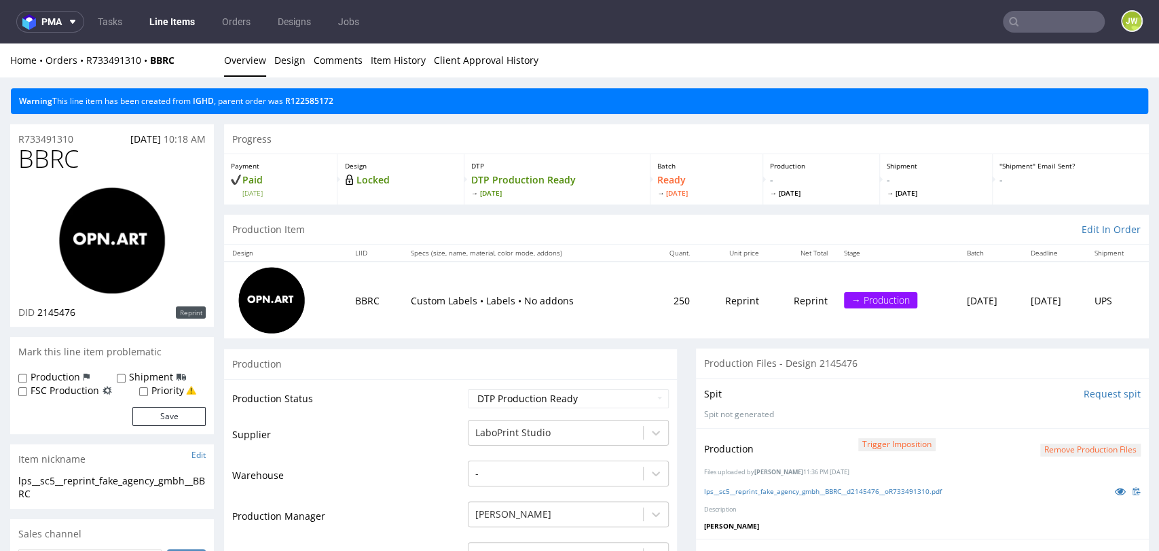
click at [190, 65] on div "Home Orders R733491310 BBRC" at bounding box center [112, 61] width 204 height 14
drag, startPoint x: 187, startPoint y: 63, endPoint x: 88, endPoint y: 65, distance: 99.2
click at [88, 65] on div "Home Orders R733491310 BBRC" at bounding box center [112, 61] width 204 height 14
click at [393, 18] on nav "pma Tasks Line Items Orders Designs Jobs JW" at bounding box center [579, 21] width 1159 height 43
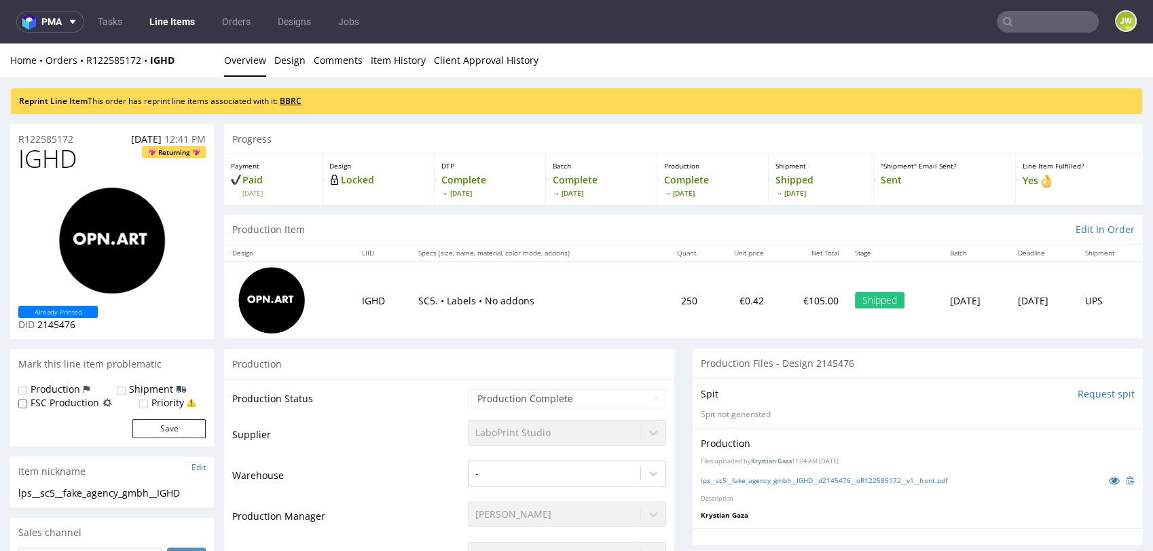
click at [297, 101] on link "BBRC" at bounding box center [291, 101] width 22 height 12
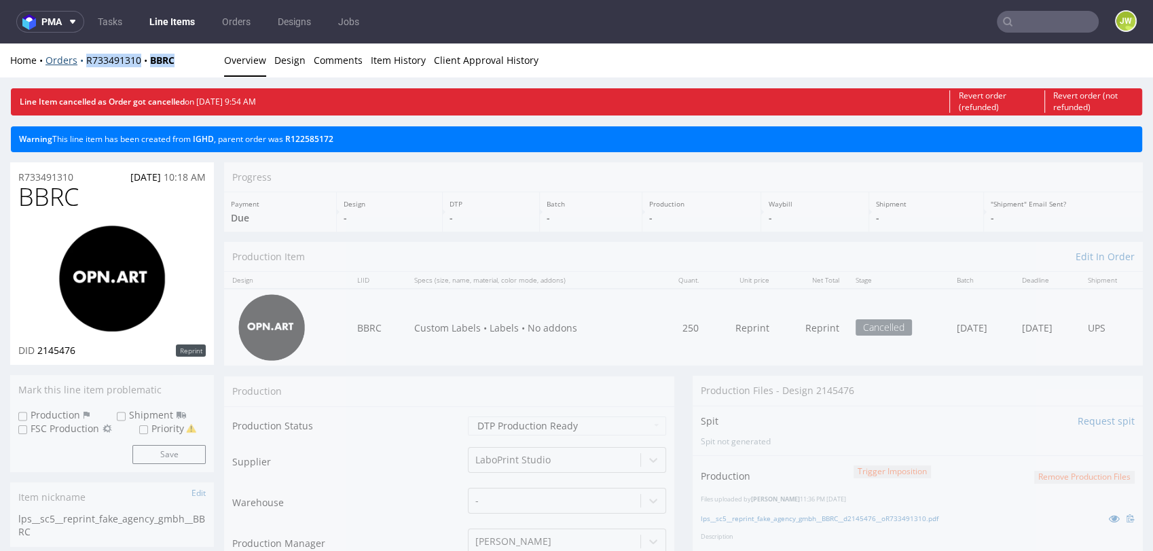
drag, startPoint x: 185, startPoint y: 55, endPoint x: 83, endPoint y: 64, distance: 102.9
click at [83, 64] on div "Home Orders R733491310 BBRC" at bounding box center [112, 61] width 204 height 14
copy div "R733491310 BBRC"
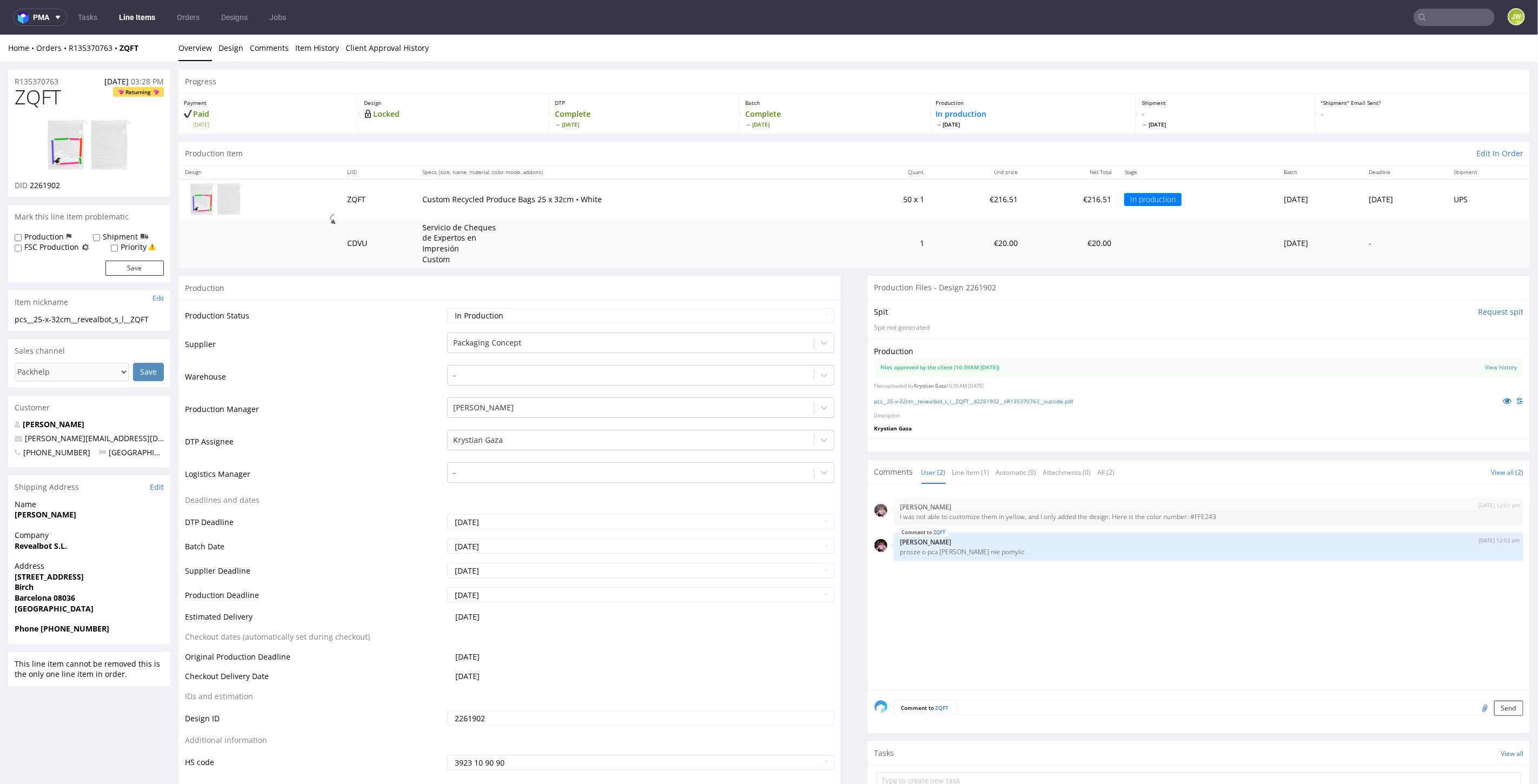
click at [134, 15] on link "Line Items" at bounding box center [137, 18] width 49 height 18
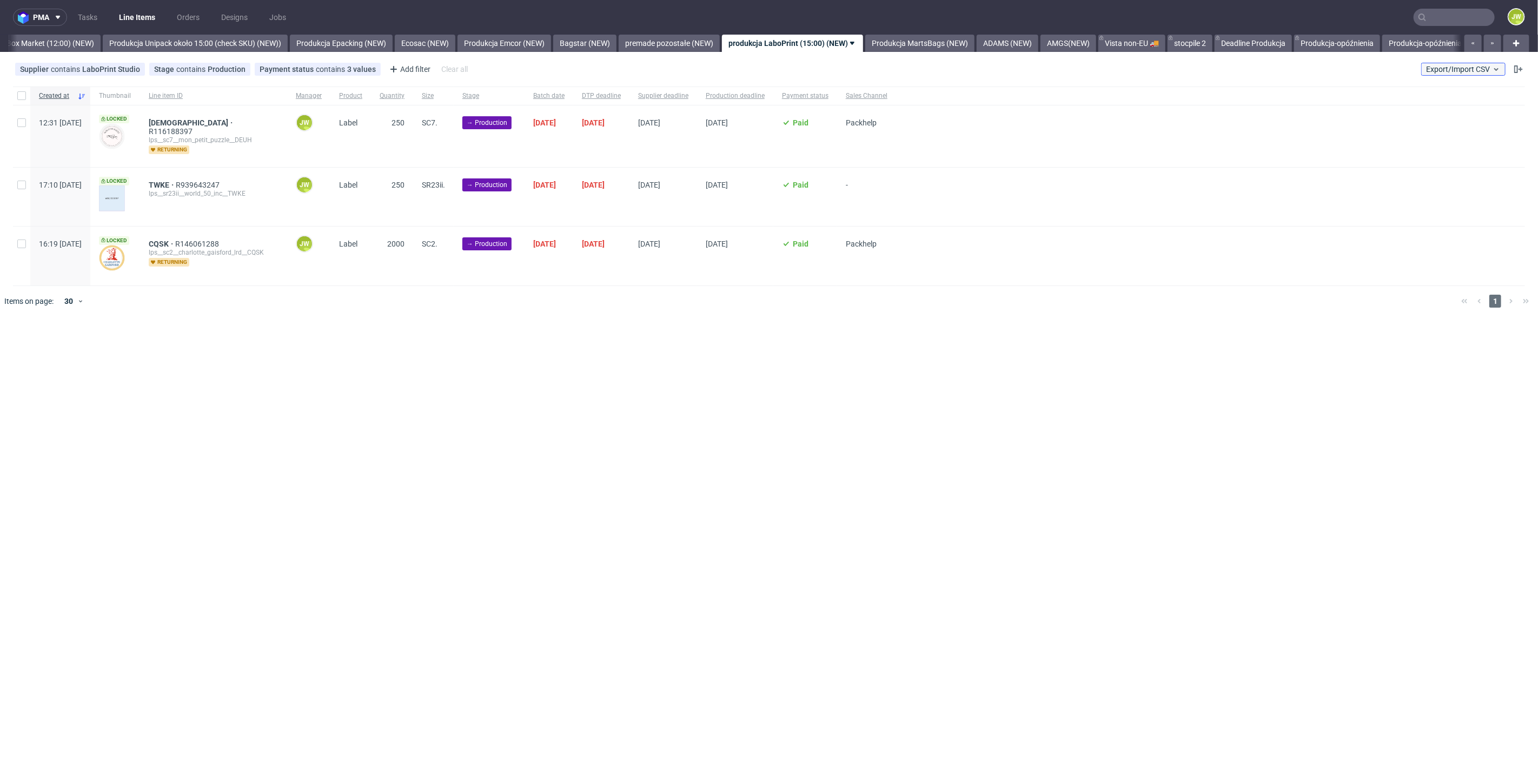
click at [1461, 67] on span "Export/Import CSV" at bounding box center [1463, 69] width 75 height 9
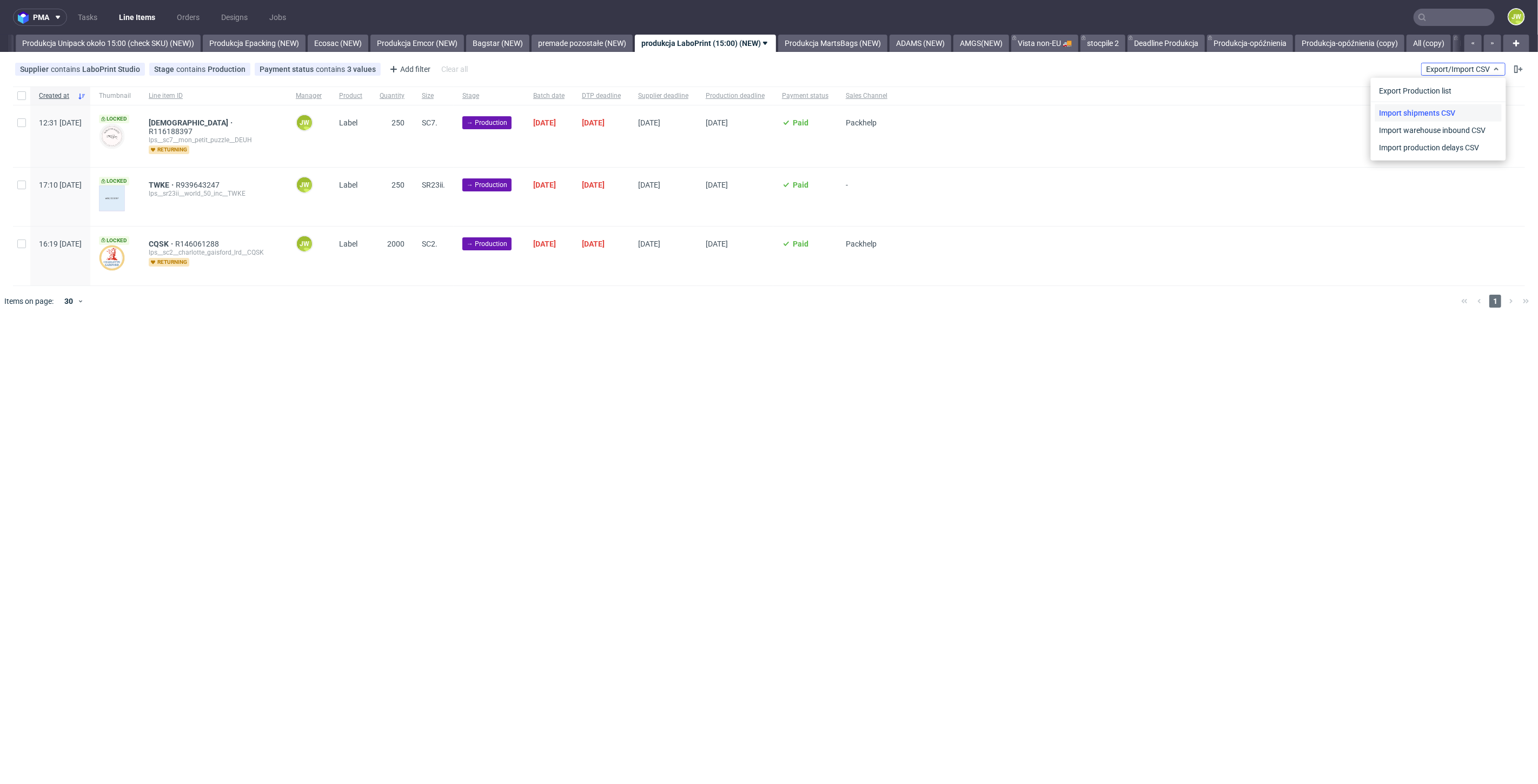
scroll to position [0, 1984]
click at [1429, 110] on link "Import shipments CSV" at bounding box center [1438, 113] width 127 height 18
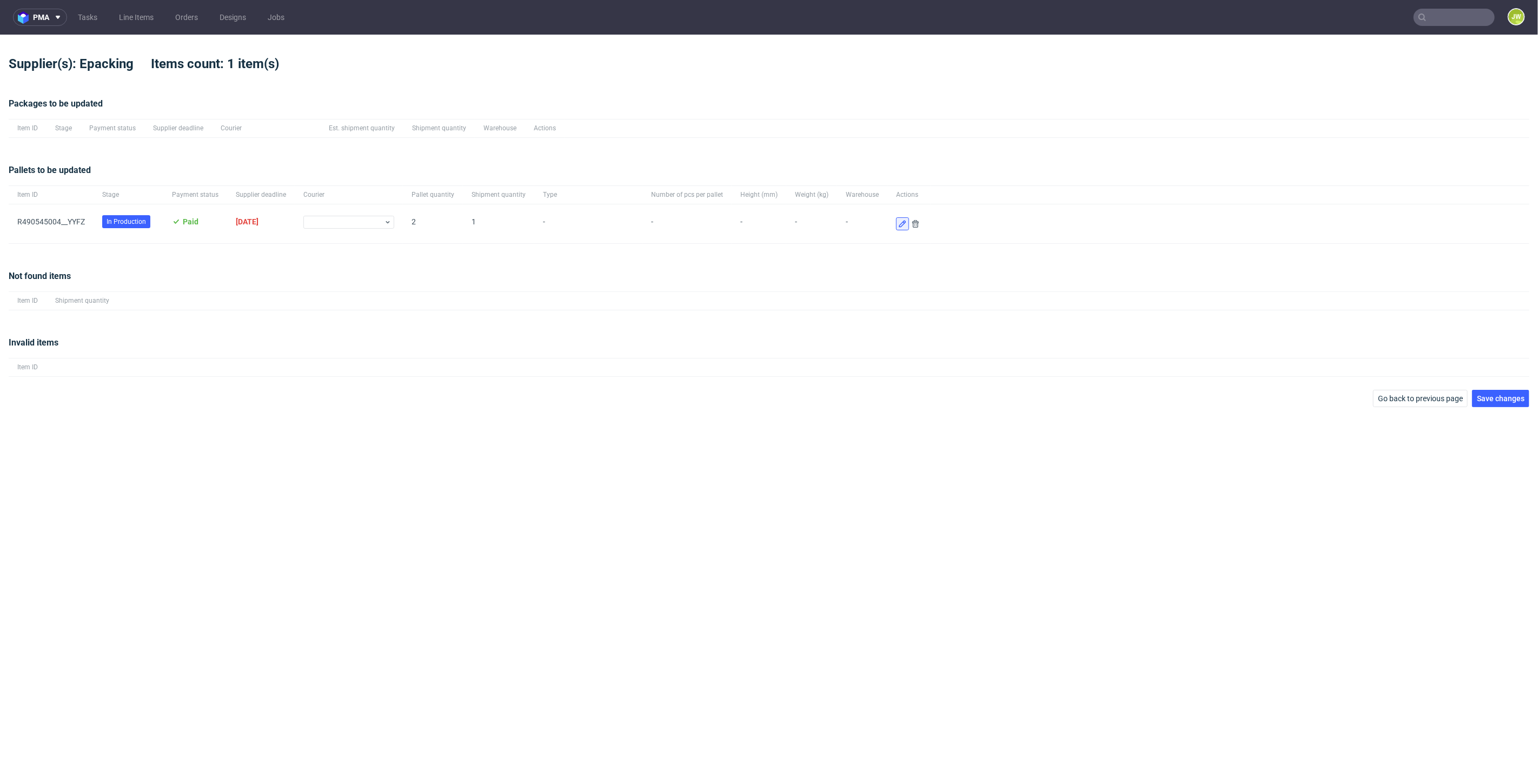
click at [898, 225] on icon at bounding box center [902, 224] width 9 height 9
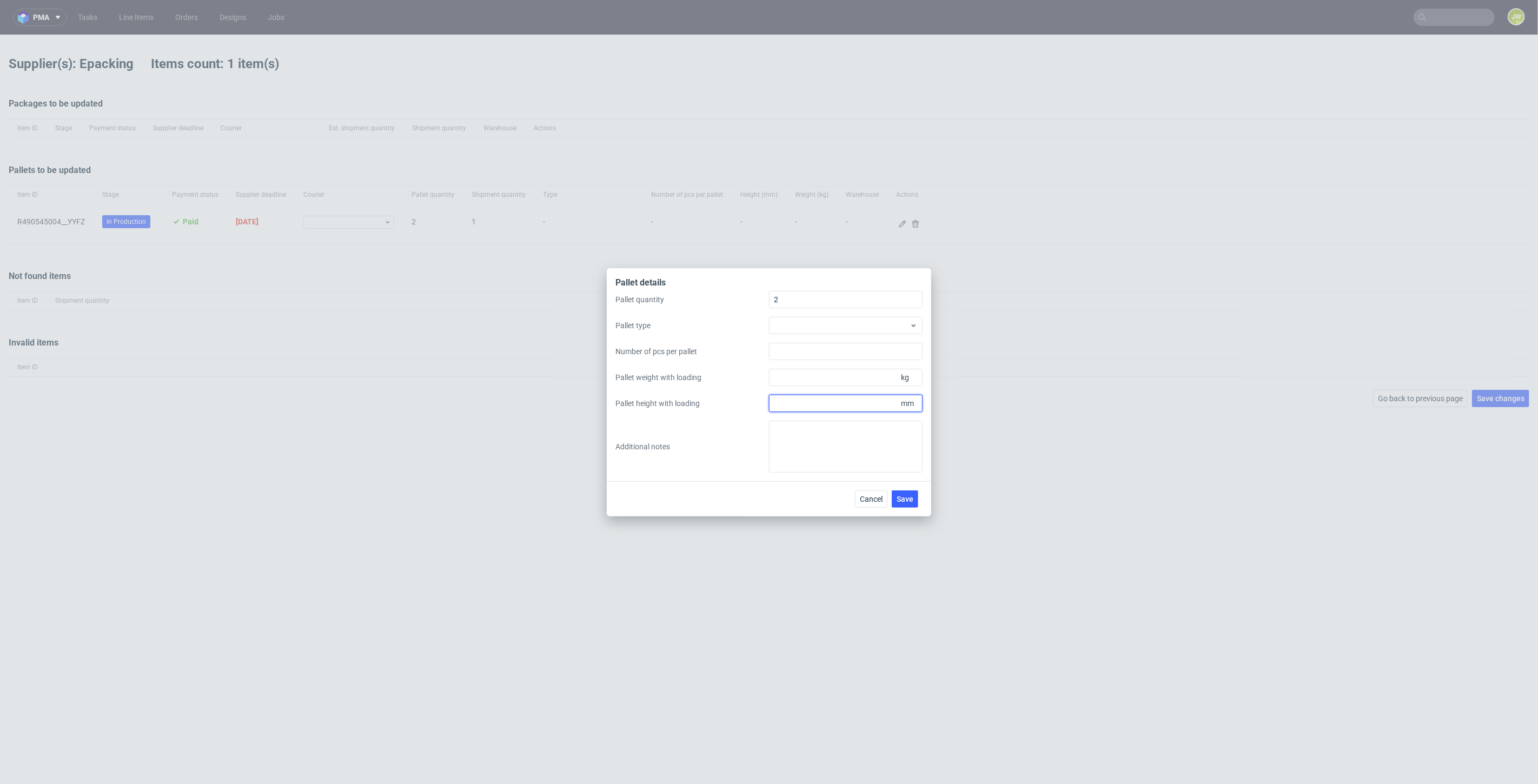
click at [810, 409] on input "Pallet height with loading" at bounding box center [845, 404] width 154 height 18
type input "2200"
click at [798, 328] on div at bounding box center [845, 326] width 154 height 18
click at [799, 402] on div "Other" at bounding box center [845, 403] width 145 height 19
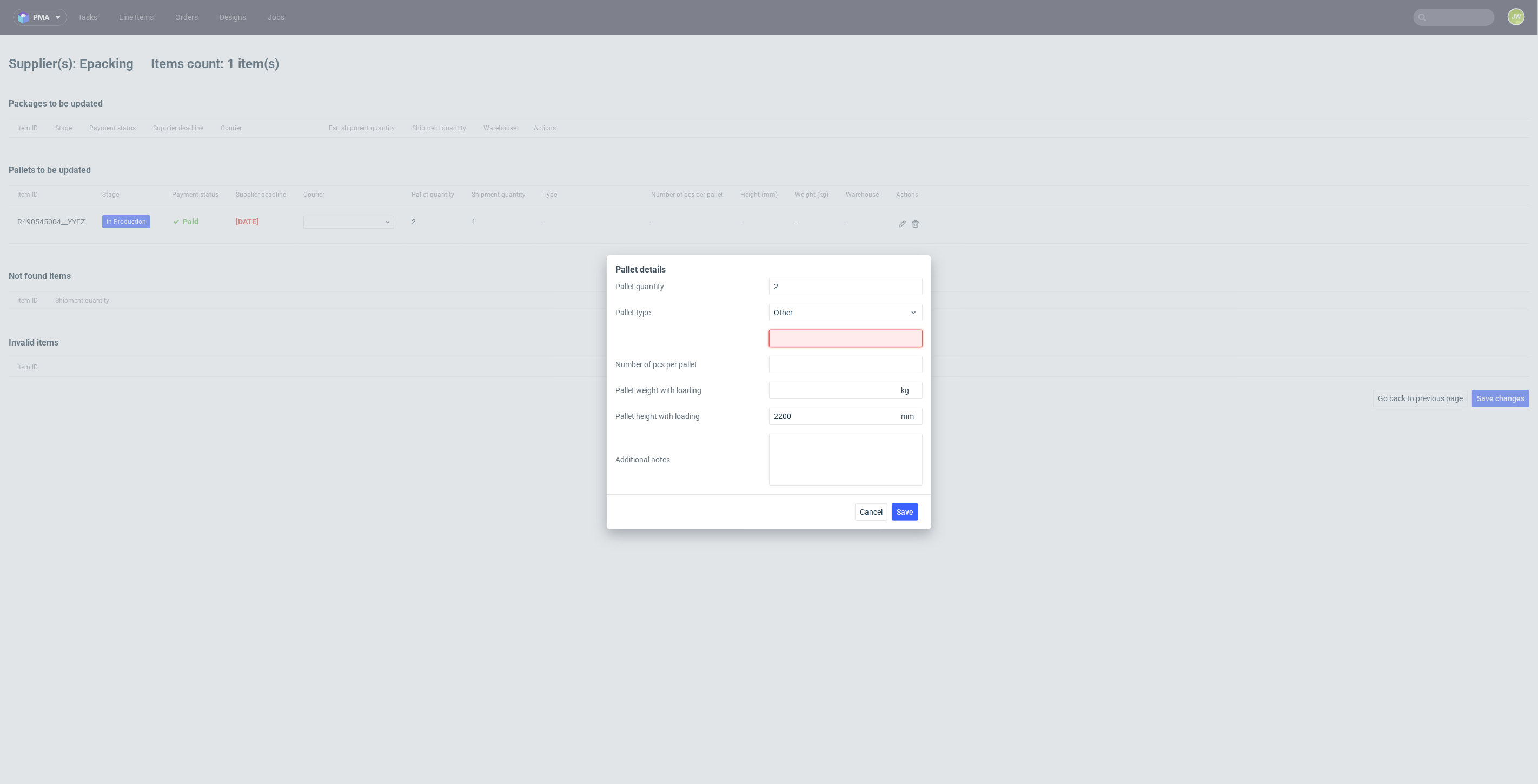
click at [792, 341] on input "text" at bounding box center [845, 338] width 154 height 18
type input "1200x1200"
click at [744, 336] on label at bounding box center [692, 338] width 154 height 18
click at [791, 384] on input "Pallet weight with loading" at bounding box center [845, 391] width 154 height 18
type input "265"
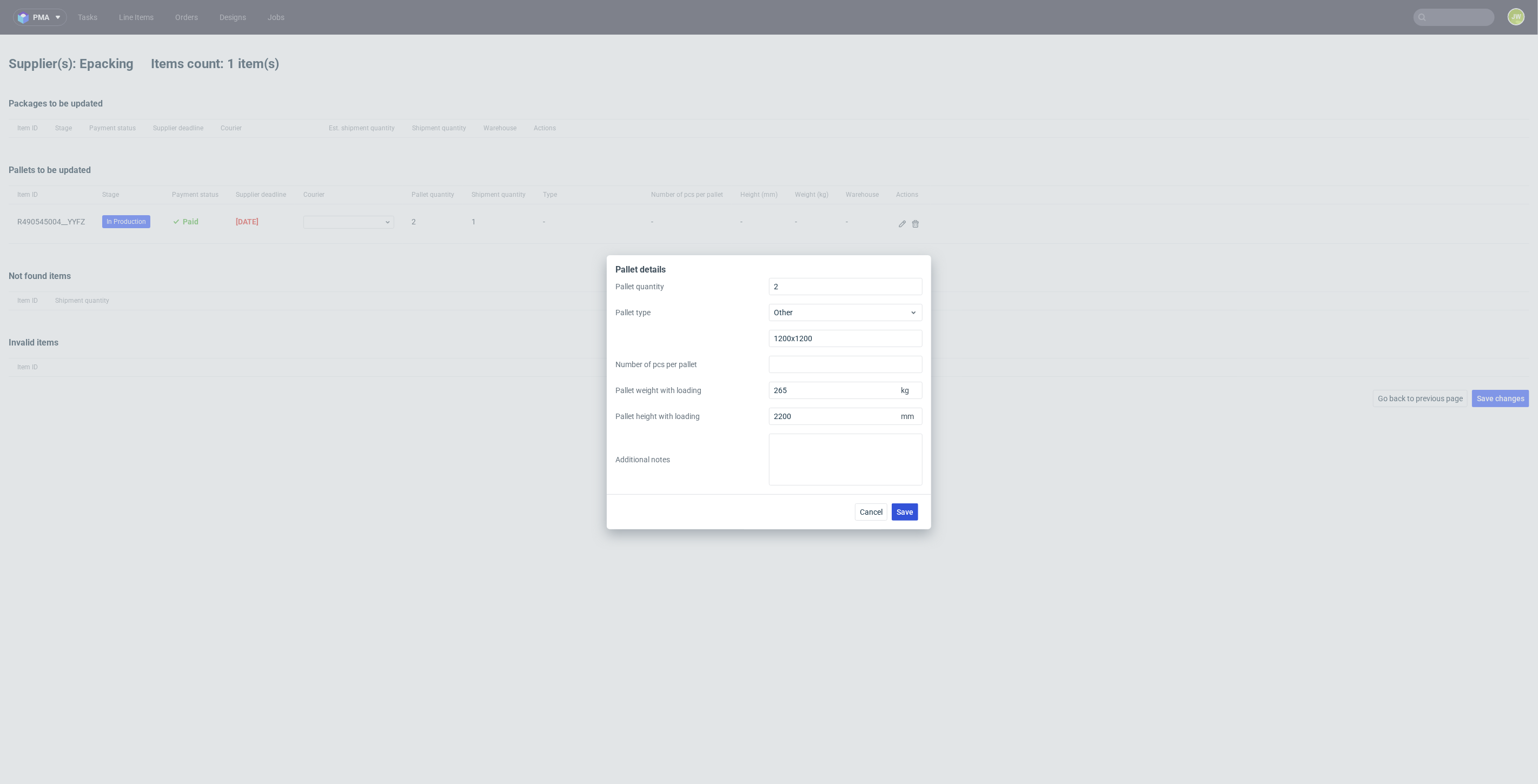
click at [918, 514] on button "Save" at bounding box center [904, 512] width 26 height 18
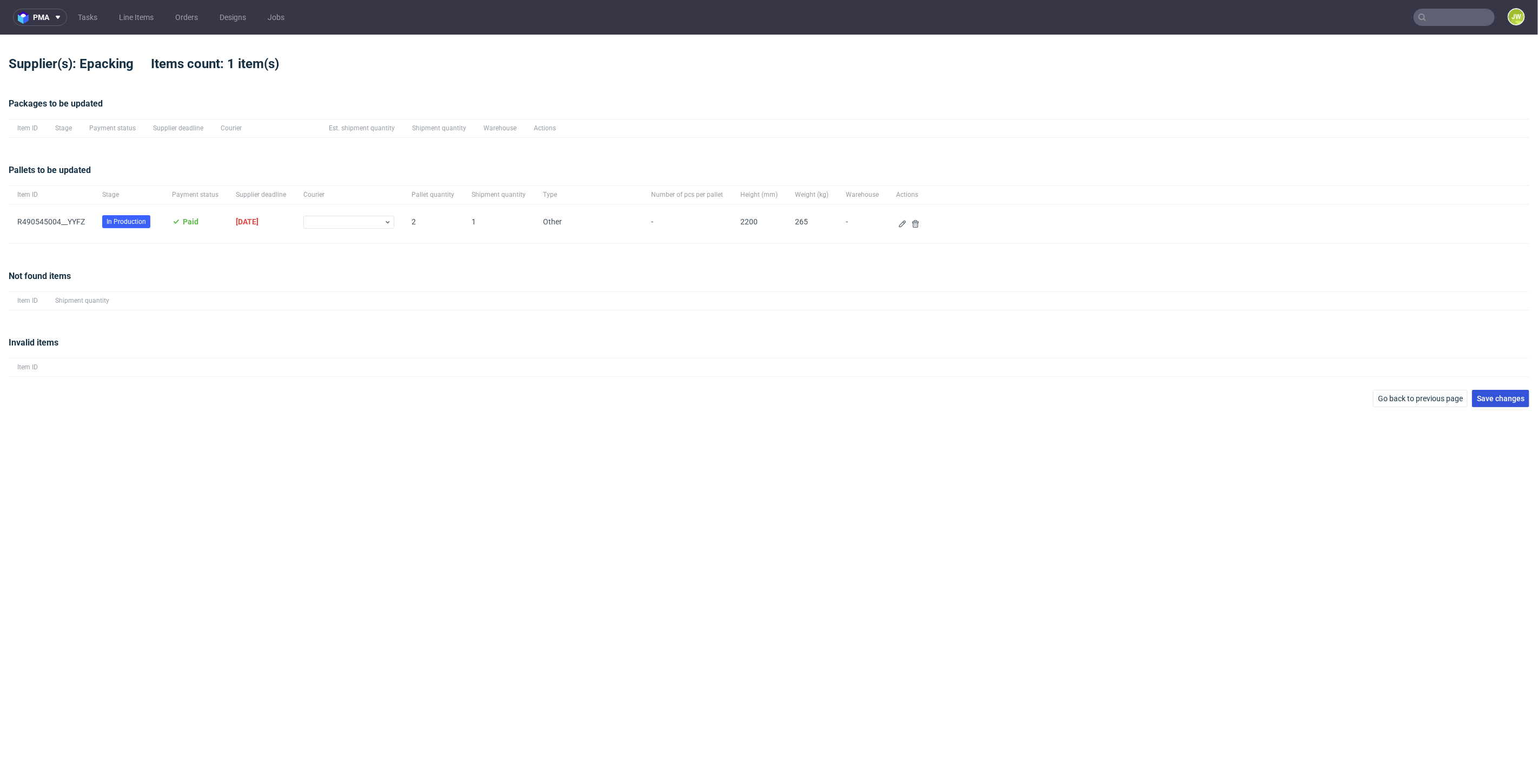
click at [1493, 397] on span "Save changes" at bounding box center [1501, 399] width 48 height 8
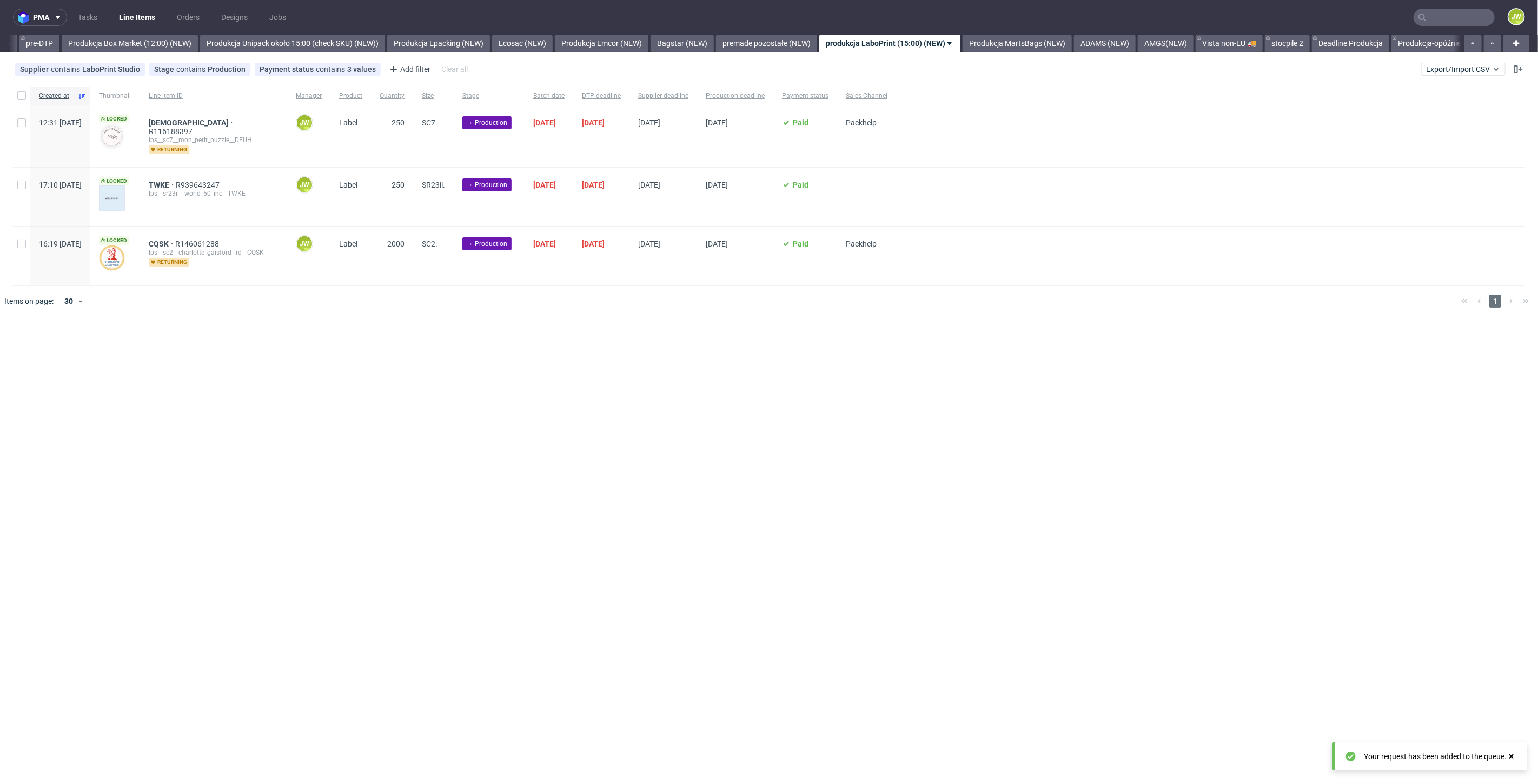
click at [156, 19] on link "Line Items" at bounding box center [137, 18] width 49 height 18
